Goal: Task Accomplishment & Management: Use online tool/utility

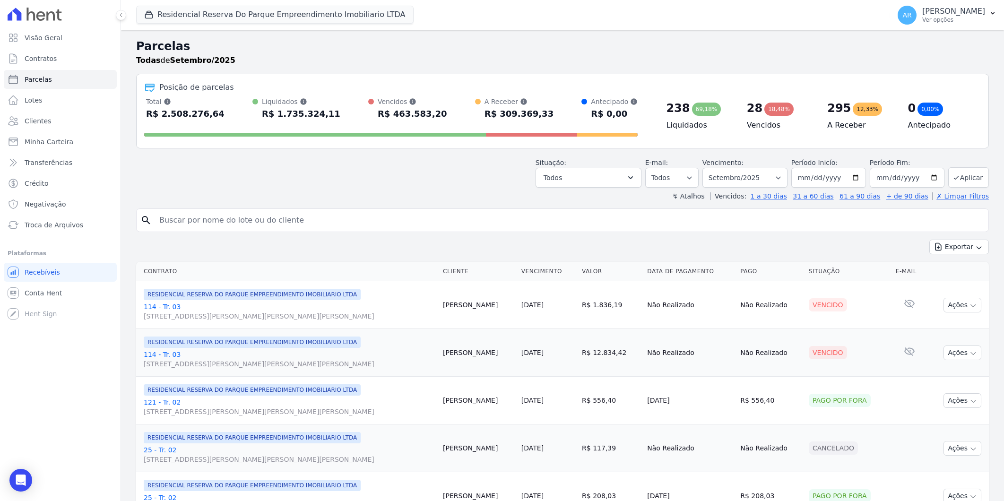
select select
click at [43, 266] on link "Recebíveis" at bounding box center [60, 272] width 113 height 19
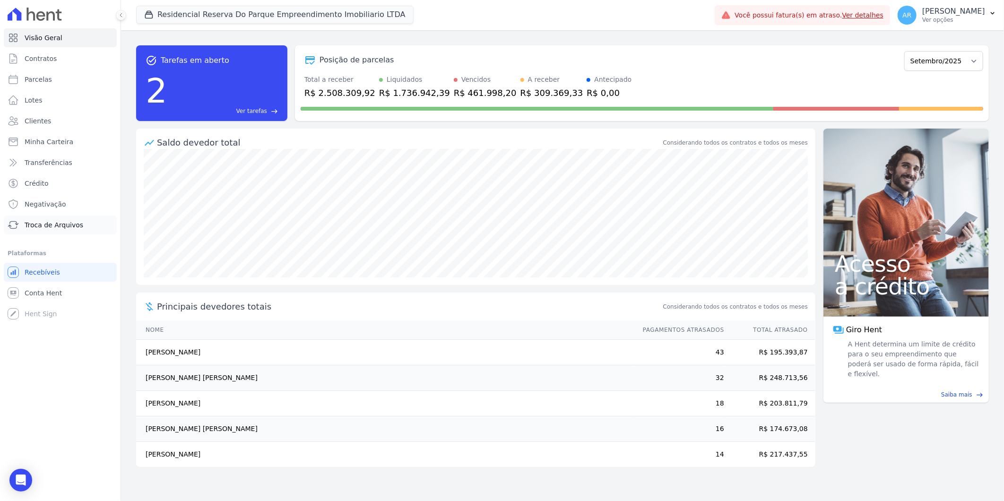
click at [74, 225] on span "Troca de Arquivos" at bounding box center [54, 224] width 59 height 9
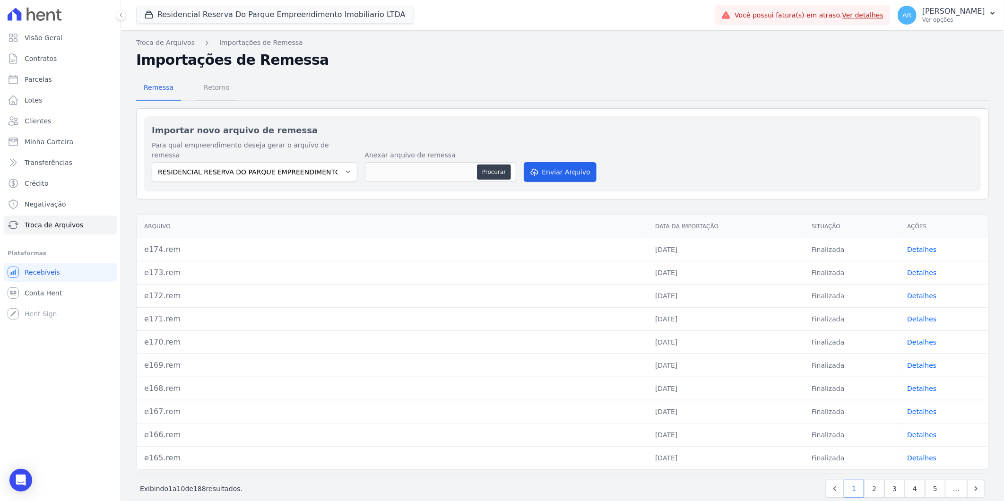
click at [223, 90] on span "Retorno" at bounding box center [216, 87] width 37 height 19
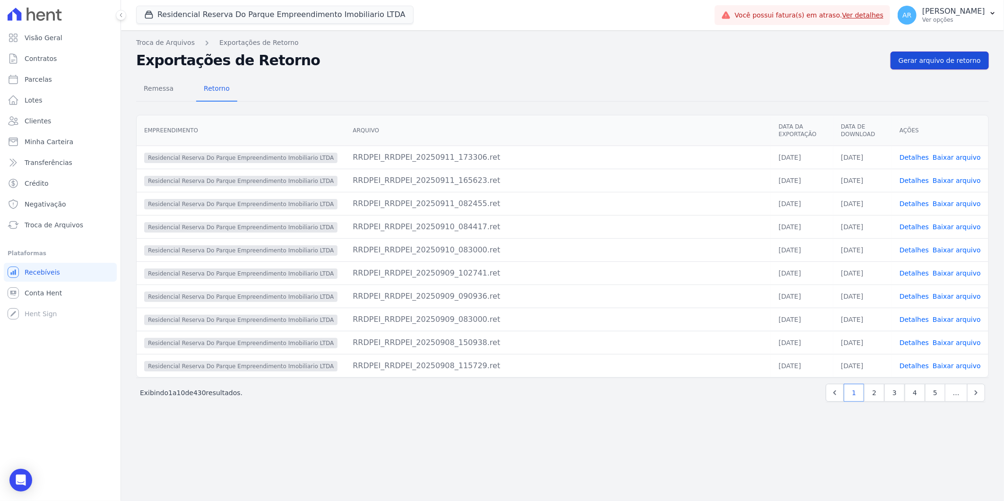
click at [930, 54] on link "Gerar arquivo de retorno" at bounding box center [939, 61] width 98 height 18
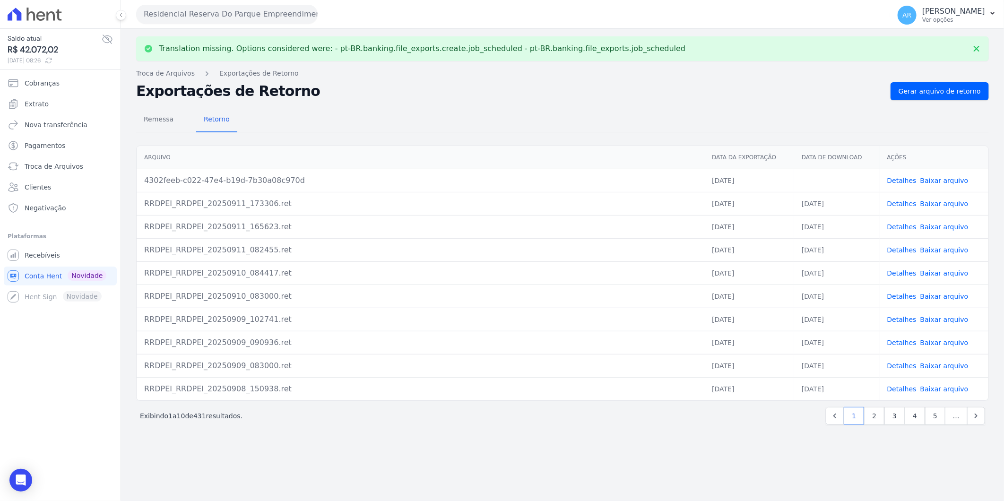
click at [938, 180] on link "Baixar arquivo" at bounding box center [944, 181] width 48 height 8
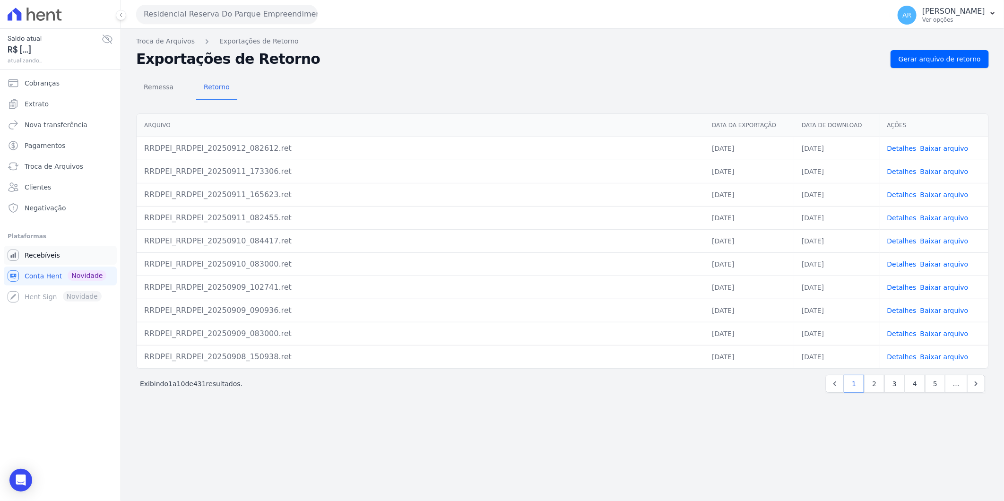
click at [41, 259] on span "Recebíveis" at bounding box center [42, 254] width 35 height 9
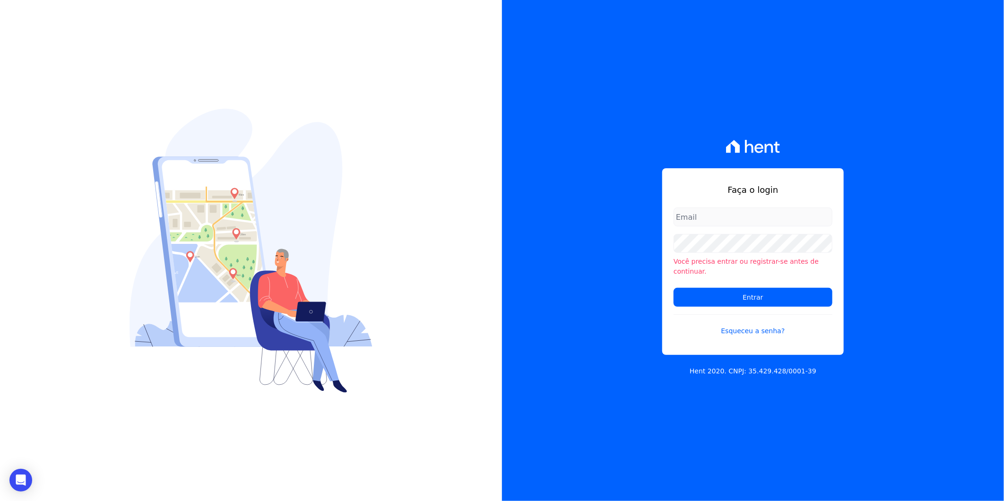
type input "artur@fontouraengenharia.com.br"
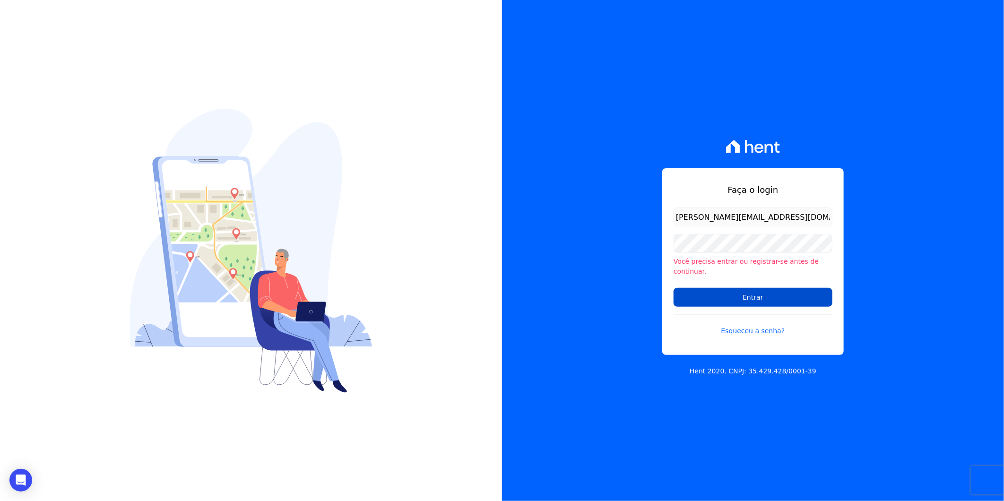
click at [781, 293] on input "Entrar" at bounding box center [752, 297] width 159 height 19
click at [760, 294] on input "Entrar" at bounding box center [752, 296] width 159 height 19
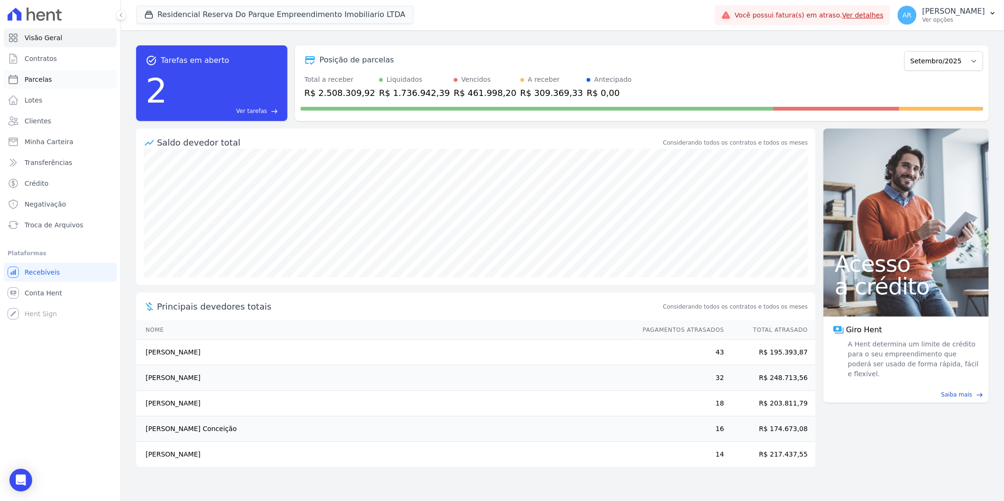
click at [68, 82] on link "Parcelas" at bounding box center [60, 79] width 113 height 19
select select
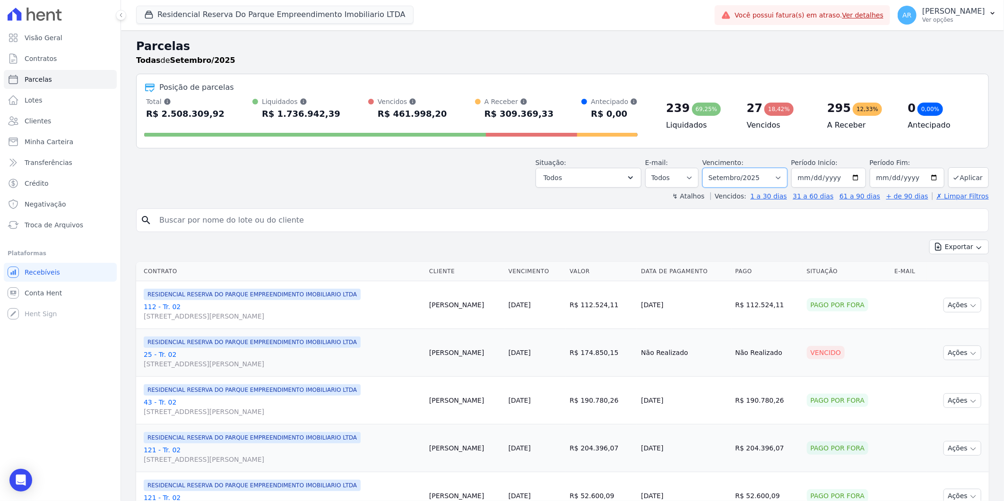
drag, startPoint x: 762, startPoint y: 182, endPoint x: 762, endPoint y: 187, distance: 5.2
click at [762, 182] on select "Filtrar por período ──────── Todos os meses Dezembro/2023 Janeiro/2024 Fevereir…" at bounding box center [744, 178] width 85 height 20
select select "all"
click at [708, 168] on select "Filtrar por período ──────── Todos os meses Dezembro/2023 Janeiro/2024 Fevereir…" at bounding box center [744, 178] width 85 height 20
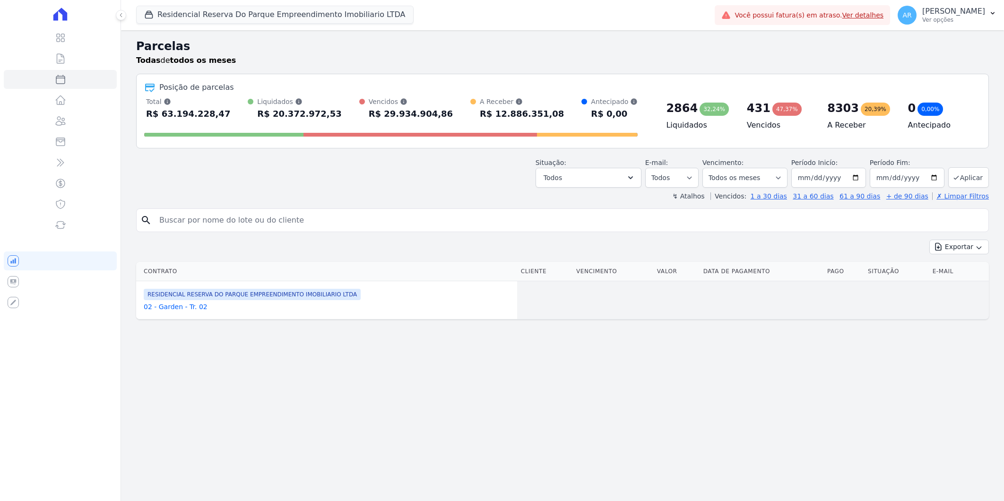
select select
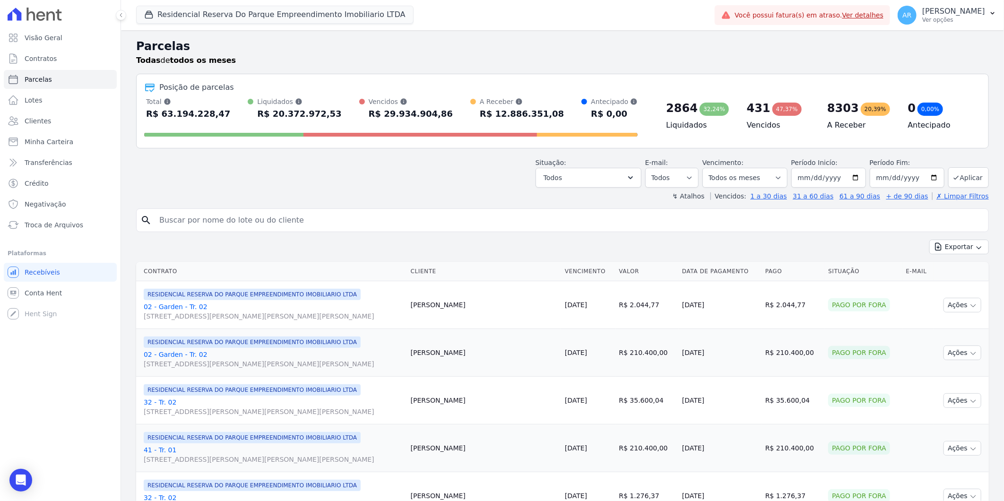
click at [220, 219] on input "search" at bounding box center [569, 220] width 831 height 19
type input "bruna na"
select select
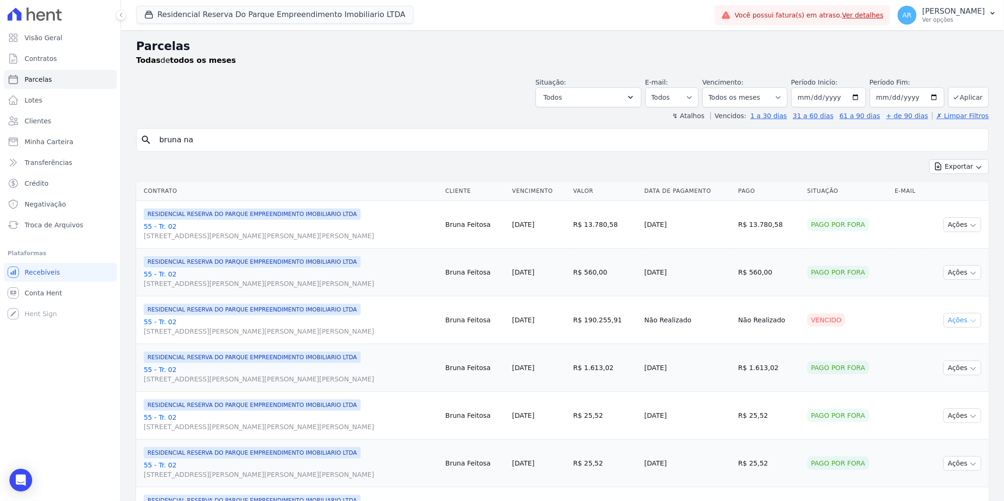
click at [952, 322] on button "Ações" at bounding box center [962, 320] width 38 height 15
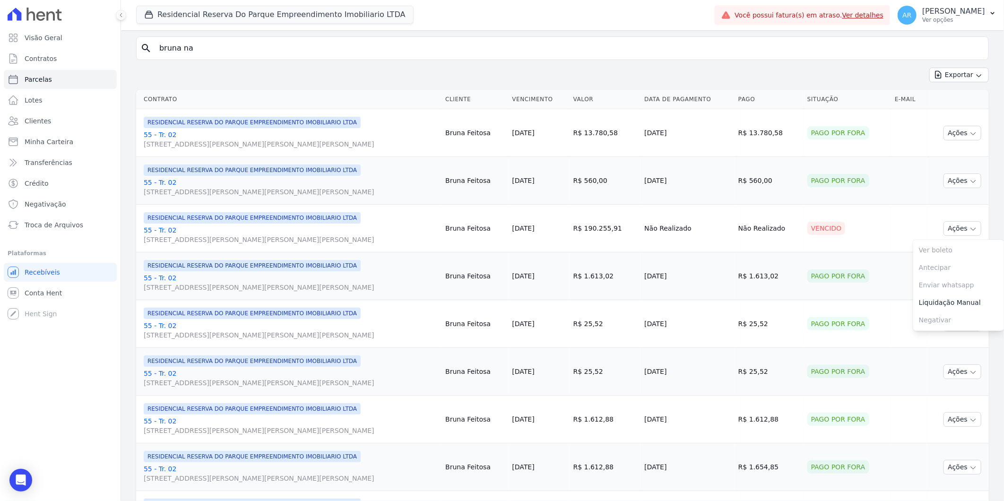
scroll to position [105, 0]
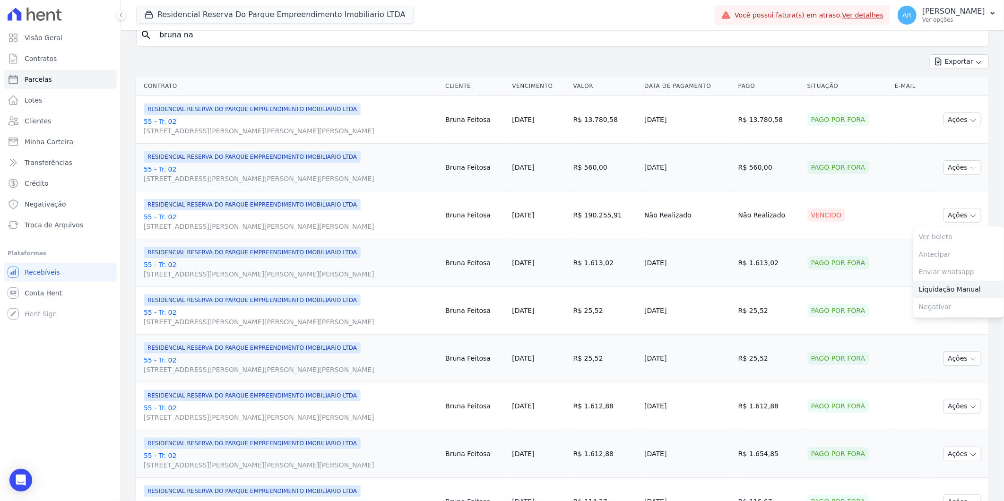
click at [931, 289] on link "Liquidação Manual" at bounding box center [958, 289] width 91 height 17
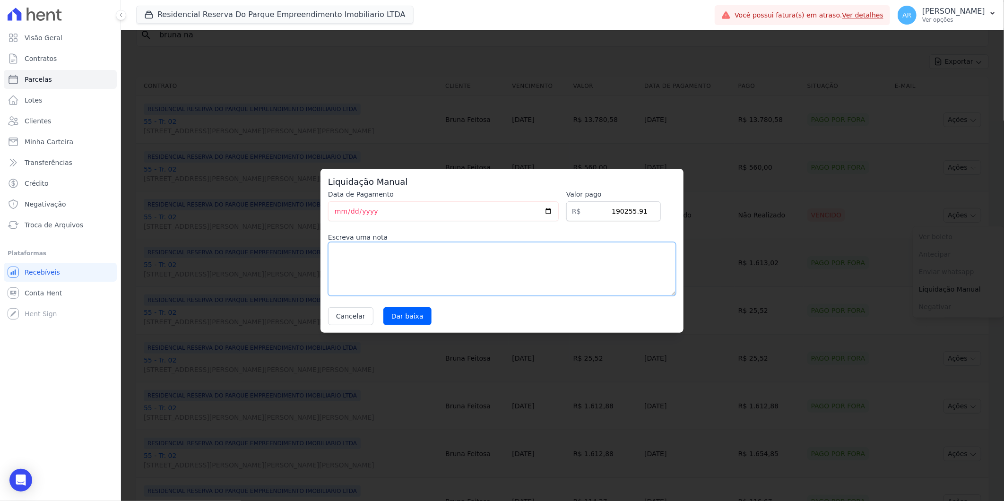
click at [479, 270] on textarea at bounding box center [502, 269] width 348 height 54
type textarea "Parcela Caixa"
click at [405, 323] on input "Dar baixa" at bounding box center [407, 316] width 48 height 18
select select
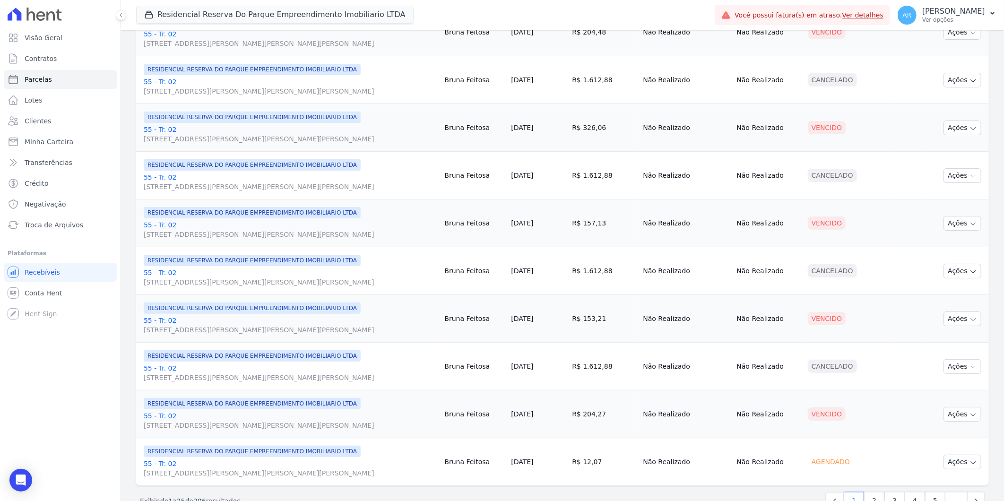
scroll to position [936, 0]
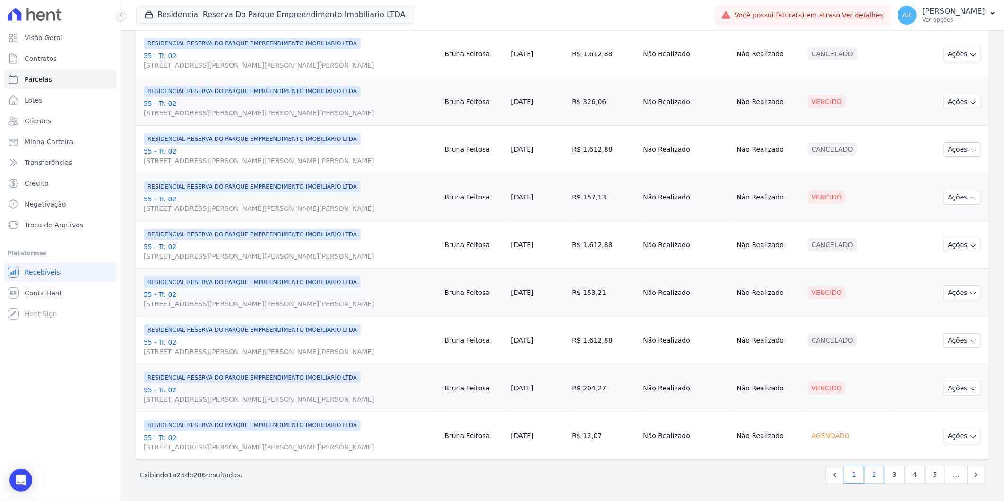
click at [870, 475] on link "2" at bounding box center [874, 475] width 20 height 18
select select
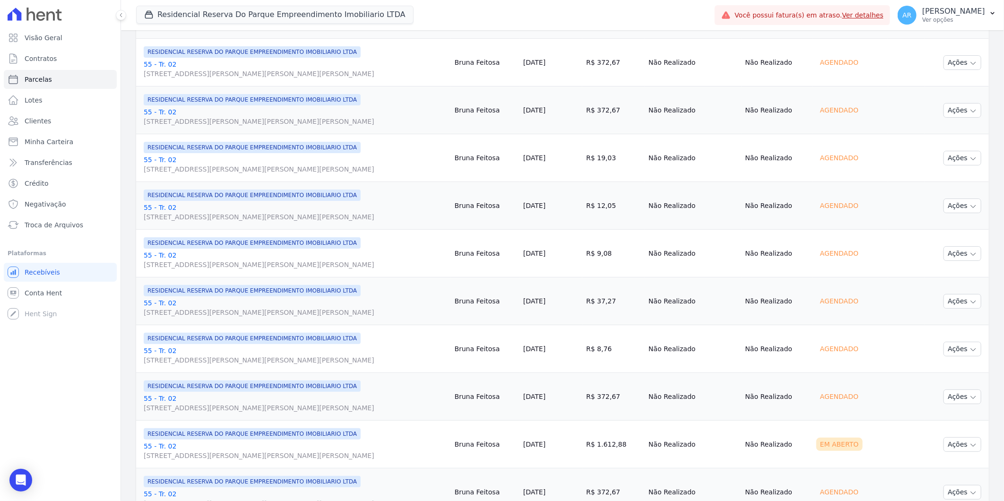
scroll to position [936, 0]
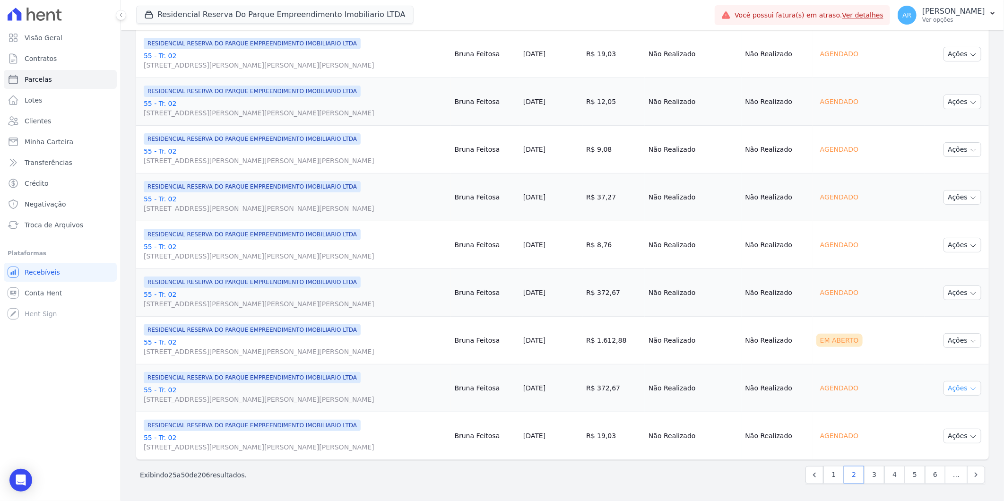
click at [946, 393] on button "Ações" at bounding box center [962, 388] width 38 height 15
click at [950, 338] on button "Ações" at bounding box center [962, 340] width 38 height 15
click at [851, 390] on div "Agendado" at bounding box center [839, 387] width 46 height 13
click at [947, 387] on button "Ações" at bounding box center [962, 388] width 38 height 15
click at [861, 390] on div "Agendado" at bounding box center [839, 387] width 46 height 13
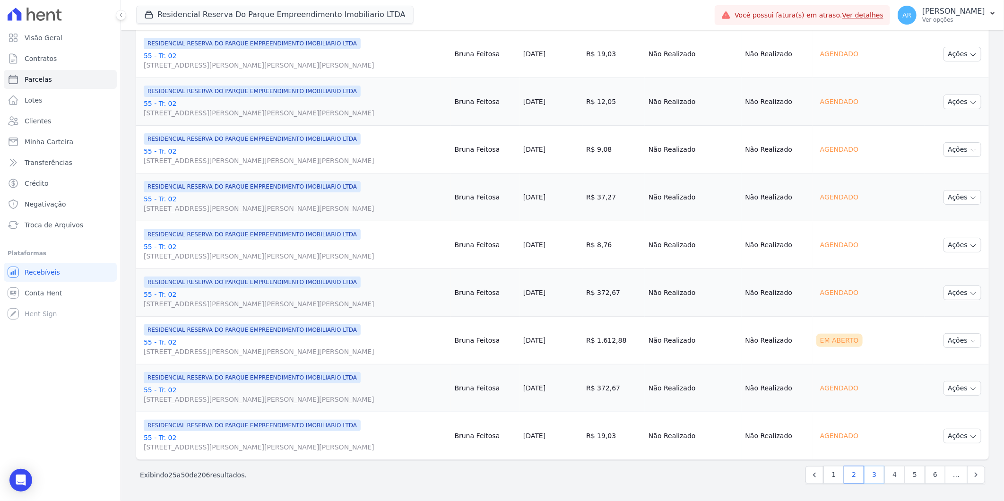
click at [868, 478] on link "3" at bounding box center [874, 475] width 20 height 18
select select
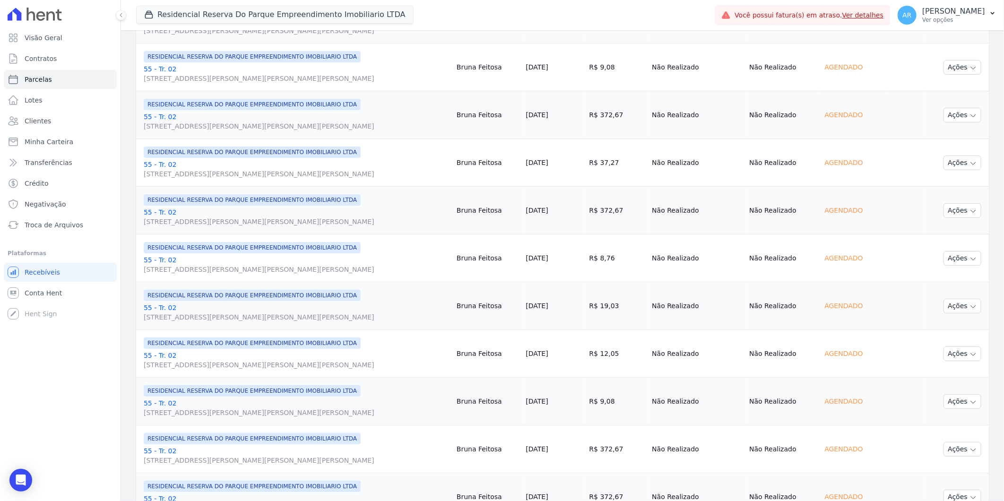
scroll to position [936, 0]
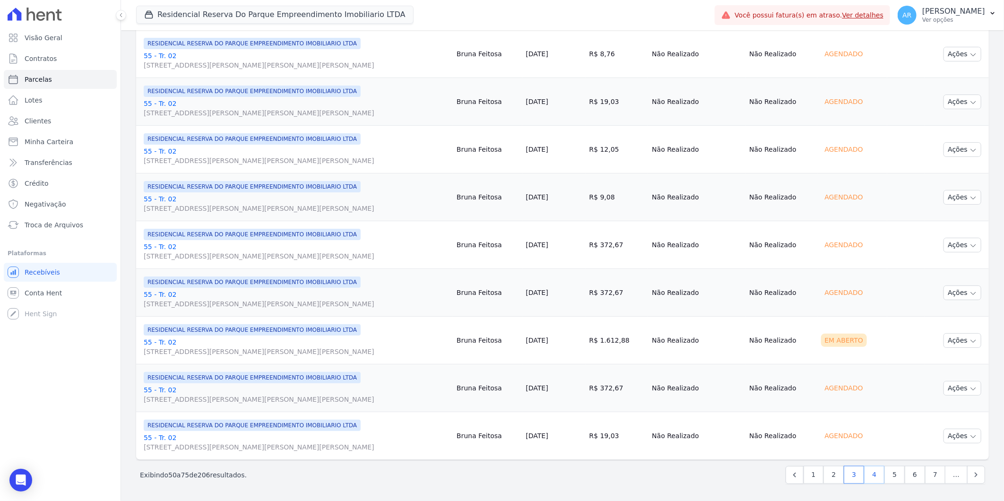
click at [875, 483] on link "4" at bounding box center [874, 475] width 20 height 18
select select
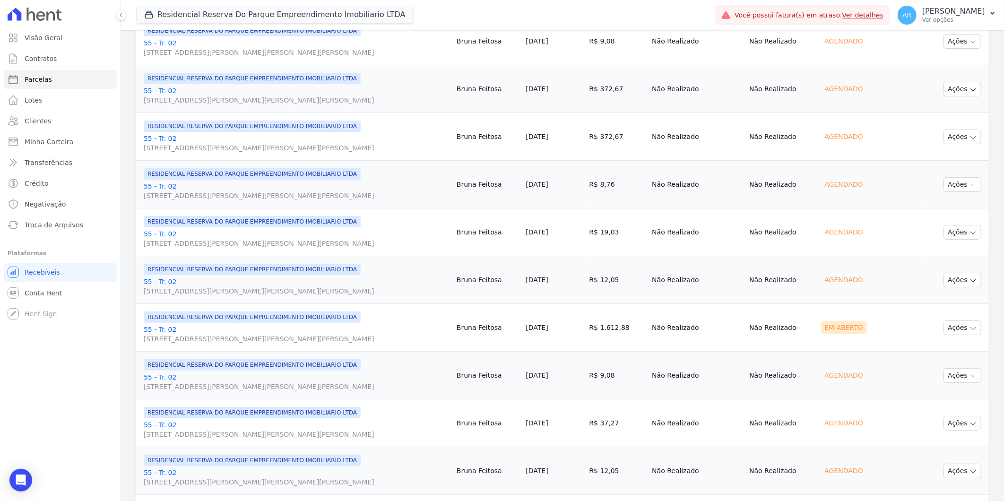
scroll to position [936, 0]
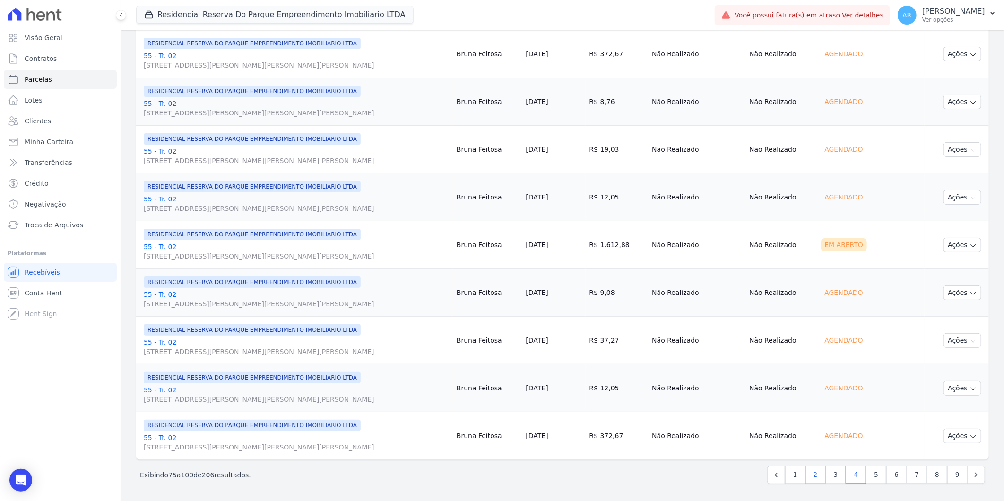
click at [817, 477] on link "2" at bounding box center [815, 475] width 20 height 18
select select
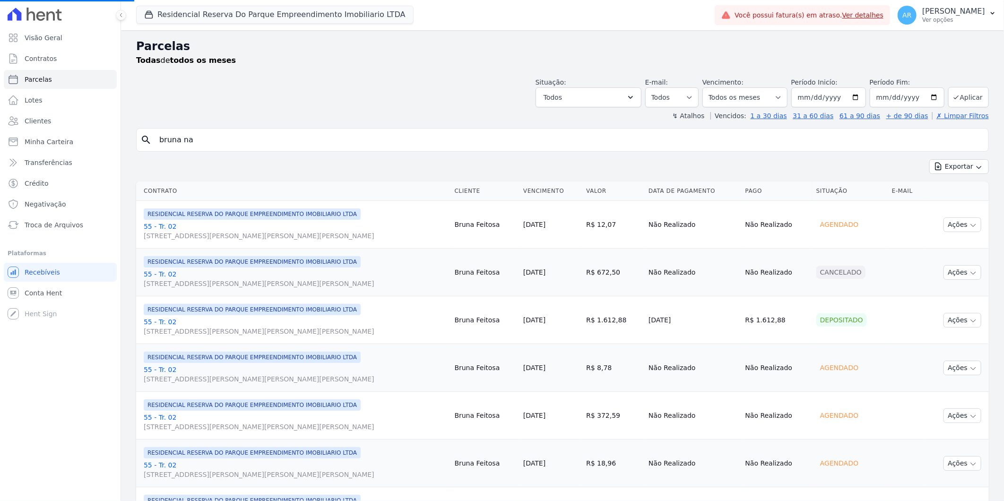
select select
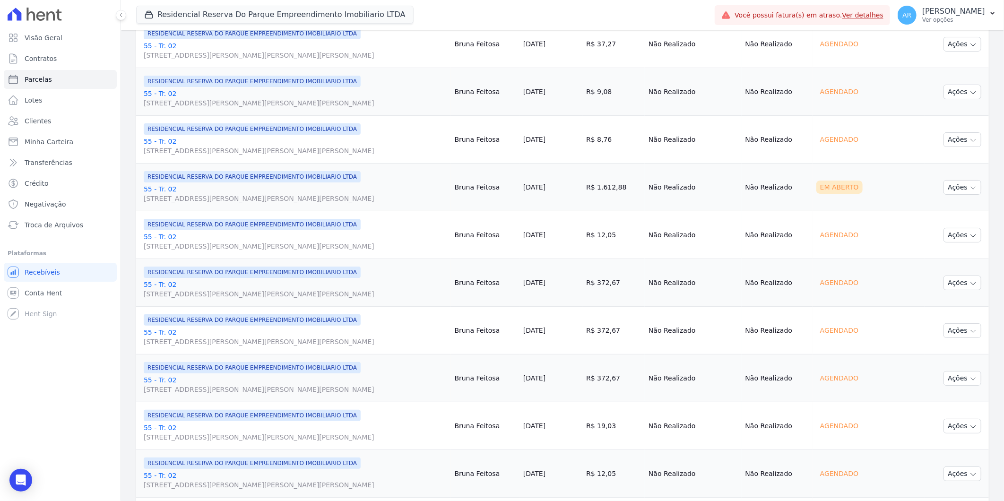
scroll to position [577, 0]
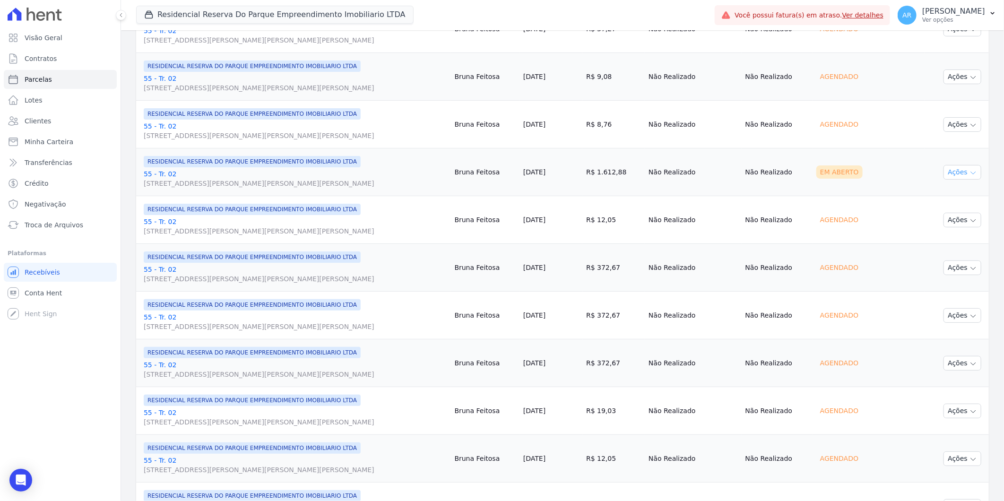
click at [957, 172] on button "Ações" at bounding box center [962, 172] width 38 height 15
click at [944, 251] on link "Liquidação Manual" at bounding box center [958, 246] width 91 height 17
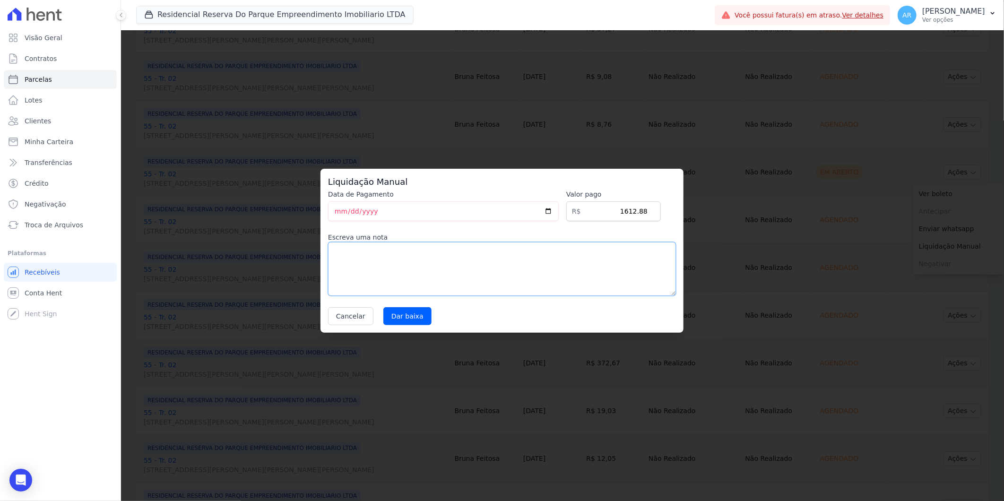
drag, startPoint x: 438, startPoint y: 281, endPoint x: 447, endPoint y: 277, distance: 9.3
click at [446, 279] on textarea at bounding box center [502, 269] width 348 height 54
drag, startPoint x: 301, startPoint y: 262, endPoint x: 253, endPoint y: 262, distance: 47.2
click at [253, 262] on div "Liquidação Manual Data de Pagamento 2025-09-12 Valor pago R$ 1612.88 Escreva um…" at bounding box center [502, 250] width 1004 height 501
type textarea "Alteração de data de vencimento"
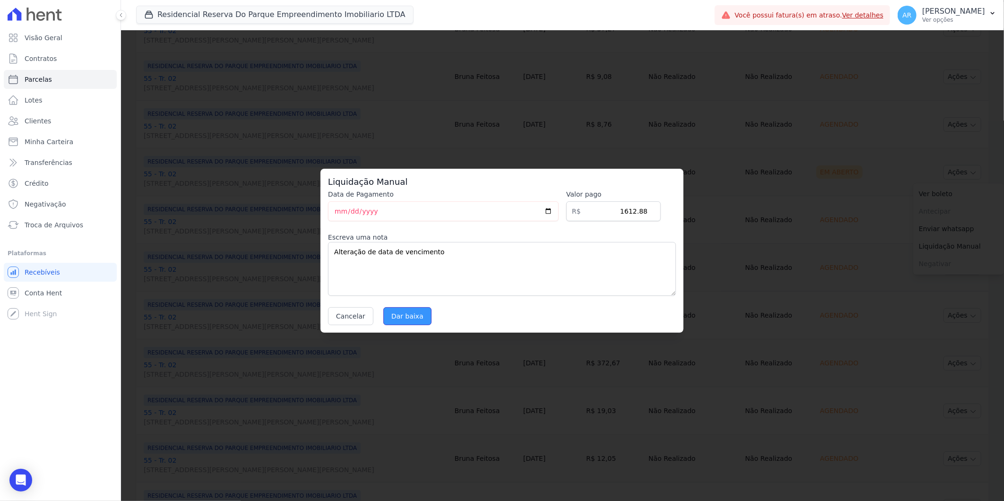
click at [398, 315] on input "Dar baixa" at bounding box center [407, 316] width 48 height 18
select select
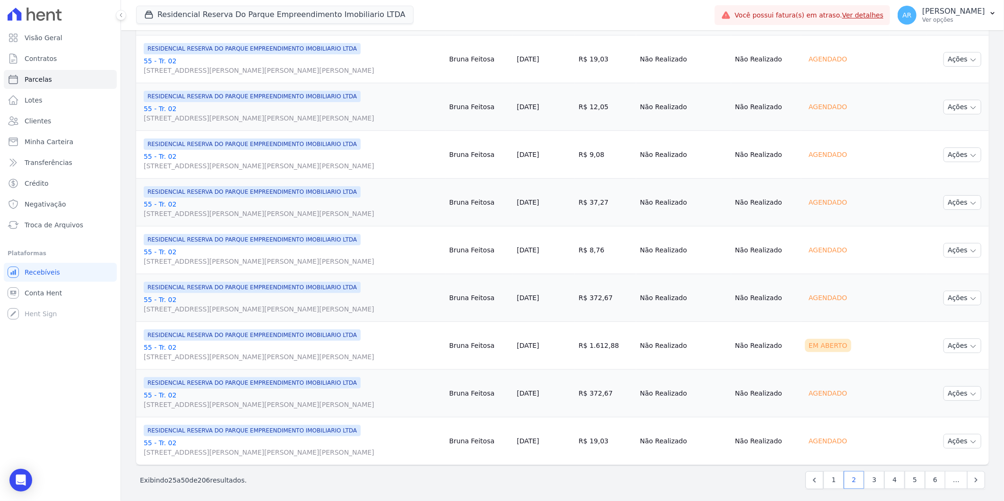
scroll to position [936, 0]
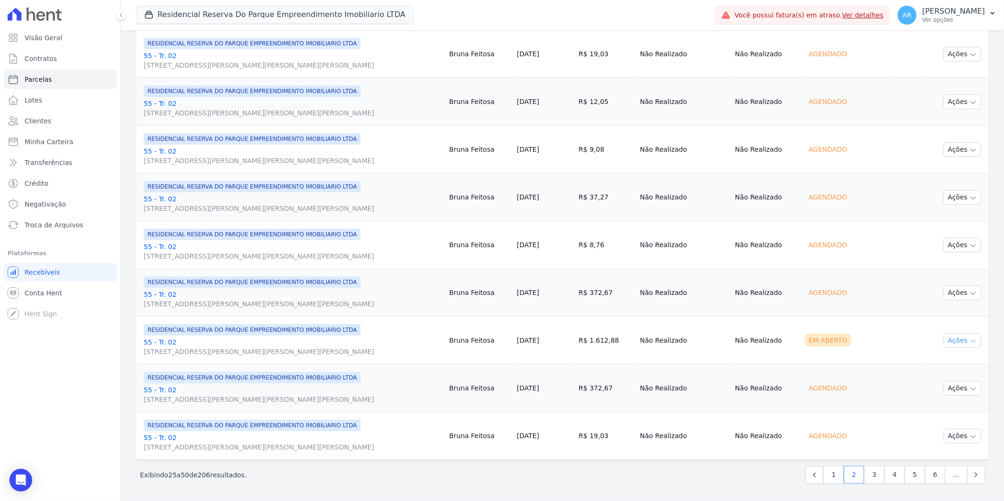
click at [969, 338] on icon "button" at bounding box center [973, 341] width 8 height 8
click at [943, 412] on link "Liquidação Manual" at bounding box center [958, 414] width 91 height 17
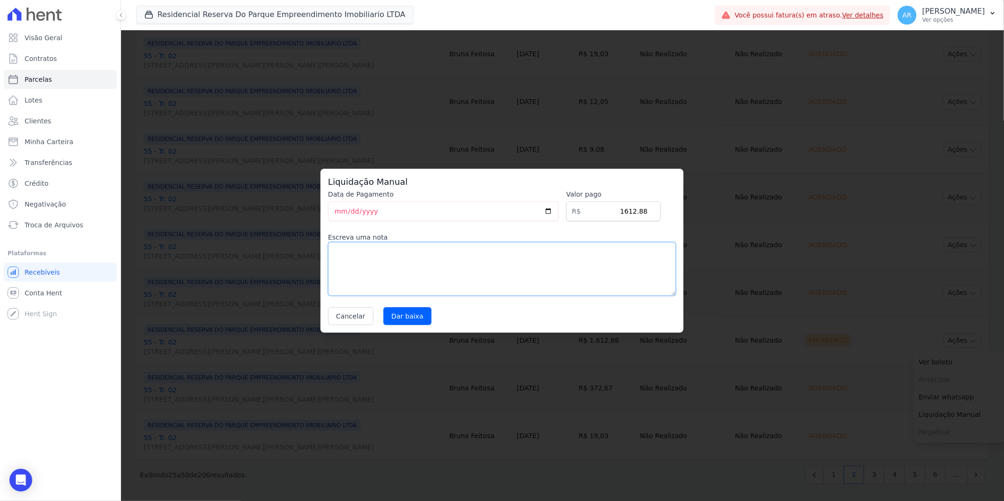
click at [496, 289] on textarea at bounding box center [502, 269] width 348 height 54
paste textarea "Alteração de data de vencimento"
type textarea "Alteração de data de vencimento"
click at [400, 318] on input "Dar baixa" at bounding box center [407, 316] width 48 height 18
select select
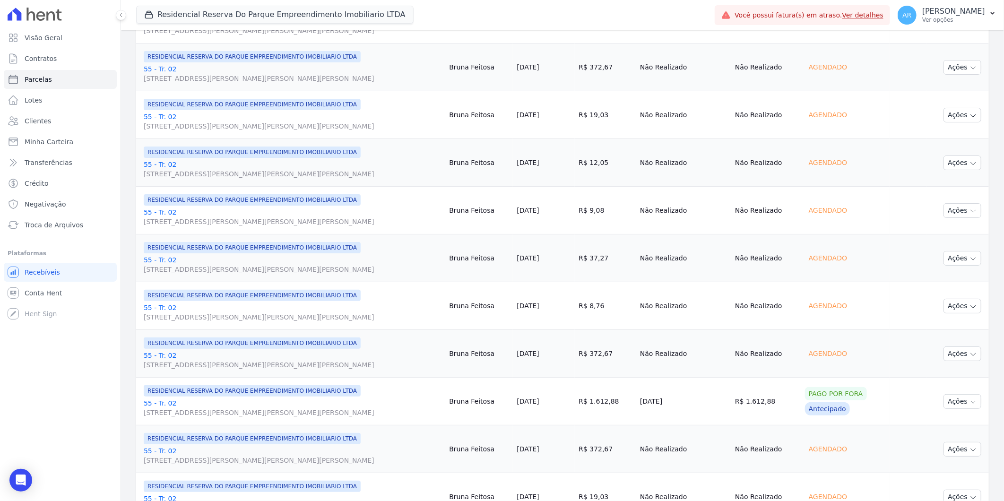
scroll to position [936, 0]
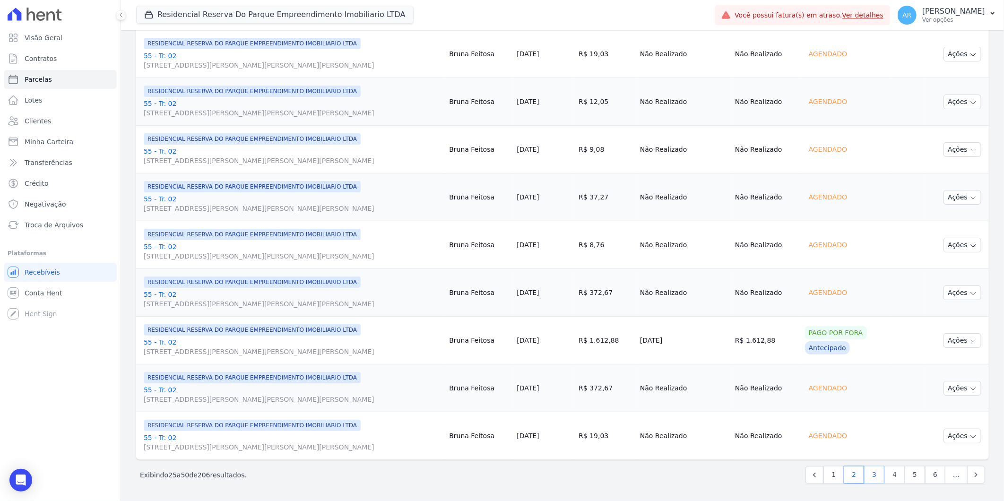
click at [868, 474] on link "3" at bounding box center [874, 475] width 20 height 18
select select
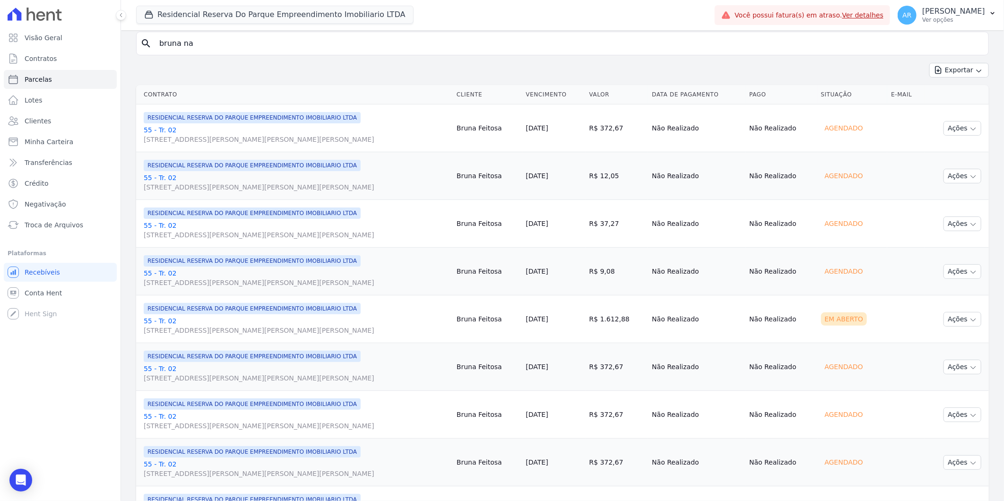
scroll to position [105, 0]
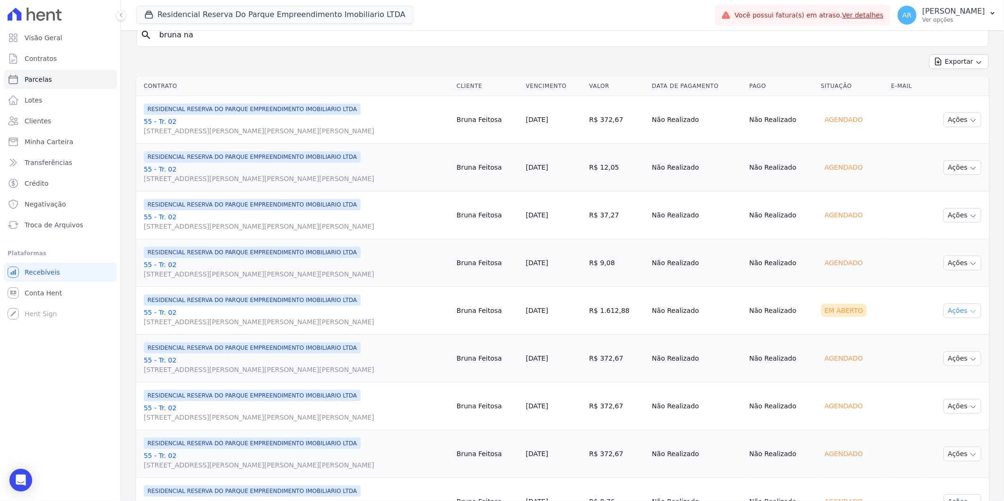
click at [958, 307] on button "Ações" at bounding box center [962, 310] width 38 height 15
click at [943, 386] on link "Liquidação Manual" at bounding box center [958, 384] width 91 height 17
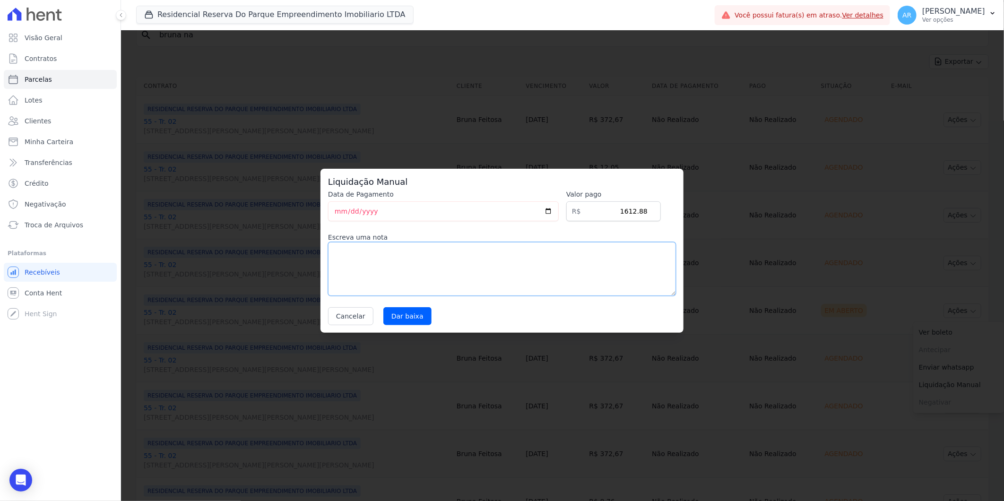
click at [506, 276] on textarea at bounding box center [502, 269] width 348 height 54
paste textarea "Alteração de data de vencimento"
type textarea "Alteração de data de vencimento"
click at [409, 315] on input "Dar baixa" at bounding box center [407, 316] width 48 height 18
select select
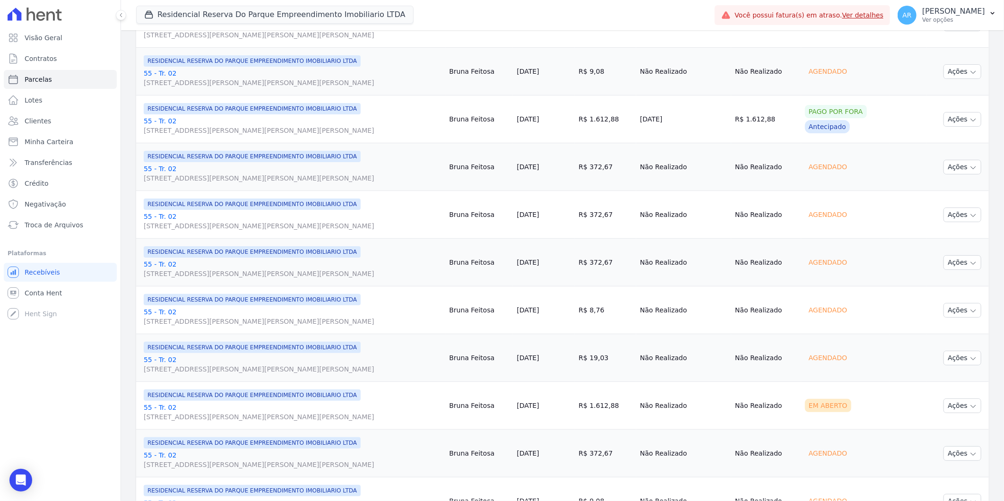
scroll to position [315, 0]
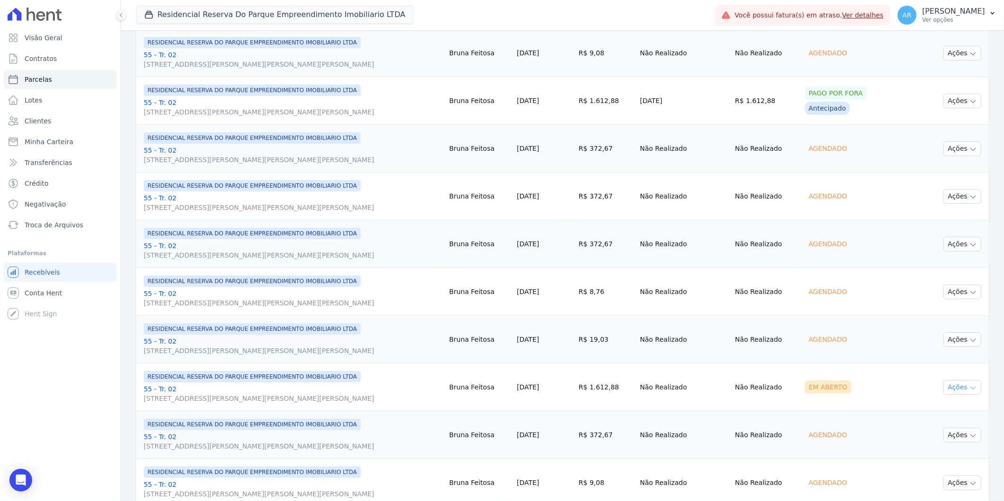
click at [956, 386] on button "Ações" at bounding box center [962, 387] width 38 height 15
click at [940, 459] on link "Liquidação Manual" at bounding box center [958, 461] width 91 height 17
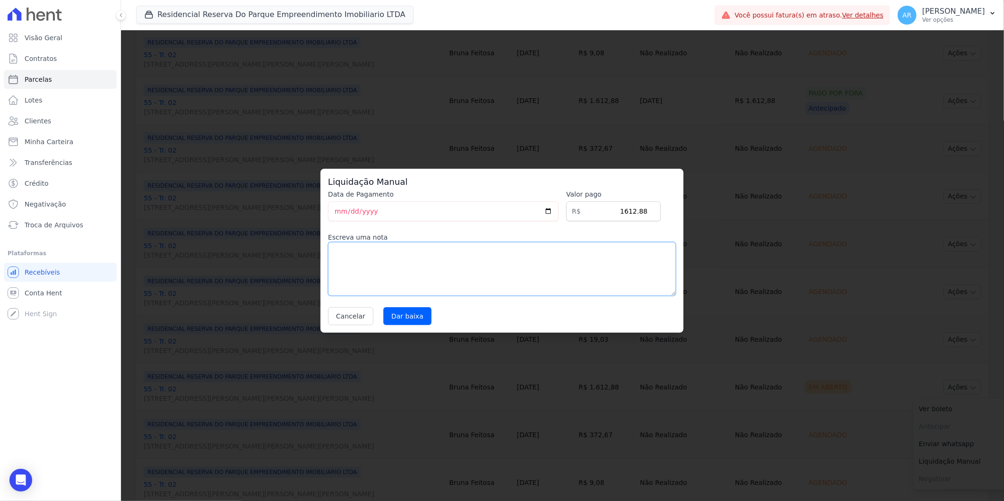
click at [488, 274] on textarea at bounding box center [502, 269] width 348 height 54
paste textarea "Alteração de data de vencimento"
type textarea "Alteração de data de vencimento"
click at [421, 318] on input "Dar baixa" at bounding box center [407, 316] width 48 height 18
select select
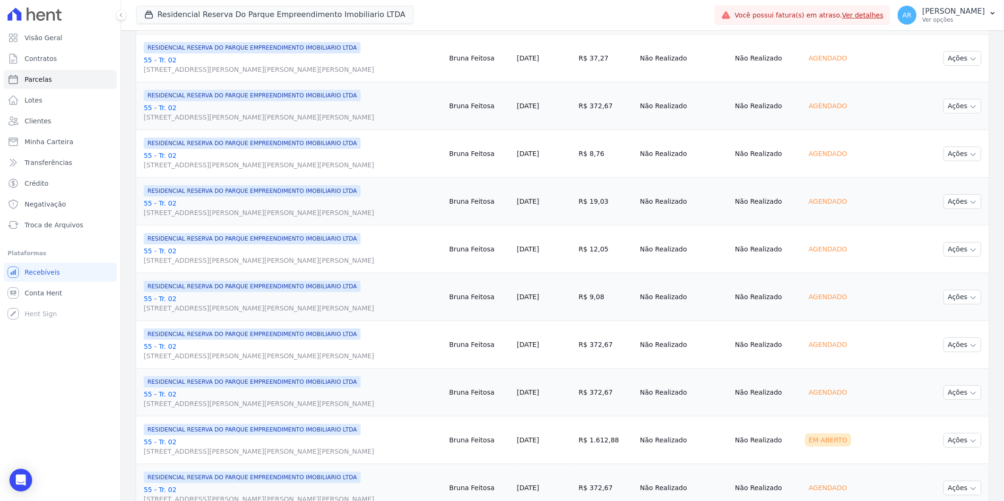
scroll to position [892, 0]
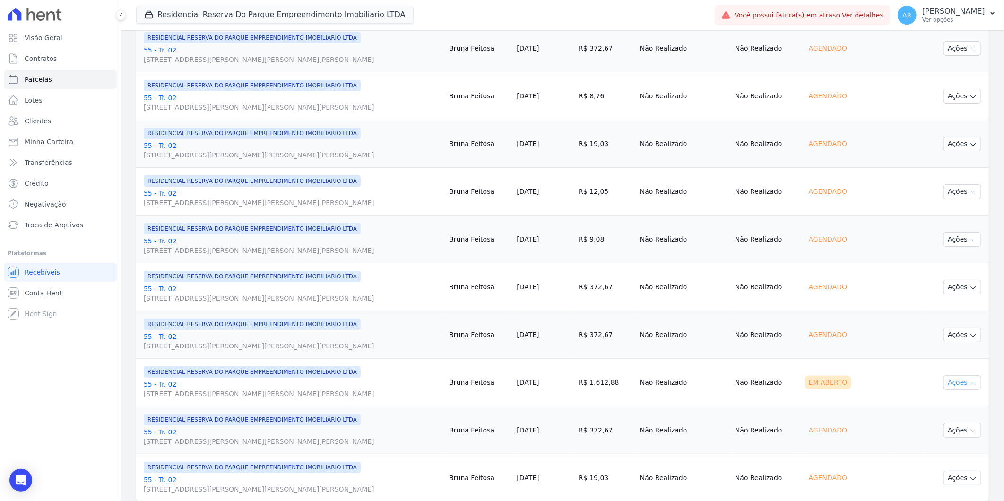
click at [962, 376] on button "Ações" at bounding box center [962, 382] width 38 height 15
click at [961, 459] on link "Liquidação Manual" at bounding box center [958, 456] width 91 height 17
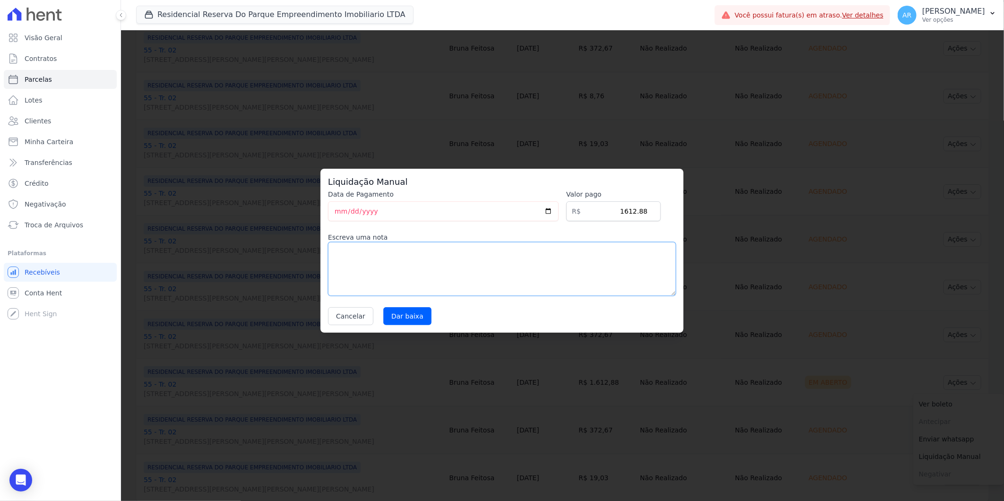
click at [496, 277] on textarea at bounding box center [502, 269] width 348 height 54
paste textarea "Alteração de data de vencimento"
type textarea "Alteração de data de vencimento"
click at [415, 320] on input "Dar baixa" at bounding box center [407, 316] width 48 height 18
select select
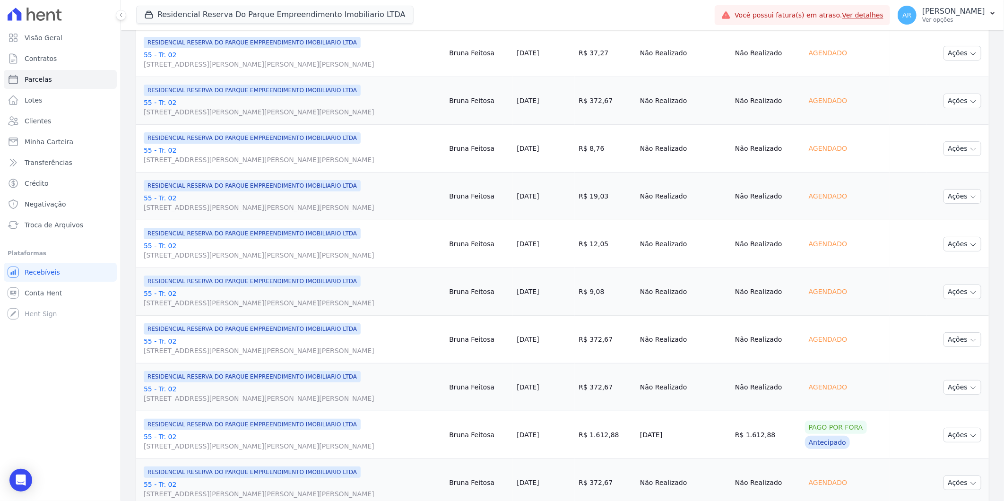
scroll to position [936, 0]
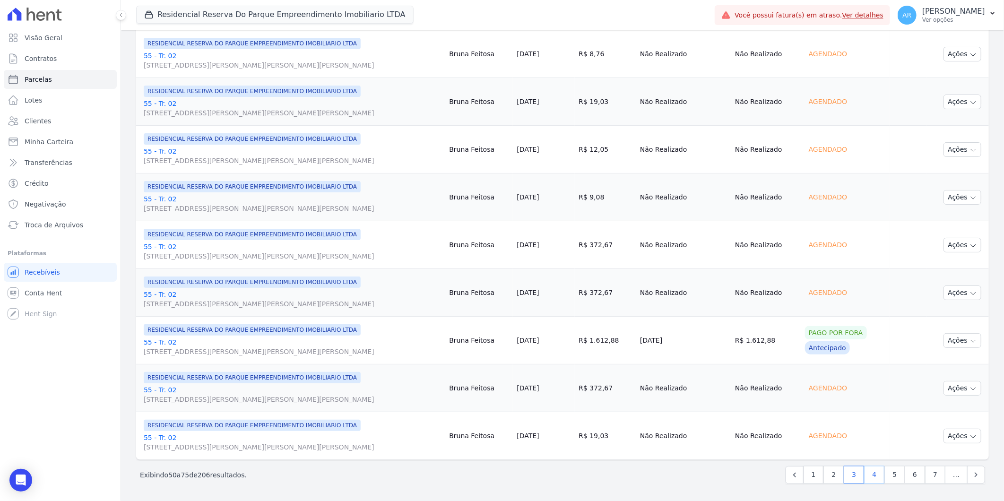
click at [867, 472] on link "4" at bounding box center [874, 475] width 20 height 18
select select
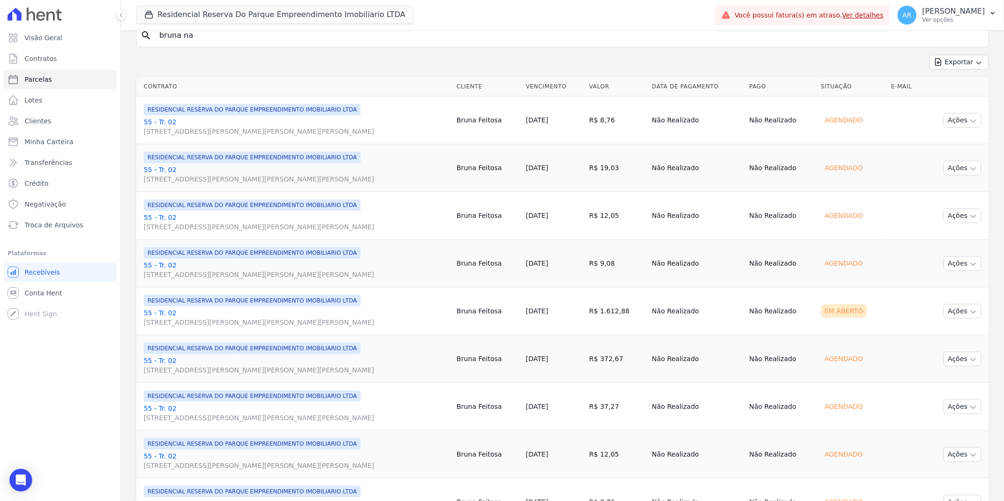
scroll to position [105, 0]
click at [958, 317] on button "Ações" at bounding box center [962, 310] width 38 height 15
click at [954, 386] on link "Liquidação Manual" at bounding box center [958, 384] width 91 height 17
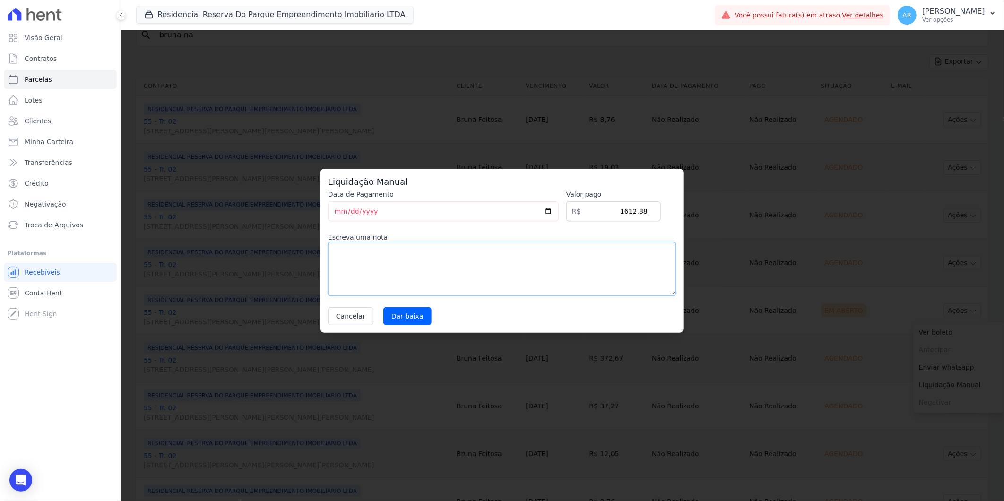
click at [464, 282] on textarea at bounding box center [502, 269] width 348 height 54
paste textarea "Alteração de data de vencimento"
type textarea "Alteração de data de vencimento"
click at [406, 319] on input "Dar baixa" at bounding box center [407, 316] width 48 height 18
select select
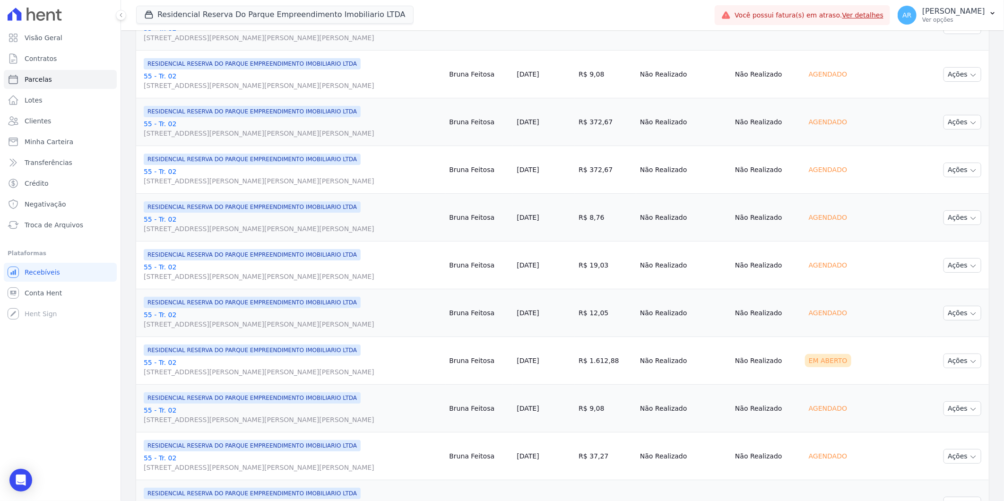
scroll to position [840, 0]
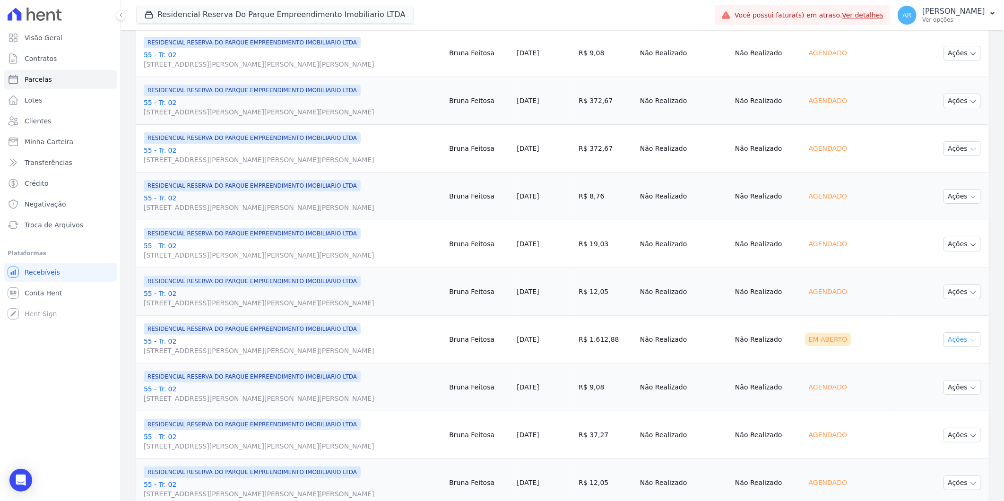
click at [950, 337] on button "Ações" at bounding box center [962, 339] width 38 height 15
click at [948, 414] on link "Liquidação Manual" at bounding box center [958, 413] width 91 height 17
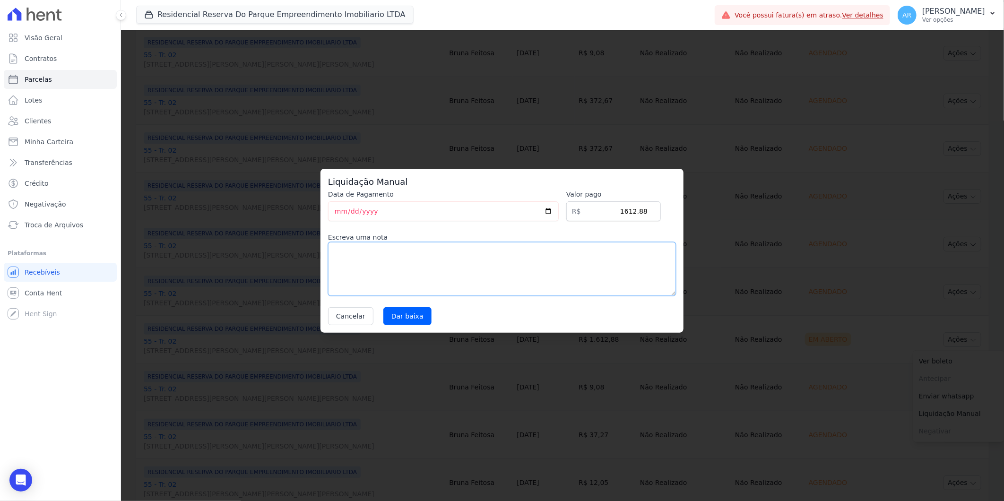
click at [483, 280] on textarea at bounding box center [502, 269] width 348 height 54
paste textarea "Alteração de data de vencimento"
type textarea "Alteração de data de vencimento"
click at [399, 315] on input "Dar baixa" at bounding box center [407, 316] width 48 height 18
select select
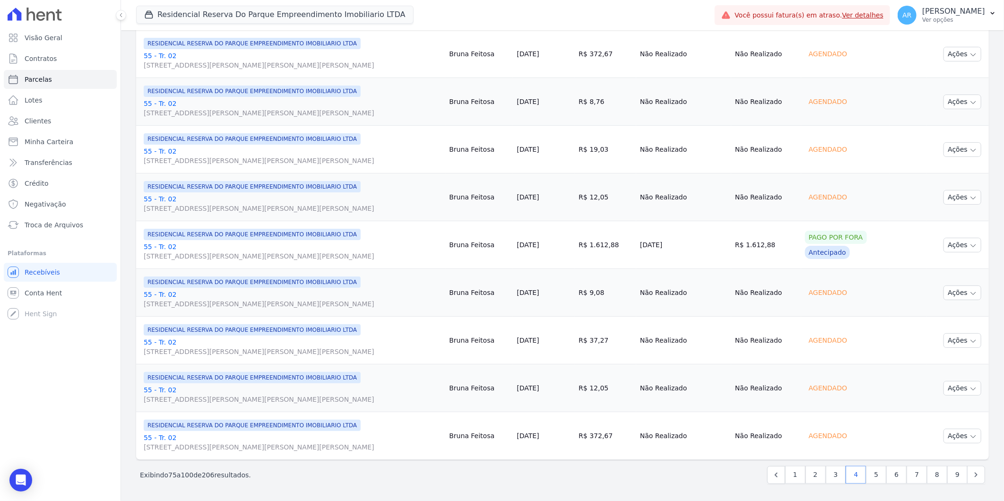
scroll to position [936, 0]
click at [870, 478] on link "5" at bounding box center [876, 475] width 20 height 18
select select
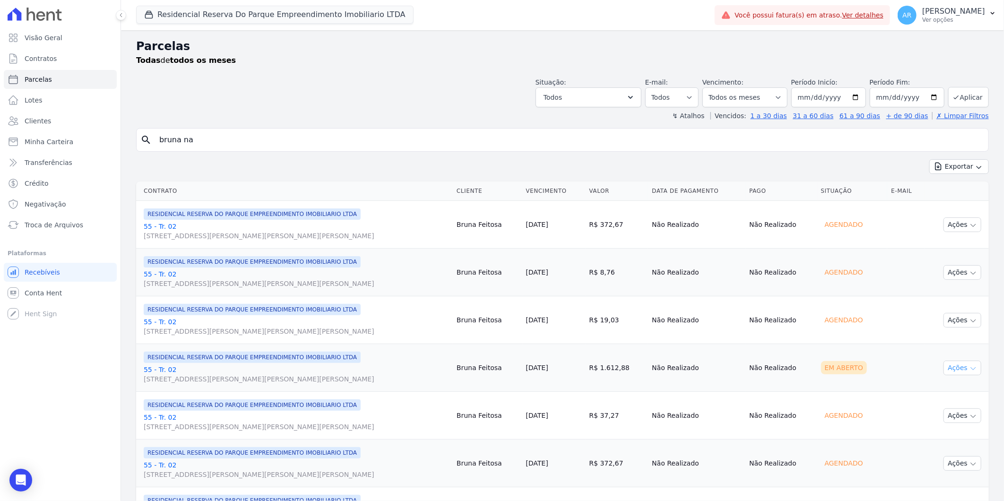
click at [957, 369] on button "Ações" at bounding box center [962, 368] width 38 height 15
click at [931, 442] on link "Liquidação Manual" at bounding box center [958, 441] width 91 height 17
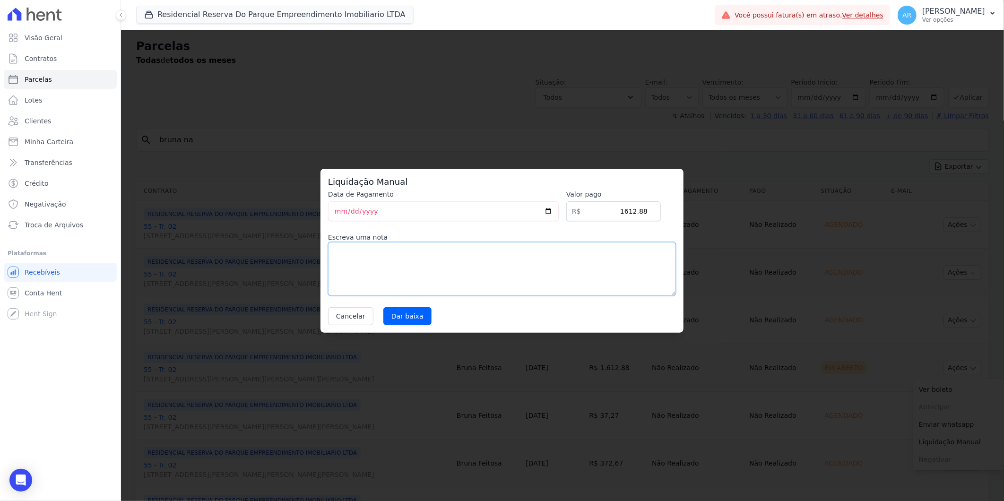
click at [547, 290] on textarea at bounding box center [502, 269] width 348 height 54
paste textarea "Alteração de data de vencimento"
type textarea "Alteração de data de vencimento"
click at [394, 317] on input "Dar baixa" at bounding box center [407, 316] width 48 height 18
select select
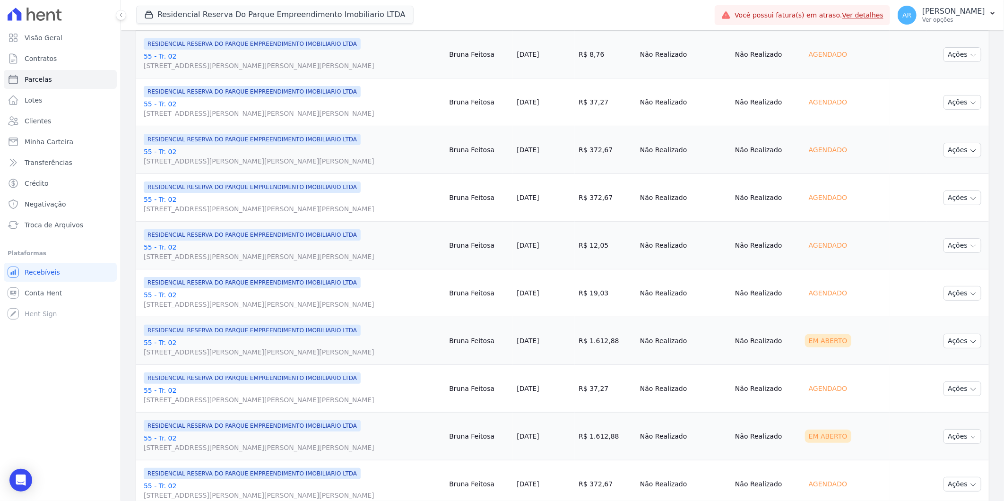
scroll to position [525, 0]
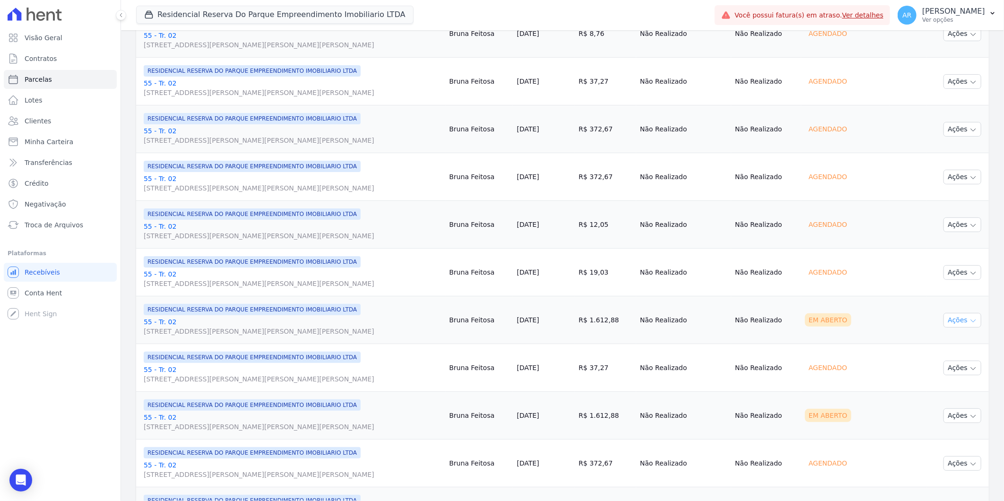
click at [957, 319] on button "Ações" at bounding box center [962, 320] width 38 height 15
click at [935, 394] on link "Liquidação Manual" at bounding box center [958, 394] width 91 height 17
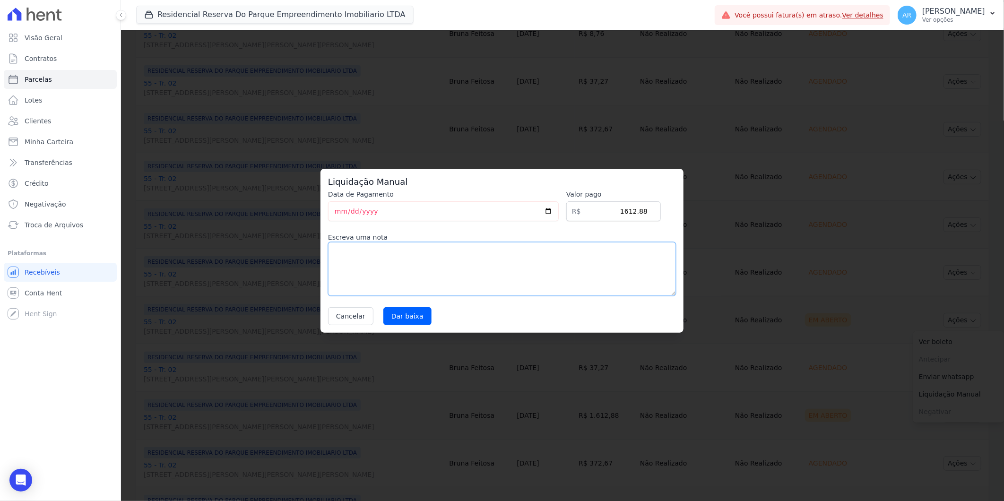
click at [522, 271] on textarea at bounding box center [502, 269] width 348 height 54
paste textarea "Alteração de data de vencimento"
type textarea "Alteração de data de vencimento"
click at [407, 318] on input "Dar baixa" at bounding box center [407, 316] width 48 height 18
select select
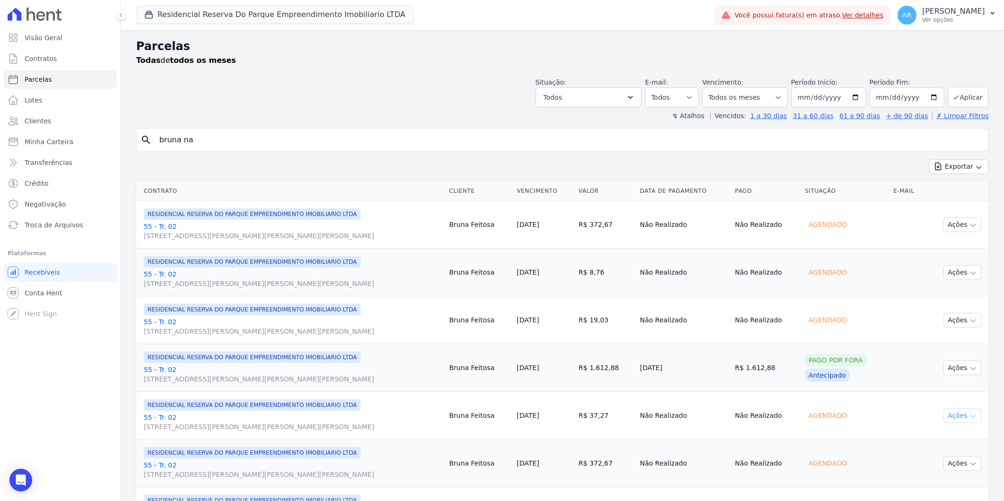
click at [969, 414] on icon "button" at bounding box center [973, 416] width 8 height 8
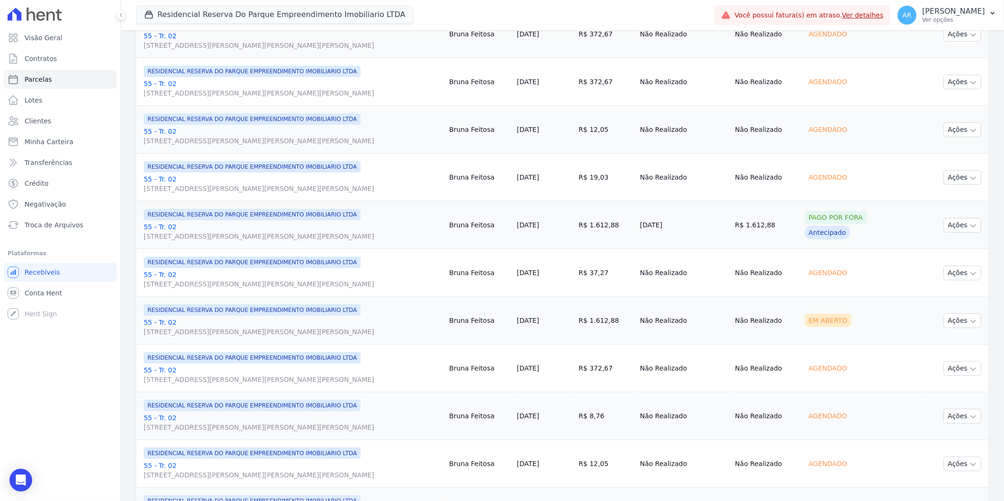
scroll to position [682, 0]
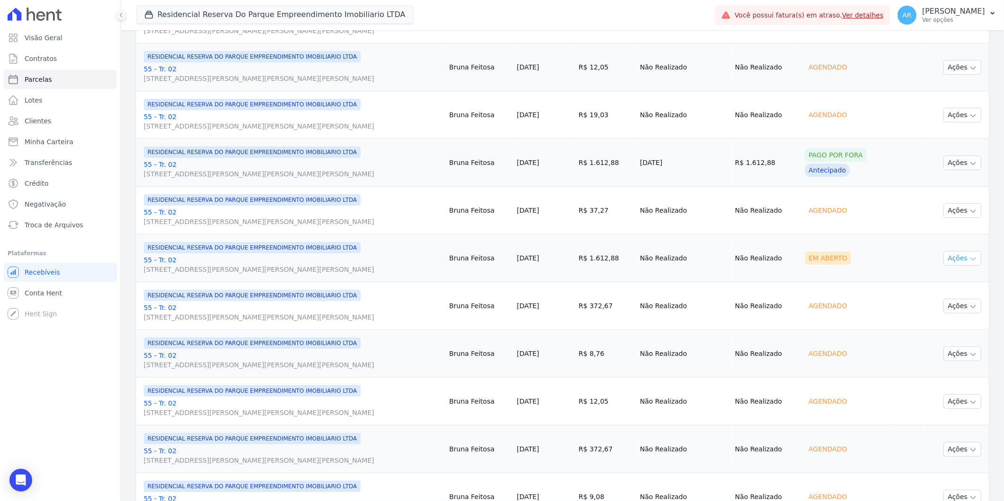
click at [961, 256] on button "Ações" at bounding box center [962, 258] width 38 height 15
click at [948, 331] on link "Liquidação Manual" at bounding box center [958, 332] width 91 height 17
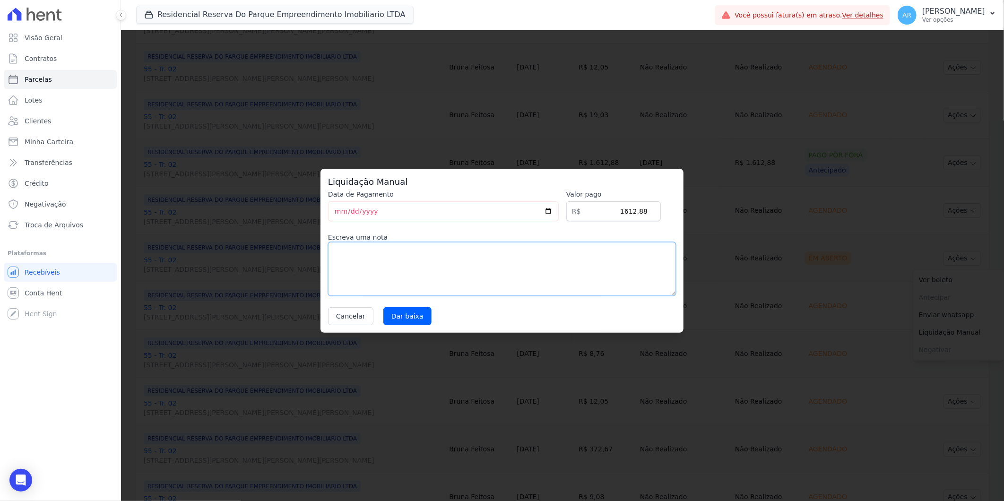
click at [482, 257] on textarea at bounding box center [502, 269] width 348 height 54
paste textarea "Alteração de data de vencimento"
type textarea "Alteração de data de vencimento"
click at [415, 312] on input "Dar baixa" at bounding box center [407, 316] width 48 height 18
select select
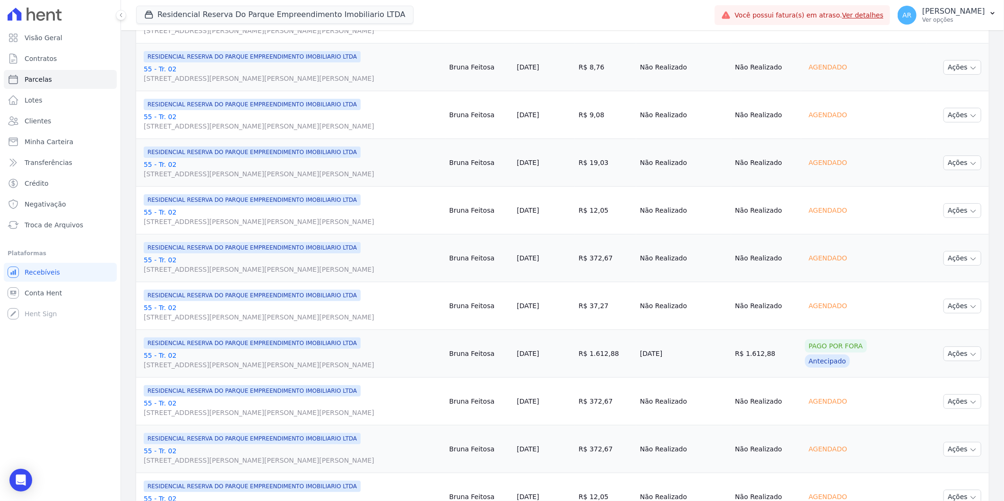
scroll to position [936, 0]
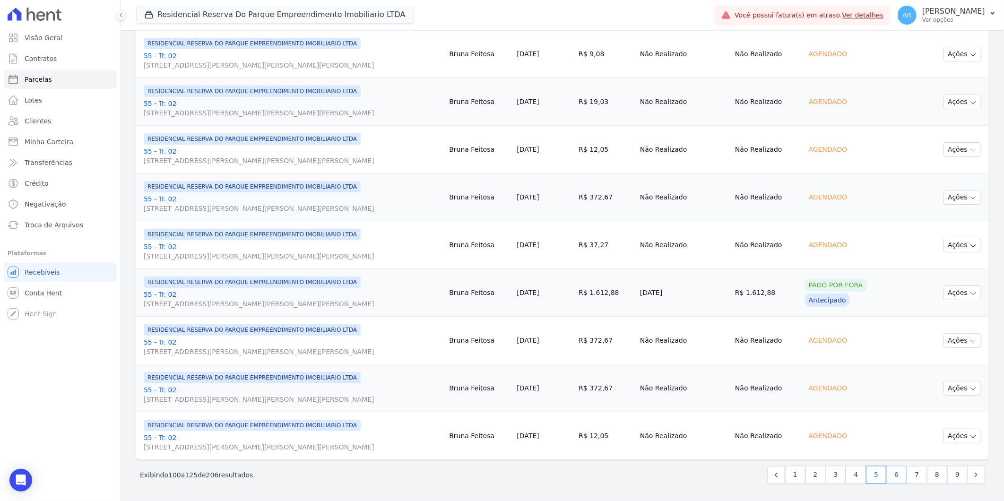
click at [886, 478] on link "6" at bounding box center [896, 475] width 20 height 18
select select
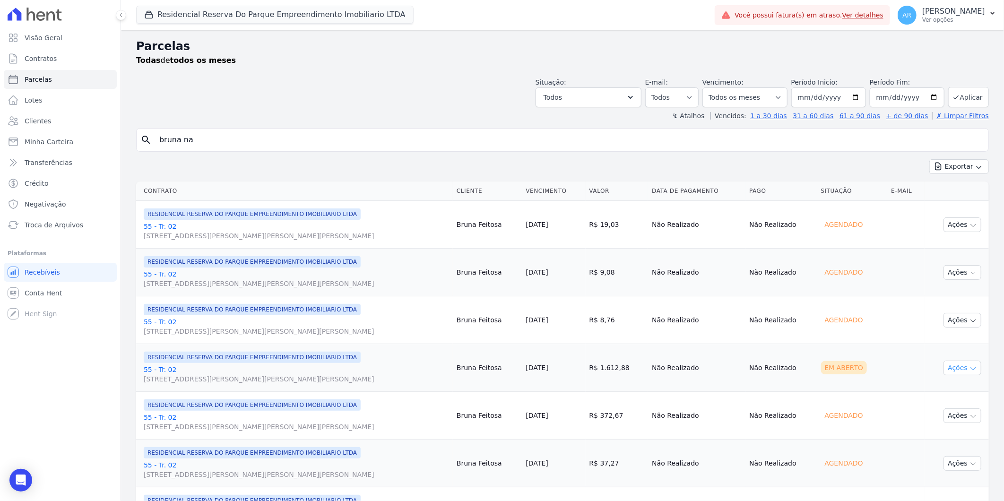
click at [969, 366] on icon "button" at bounding box center [973, 369] width 8 height 8
click at [965, 438] on link "Liquidação Manual" at bounding box center [958, 441] width 91 height 17
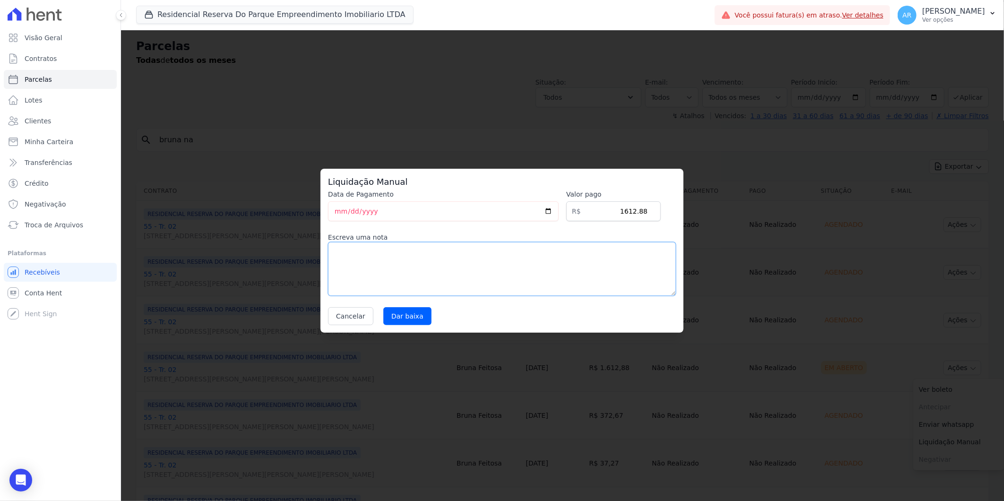
click at [386, 251] on textarea at bounding box center [502, 269] width 348 height 54
paste textarea "Alteração de data de vencimento"
type textarea "Alteração de data de vencimento"
click at [411, 317] on input "Dar baixa" at bounding box center [407, 316] width 48 height 18
select select
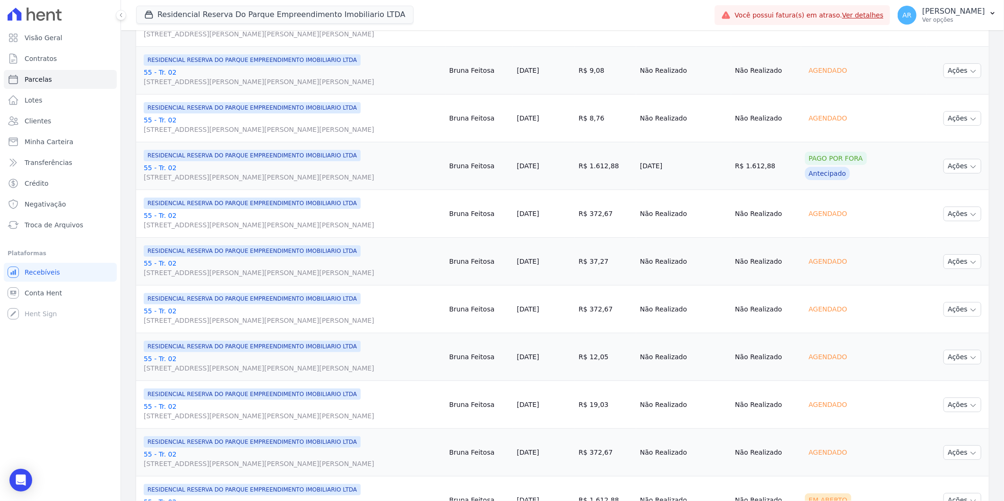
scroll to position [210, 0]
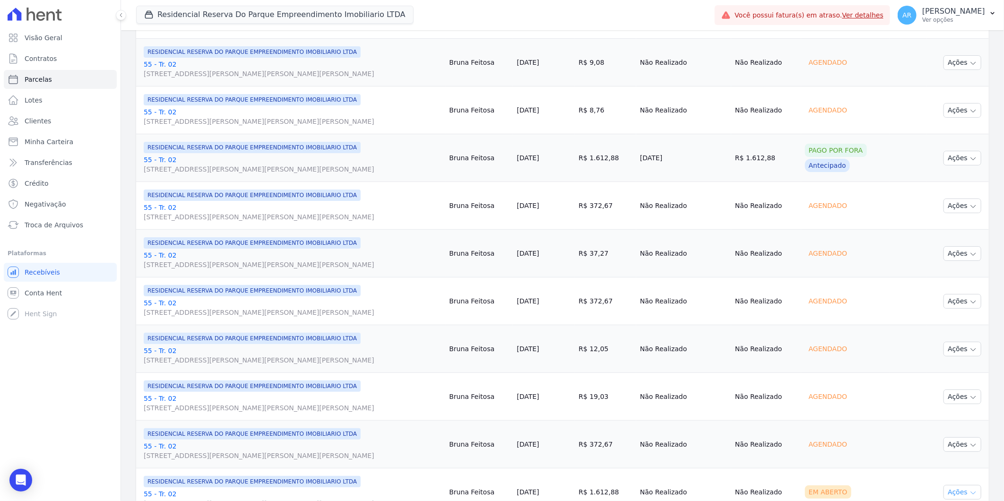
click at [956, 495] on button "Ações" at bounding box center [962, 492] width 38 height 15
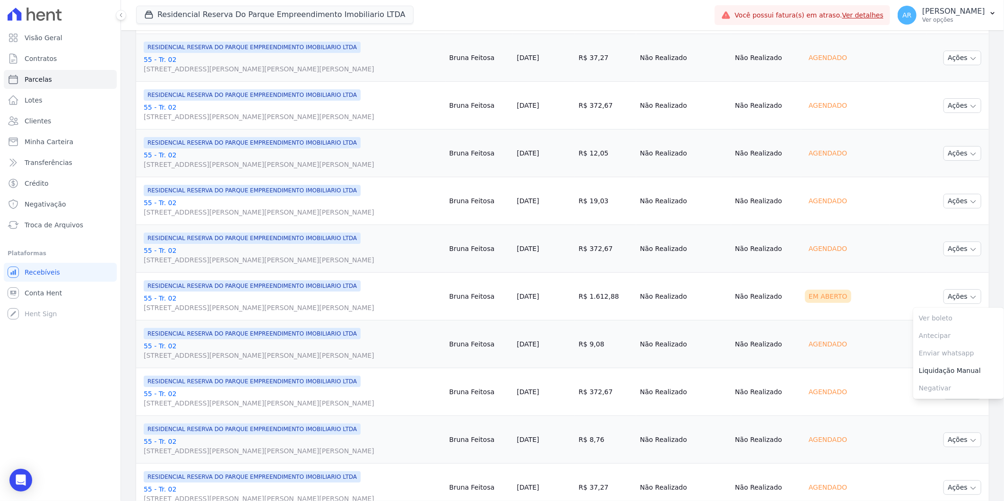
scroll to position [420, 0]
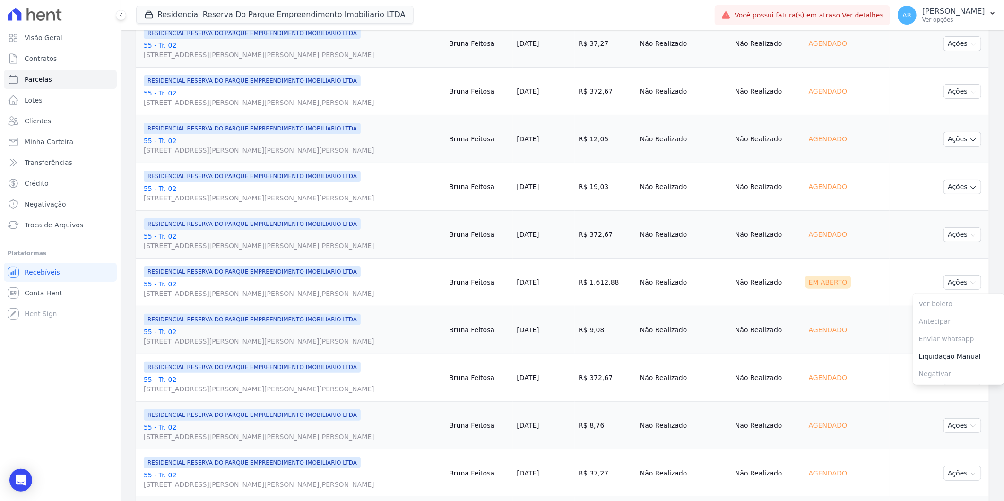
click at [915, 361] on link "Liquidação Manual" at bounding box center [958, 356] width 91 height 17
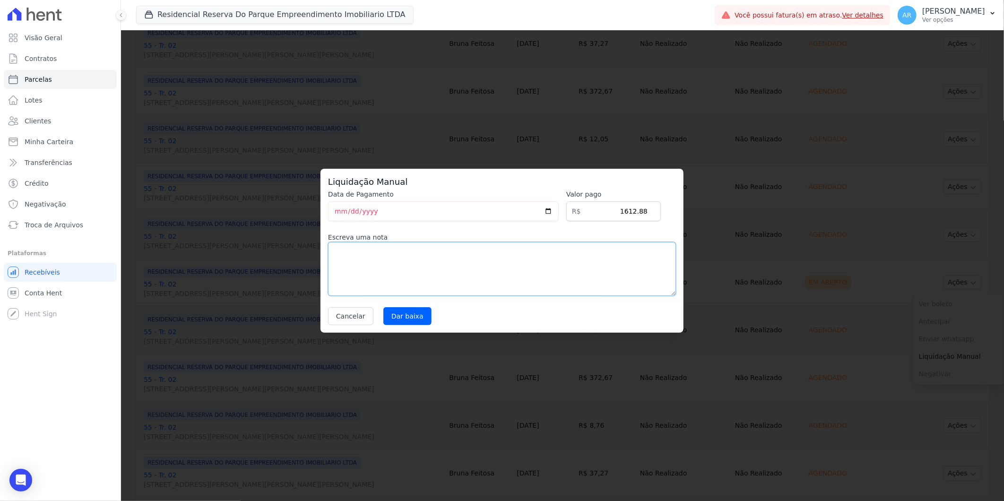
click at [430, 263] on textarea at bounding box center [502, 269] width 348 height 54
paste textarea "Alteração de data de vencimento"
type textarea "Alteração de data de vencimento"
click at [410, 317] on input "Dar baixa" at bounding box center [407, 316] width 48 height 18
select select
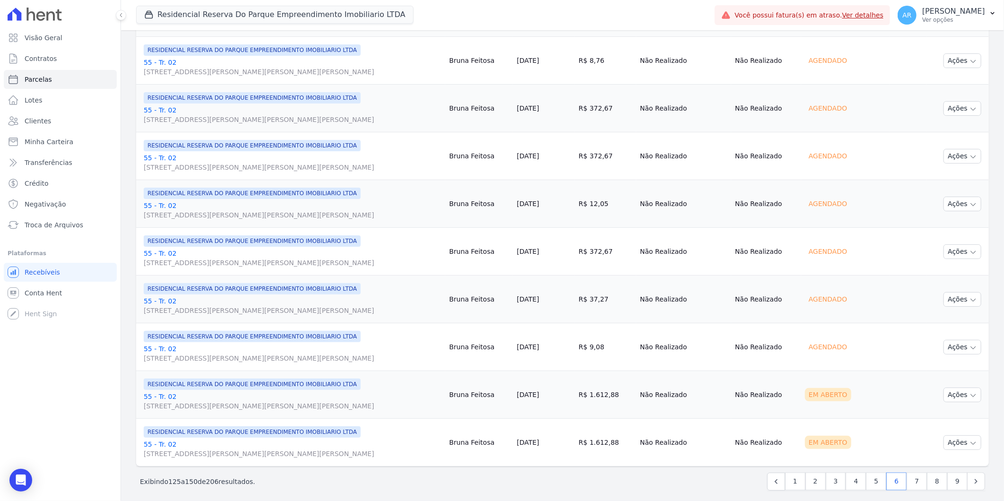
scroll to position [936, 0]
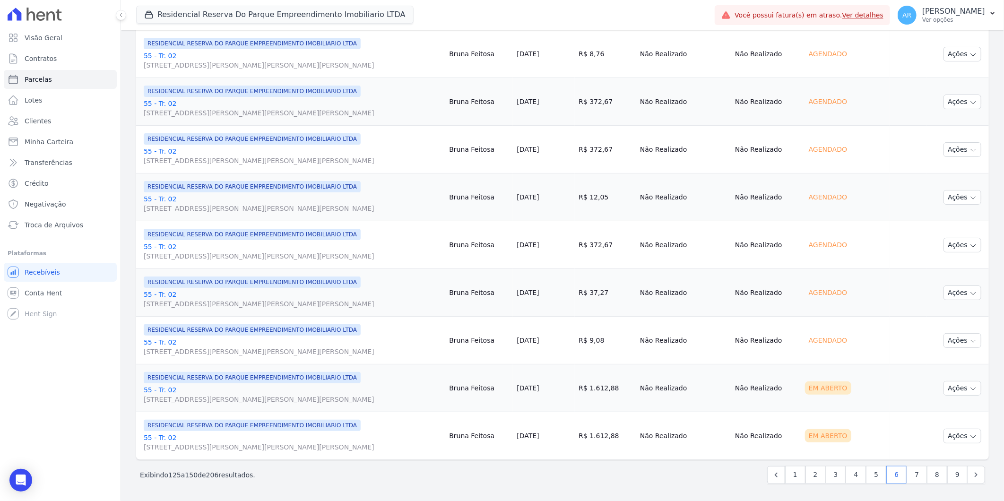
click at [952, 395] on td "Ações Ver boleto Antecipar Antecipação não disponível Enviar whatsapp Registrar…" at bounding box center [957, 388] width 62 height 48
click at [954, 389] on button "Ações" at bounding box center [962, 388] width 38 height 15
click at [948, 455] on link "Liquidação Manual" at bounding box center [958, 462] width 91 height 17
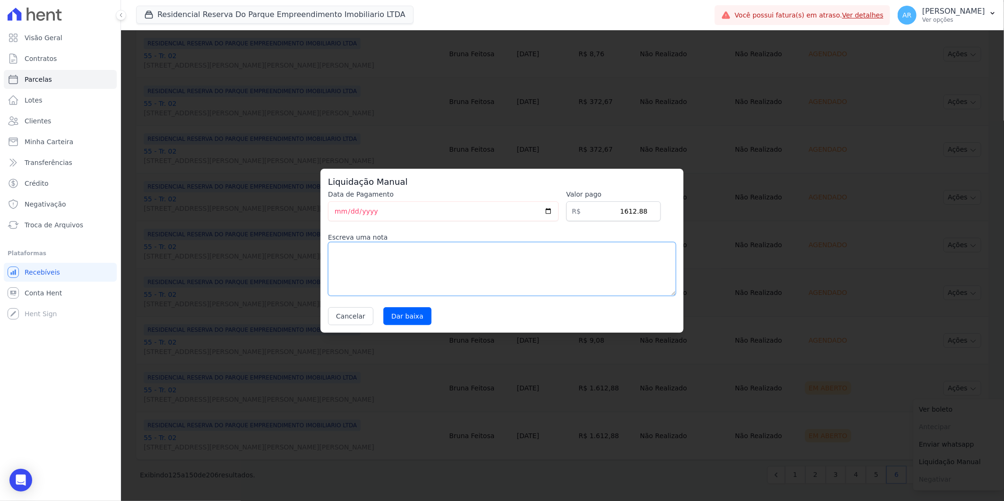
drag, startPoint x: 513, startPoint y: 289, endPoint x: 505, endPoint y: 286, distance: 8.4
click at [512, 288] on textarea at bounding box center [502, 269] width 348 height 54
paste textarea "Alteração de data de vencimento"
type textarea "Alteração de data de vencimento"
click at [400, 319] on input "Dar baixa" at bounding box center [407, 316] width 48 height 18
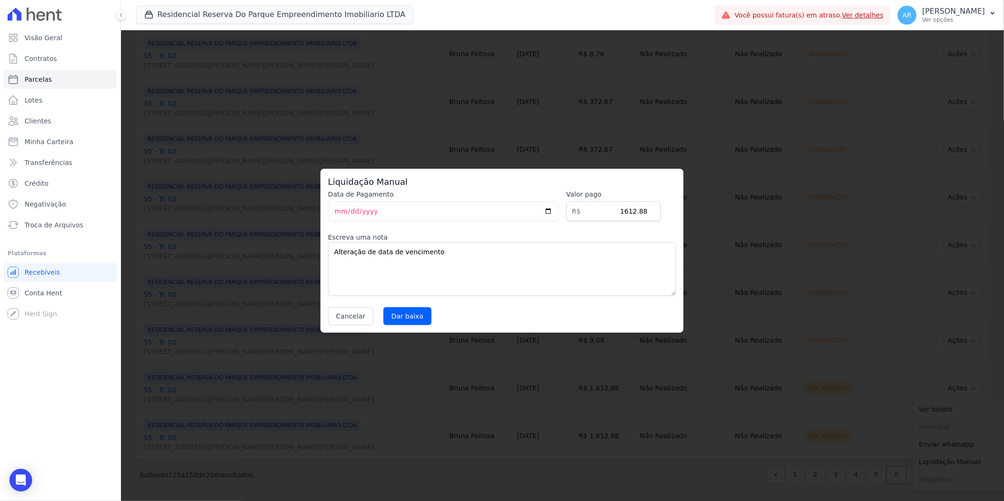
select select
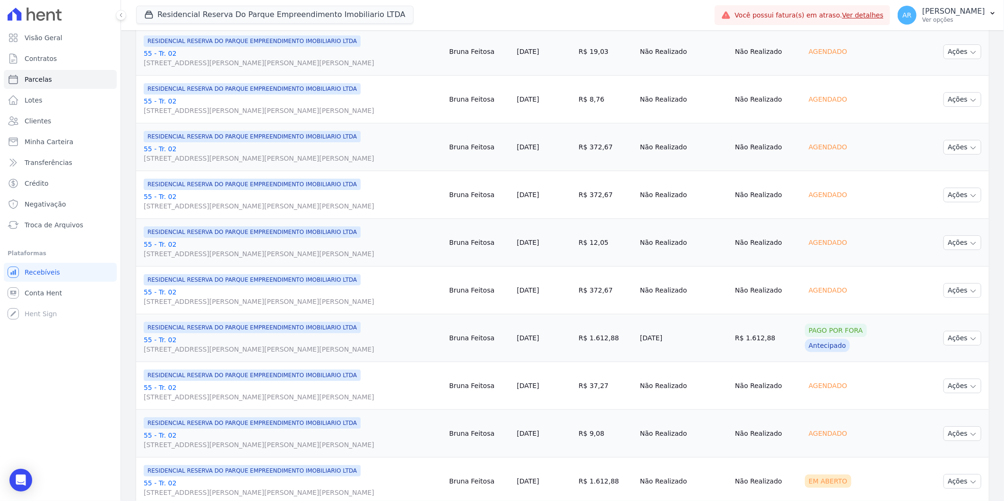
scroll to position [936, 0]
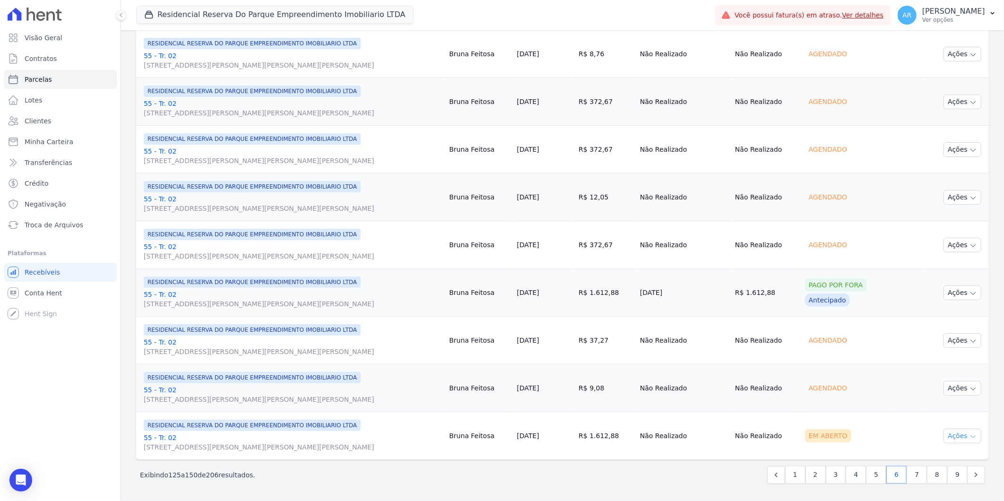
click at [962, 442] on button "Ações" at bounding box center [962, 436] width 38 height 15
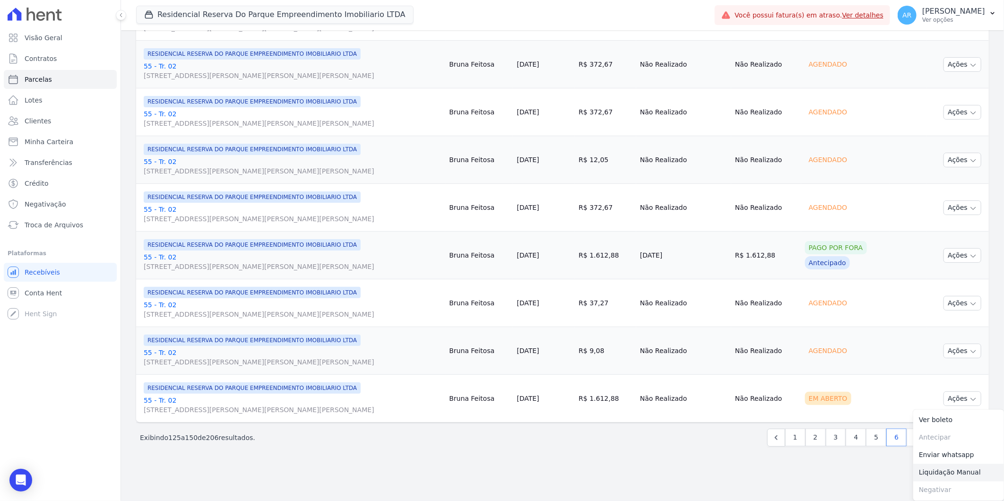
click at [929, 473] on link "Liquidação Manual" at bounding box center [958, 472] width 91 height 17
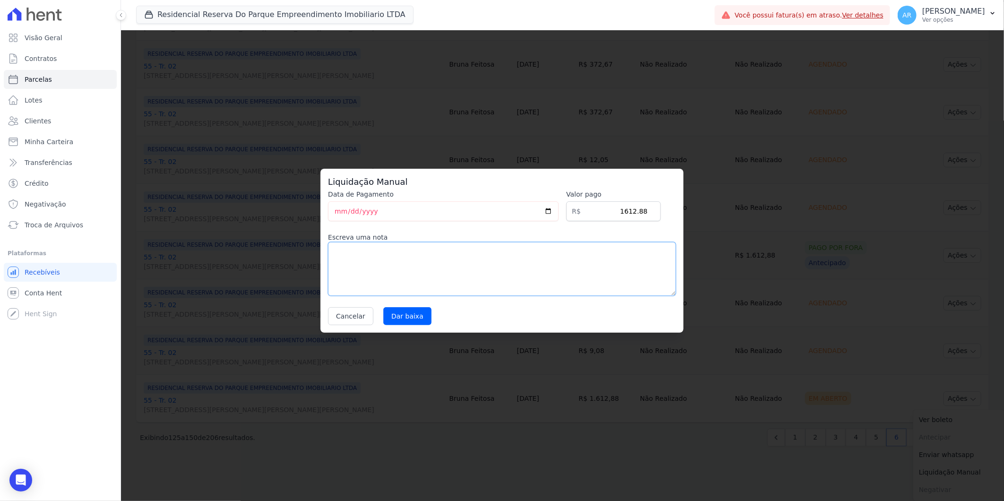
click at [429, 290] on textarea at bounding box center [502, 269] width 348 height 54
paste textarea "Alteração de data de vencimento"
type textarea "Alteração de data de vencimento"
click at [400, 317] on input "Dar baixa" at bounding box center [407, 316] width 48 height 18
select select
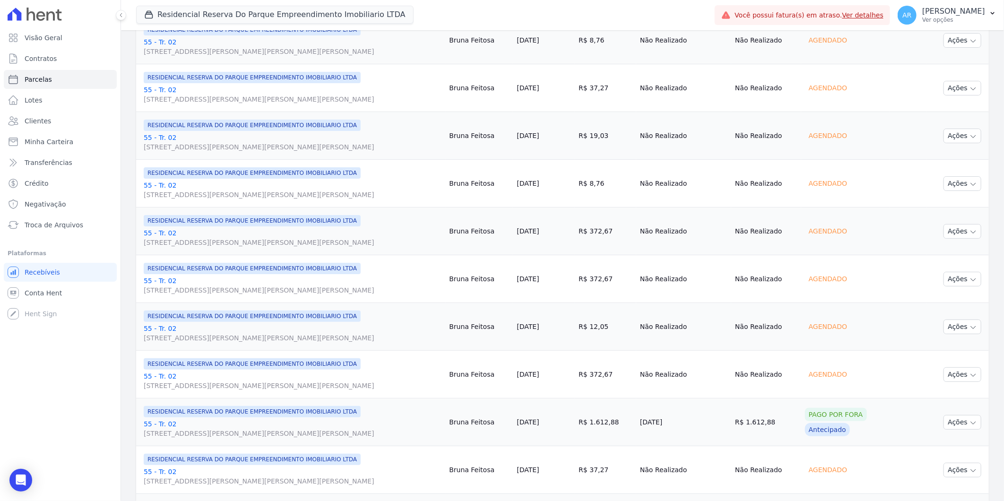
scroll to position [936, 0]
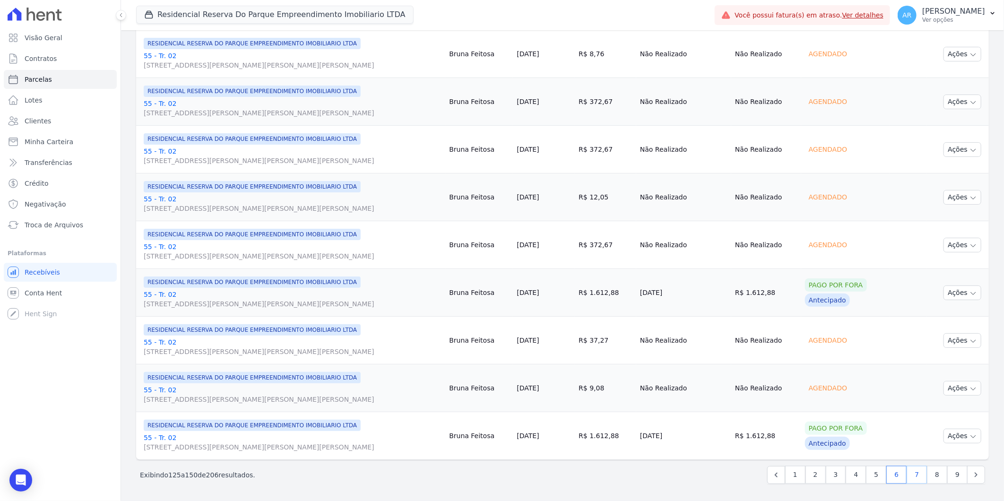
click at [912, 478] on link "7" at bounding box center [916, 475] width 20 height 18
select select
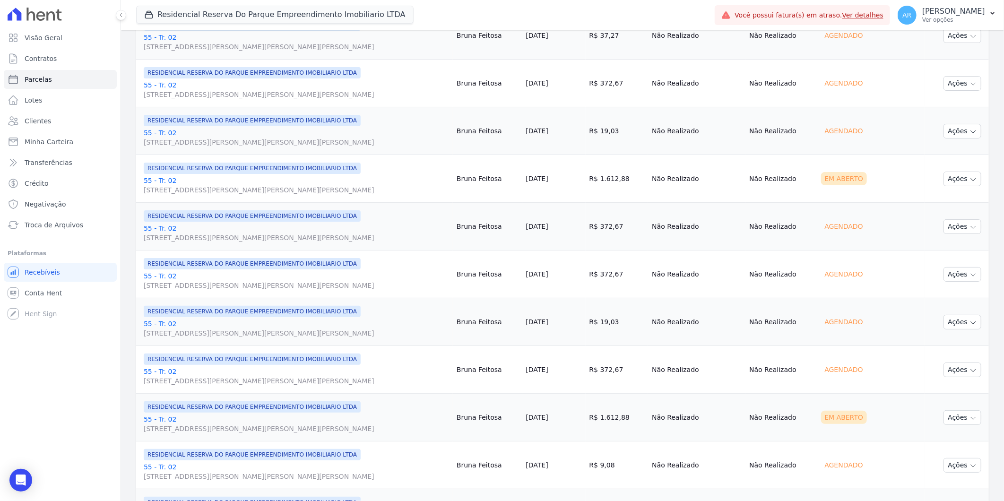
scroll to position [735, 0]
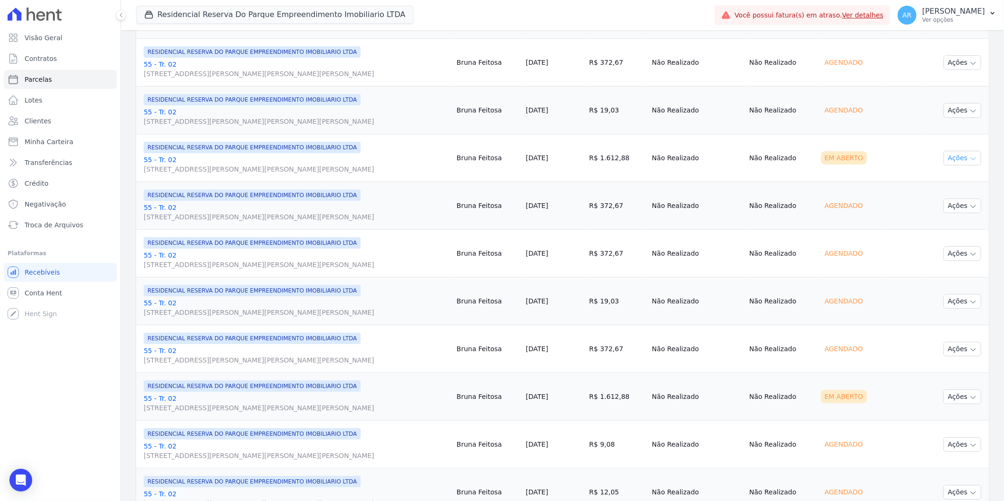
click at [955, 163] on button "Ações" at bounding box center [962, 158] width 38 height 15
click at [936, 229] on link "Liquidação Manual" at bounding box center [958, 231] width 91 height 17
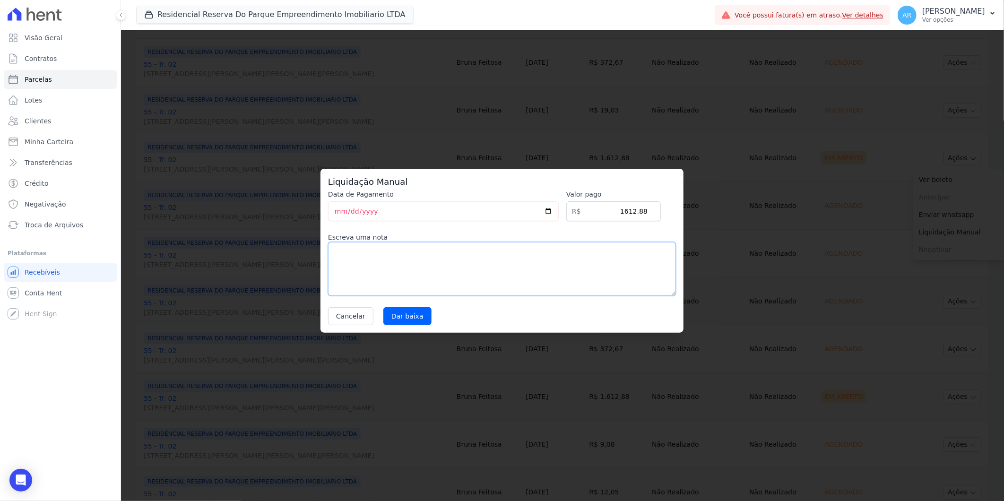
drag, startPoint x: 534, startPoint y: 277, endPoint x: 421, endPoint y: 300, distance: 115.7
click at [534, 277] on textarea at bounding box center [502, 269] width 348 height 54
paste textarea "Alteração de data de vencimento"
type textarea "Alteração de data de vencimento"
click at [404, 318] on input "Dar baixa" at bounding box center [407, 316] width 48 height 18
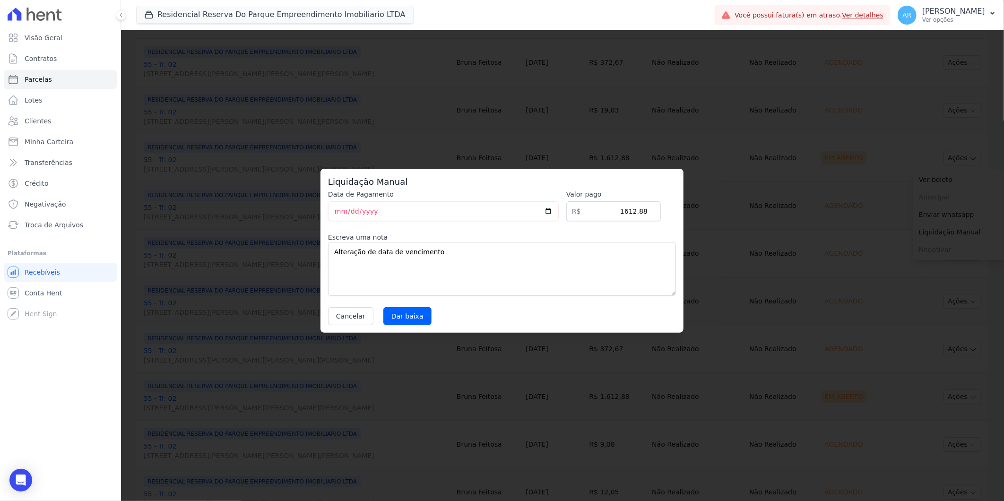
select select
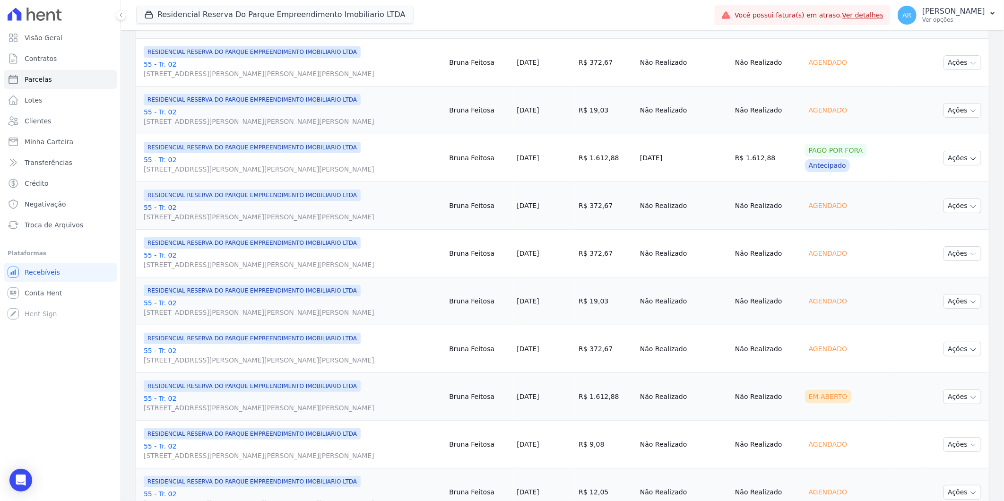
scroll to position [787, 0]
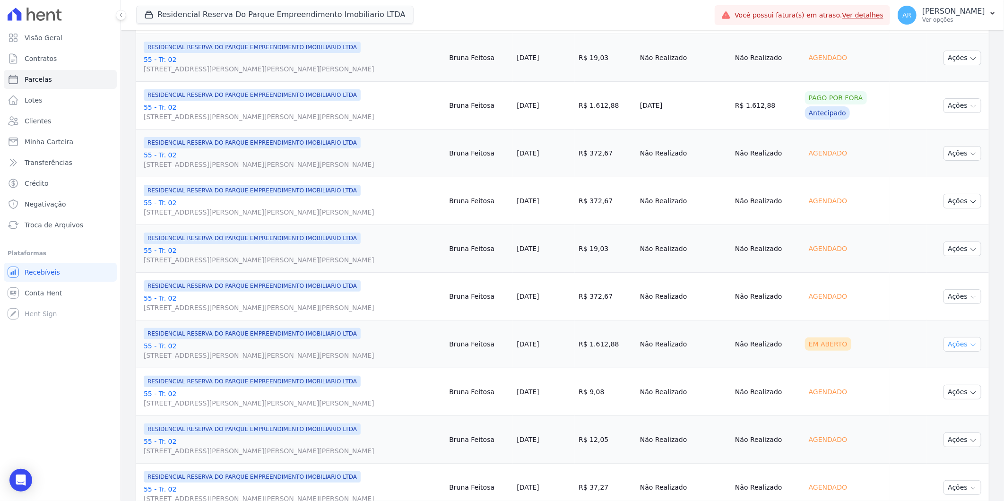
click at [969, 346] on icon "button" at bounding box center [973, 345] width 8 height 8
click at [946, 418] on link "Liquidação Manual" at bounding box center [958, 418] width 91 height 17
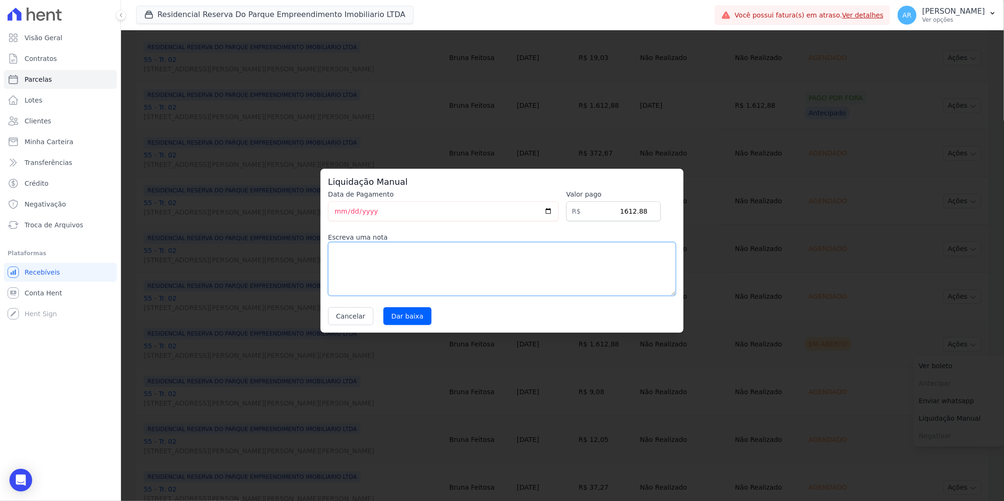
click at [492, 273] on textarea at bounding box center [502, 269] width 348 height 54
paste textarea "Alteração de data de vencimento"
type textarea "Alteração de data de vencimento"
drag, startPoint x: 405, startPoint y: 326, endPoint x: 403, endPoint y: 320, distance: 6.4
click at [403, 321] on div "Liquidação Manual Data de Pagamento 2025-09-12 Valor pago R$ 1612.88 Escreva um…" at bounding box center [501, 251] width 363 height 164
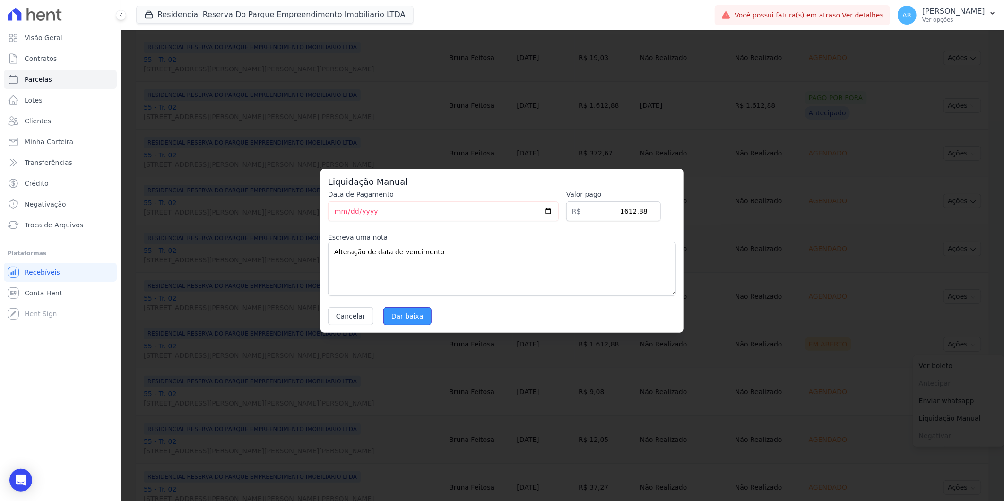
click at [403, 318] on input "Dar baixa" at bounding box center [407, 316] width 48 height 18
select select
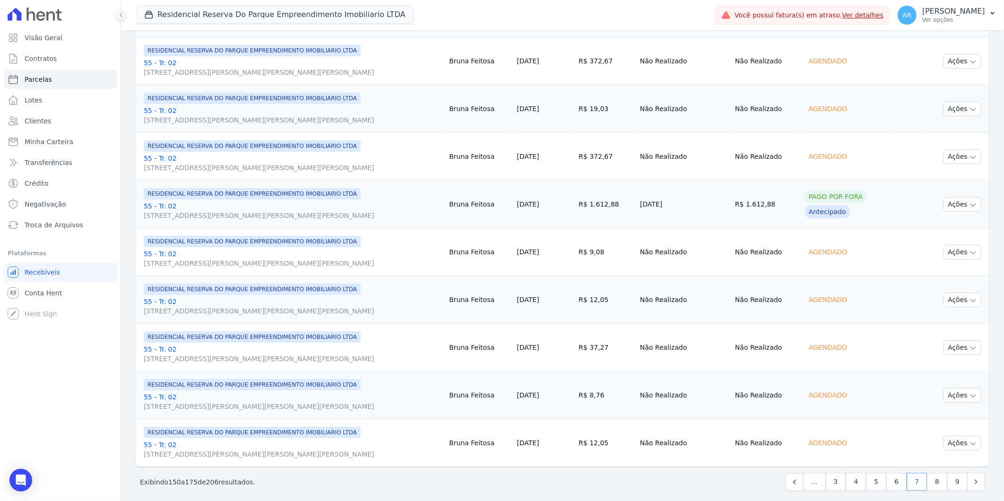
scroll to position [936, 0]
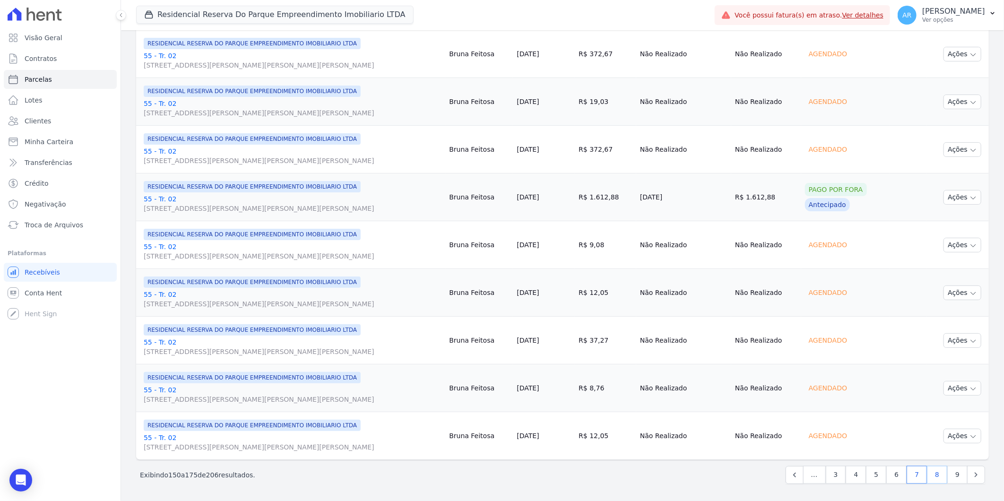
click at [927, 475] on link "8" at bounding box center [937, 475] width 20 height 18
select select
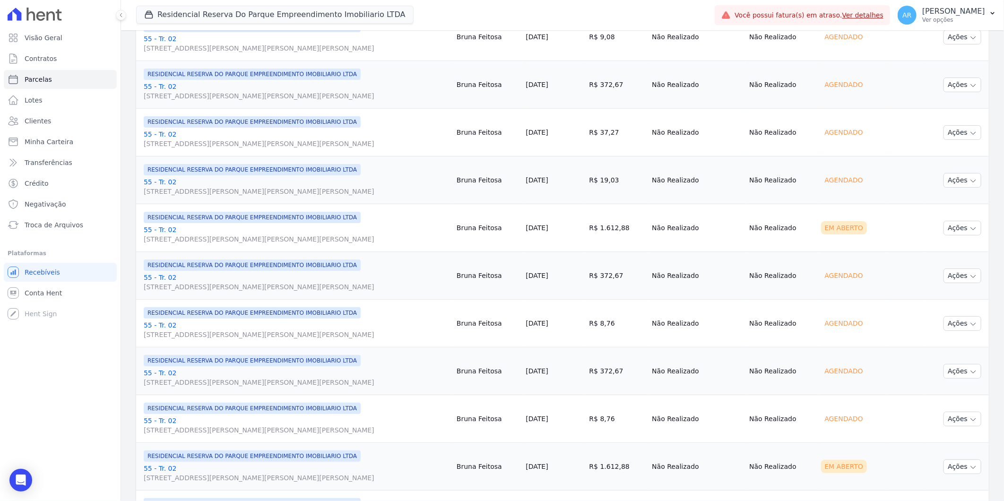
scroll to position [262, 0]
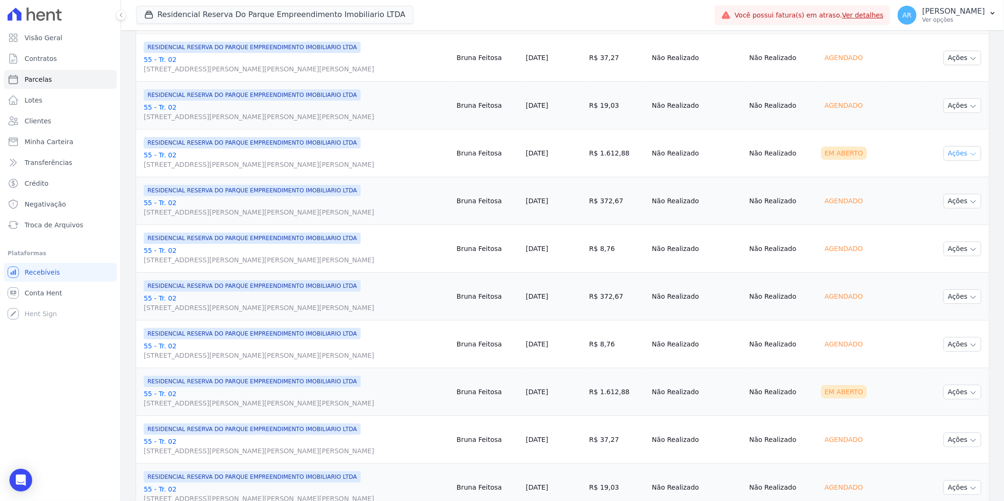
click at [953, 150] on button "Ações" at bounding box center [962, 153] width 38 height 15
click at [941, 223] on link "Liquidação Manual" at bounding box center [958, 227] width 91 height 17
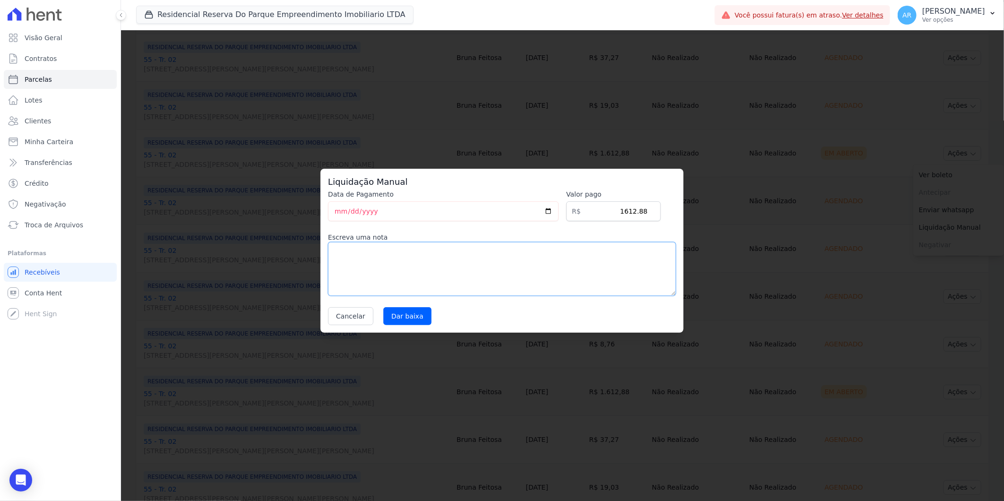
click at [435, 270] on textarea at bounding box center [502, 269] width 348 height 54
paste textarea "Alteração de data de vencimento"
type textarea "Alteração de data de vencimento"
click at [408, 319] on input "Dar baixa" at bounding box center [407, 316] width 48 height 18
select select
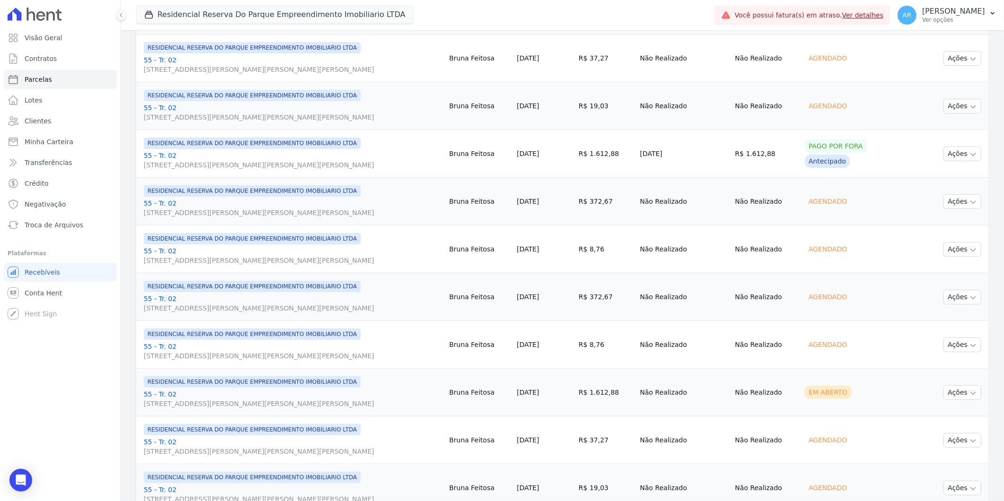
scroll to position [262, 0]
click at [951, 385] on button "Ações" at bounding box center [962, 392] width 38 height 15
click at [939, 464] on link "Liquidação Manual" at bounding box center [958, 465] width 91 height 17
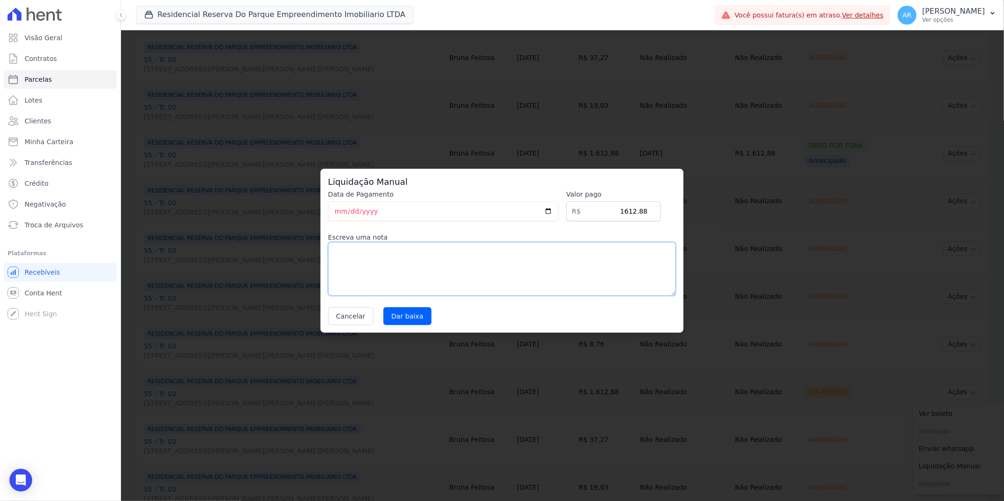
click at [450, 260] on textarea at bounding box center [502, 269] width 348 height 54
paste textarea "Alteração de data de vencimento"
type textarea "Alteração de data de vencimento"
click at [410, 316] on input "Dar baixa" at bounding box center [407, 316] width 48 height 18
select select
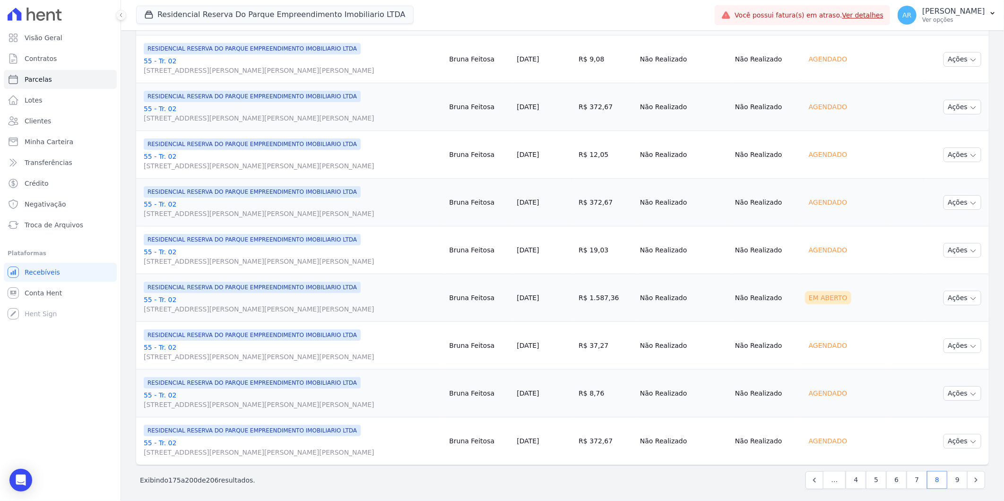
scroll to position [936, 0]
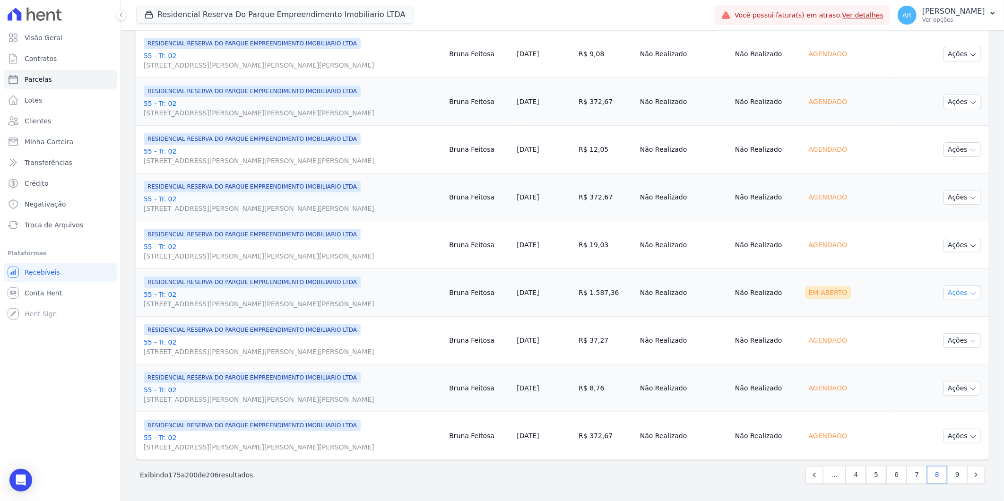
click at [969, 294] on icon "button" at bounding box center [973, 294] width 8 height 8
click at [933, 362] on link "Liquidação Manual" at bounding box center [958, 366] width 91 height 17
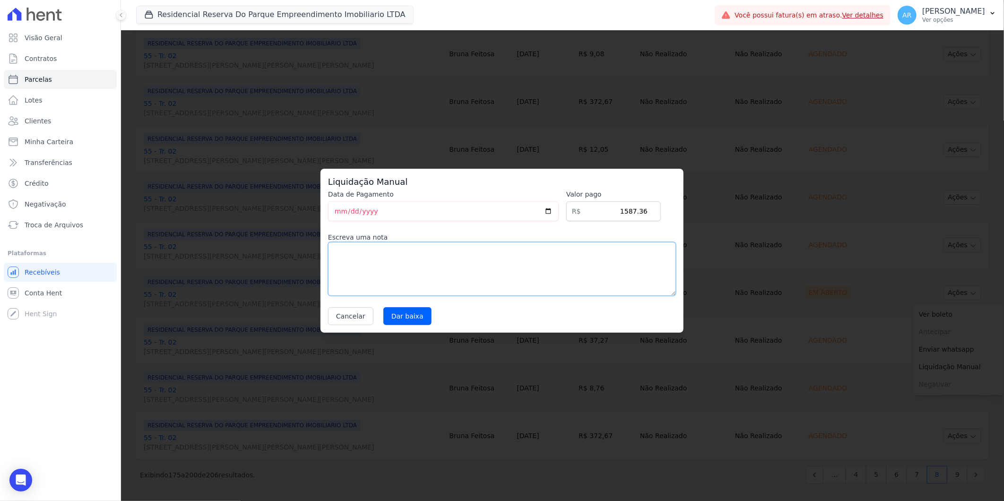
drag, startPoint x: 518, startPoint y: 258, endPoint x: 459, endPoint y: 276, distance: 61.6
click at [518, 258] on textarea at bounding box center [502, 269] width 348 height 54
paste textarea "Alteração de data de vencimento"
type textarea "Alteração de data de vencimento"
click at [407, 309] on input "Dar baixa" at bounding box center [407, 316] width 48 height 18
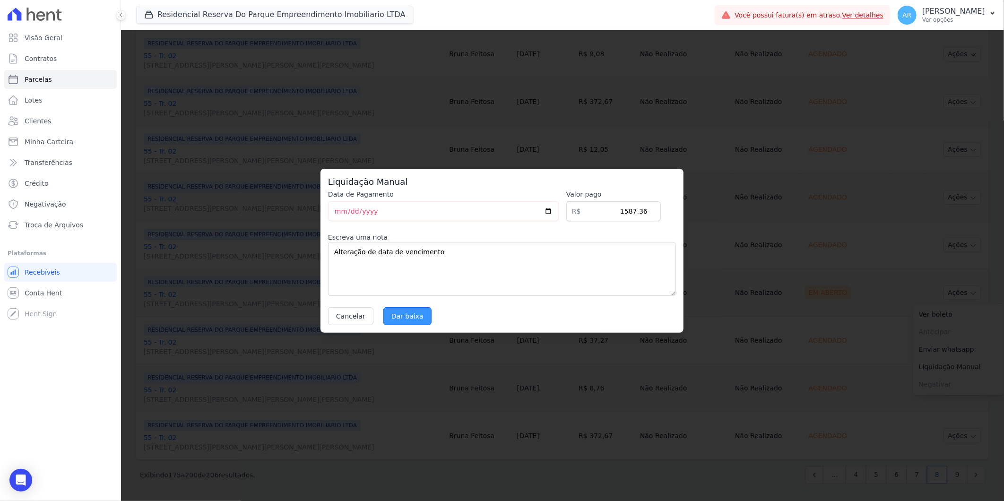
select select
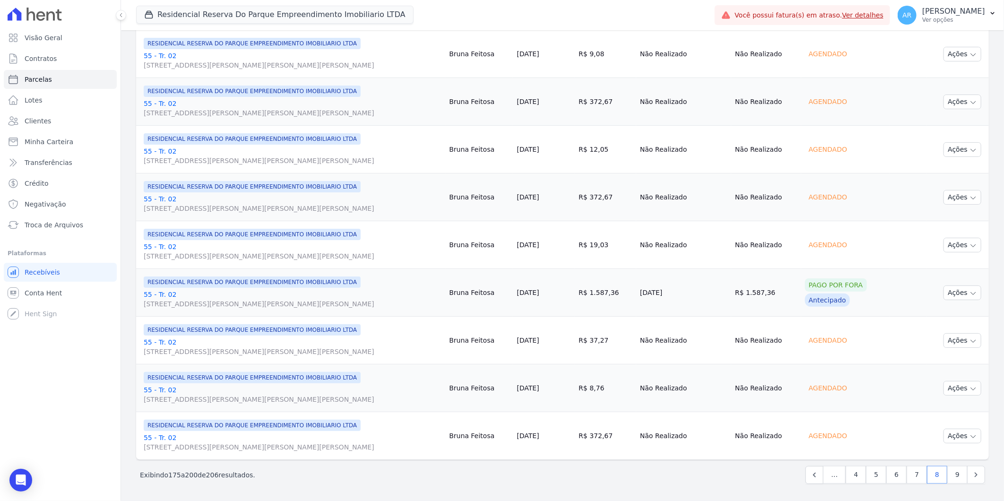
scroll to position [936, 0]
click at [953, 471] on link "9" at bounding box center [957, 475] width 20 height 18
select select
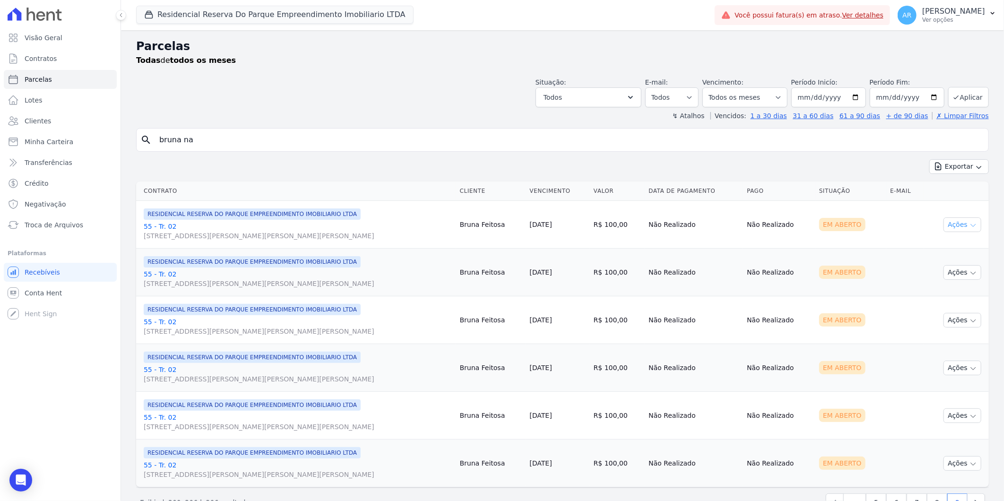
click at [954, 224] on button "Ações" at bounding box center [962, 224] width 38 height 15
click at [949, 300] on link "Liquidação Manual" at bounding box center [958, 298] width 91 height 17
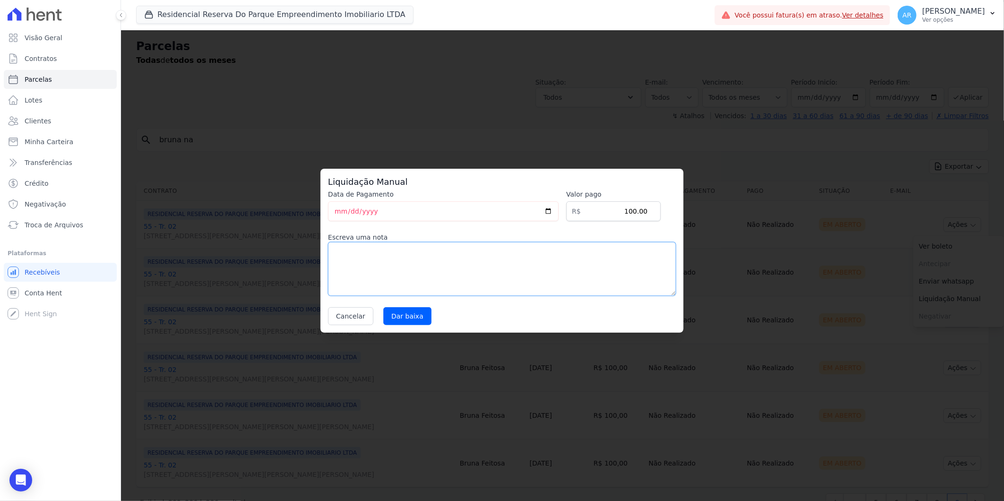
click at [475, 280] on textarea at bounding box center [502, 269] width 348 height 54
paste textarea "Alteração de data de vencimento"
type textarea "Alteração de data de vencimento"
click at [413, 314] on input "Dar baixa" at bounding box center [407, 316] width 48 height 18
select select
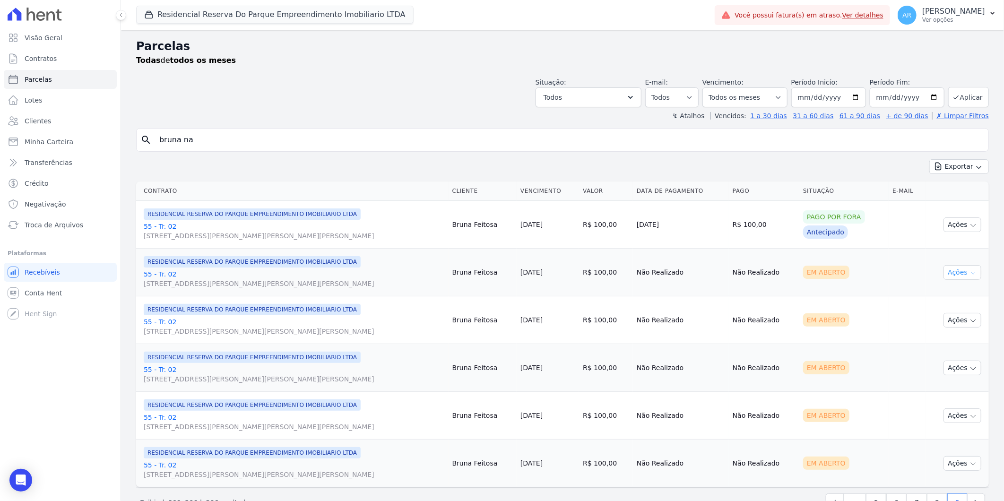
click at [969, 271] on icon "button" at bounding box center [973, 273] width 8 height 8
click at [934, 352] on link "Liquidação Manual" at bounding box center [958, 346] width 91 height 17
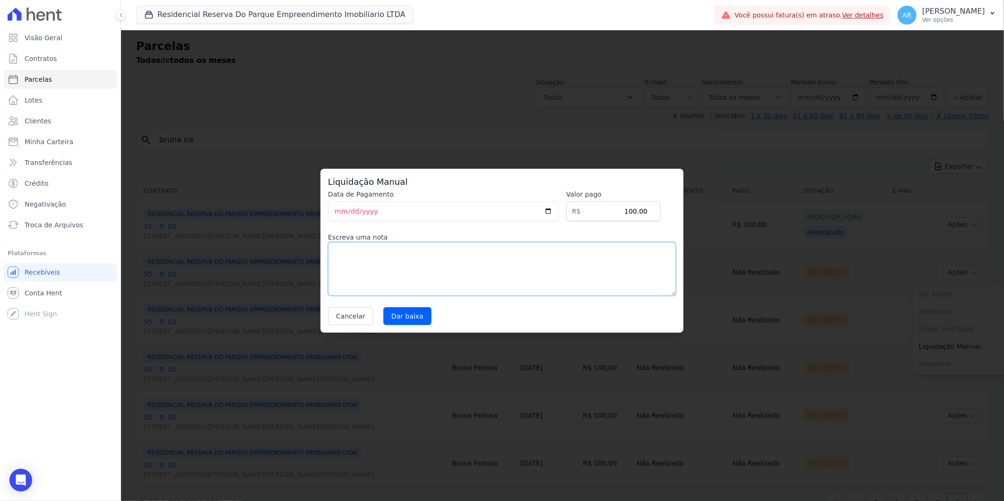
click at [423, 261] on textarea at bounding box center [502, 269] width 348 height 54
paste textarea "Alteração de data de vencimento"
type textarea "Alteração de data de vencimento"
click at [404, 318] on input "Dar baixa" at bounding box center [407, 316] width 48 height 18
select select
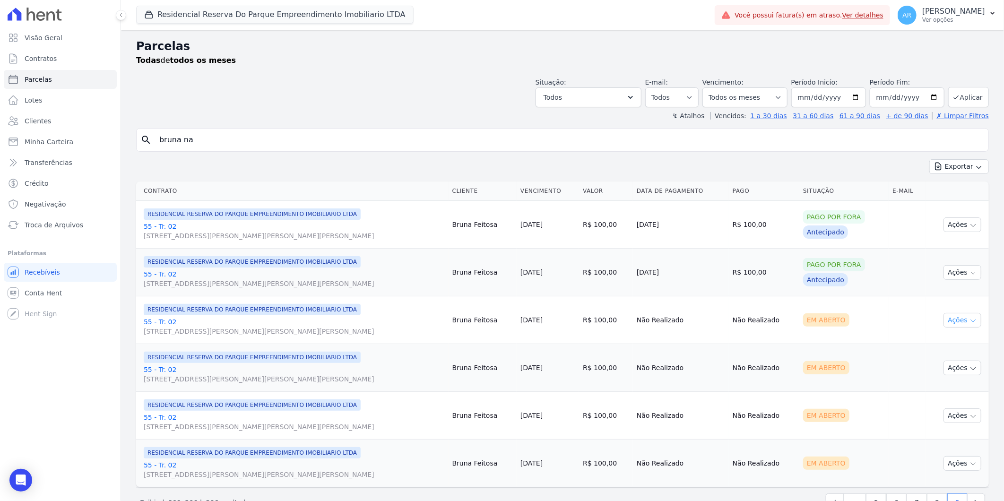
click at [957, 319] on button "Ações" at bounding box center [962, 320] width 38 height 15
click at [954, 395] on link "Liquidação Manual" at bounding box center [958, 394] width 91 height 17
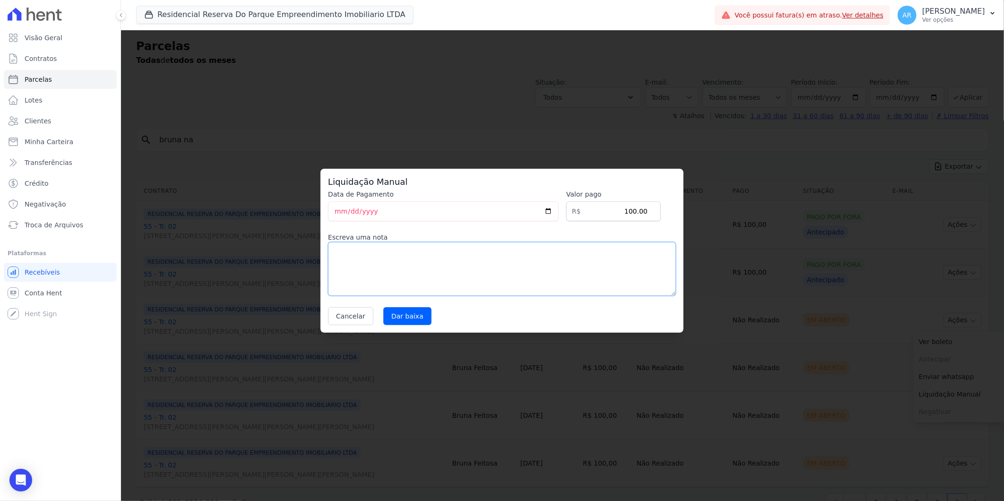
click at [489, 276] on textarea at bounding box center [502, 269] width 348 height 54
paste textarea "Alteração de data de vencimento"
type textarea "Alteração de data de vencimento"
click at [408, 323] on input "Dar baixa" at bounding box center [407, 316] width 48 height 18
select select
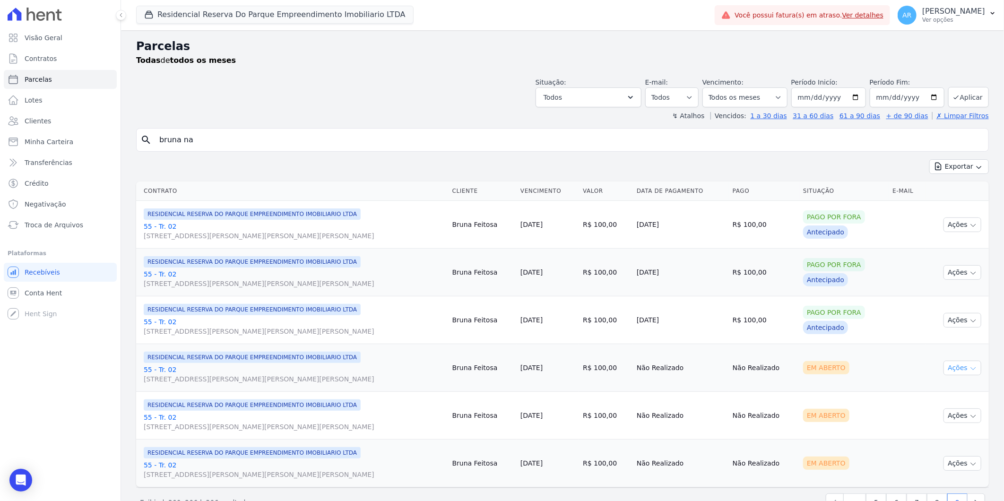
click at [969, 370] on icon "button" at bounding box center [973, 369] width 8 height 8
click at [942, 445] on link "Liquidação Manual" at bounding box center [958, 441] width 91 height 17
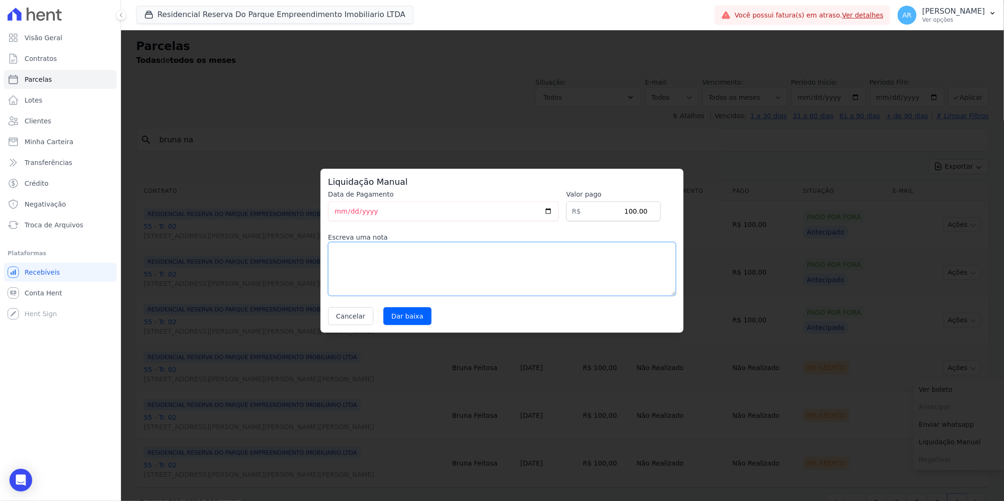
click at [423, 275] on textarea at bounding box center [502, 269] width 348 height 54
paste textarea "Alteração de data de vencimento"
type textarea "Alteração de data de vencimento"
click at [409, 317] on input "Dar baixa" at bounding box center [407, 316] width 48 height 18
select select
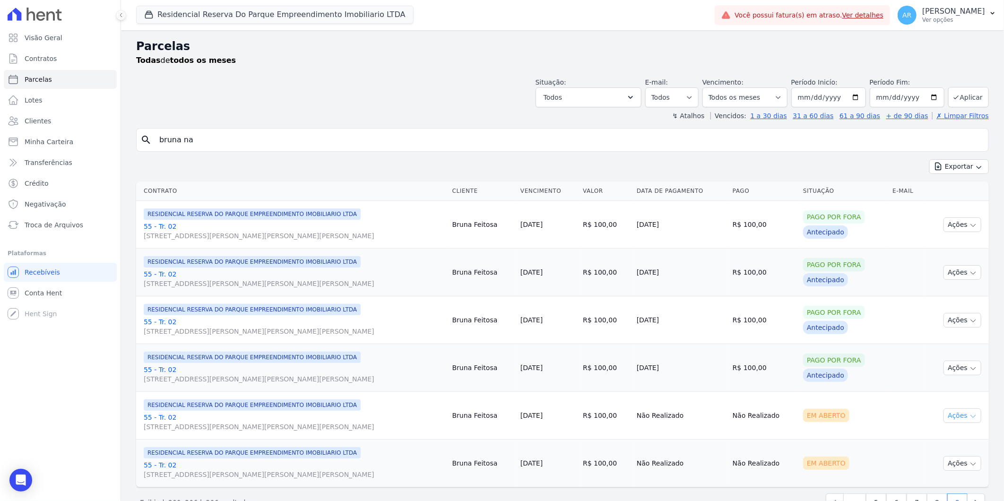
click at [969, 417] on icon "button" at bounding box center [973, 416] width 8 height 8
click at [942, 487] on link "Liquidação Manual" at bounding box center [958, 489] width 91 height 17
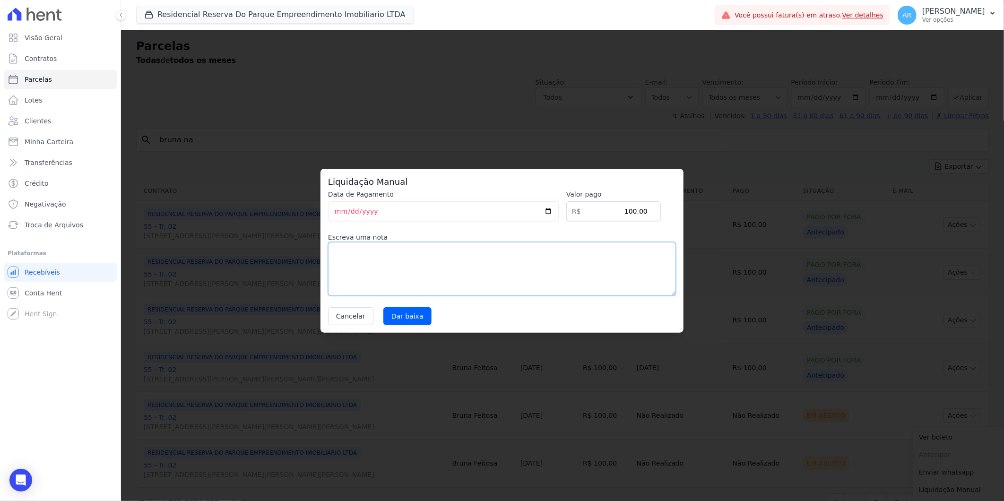
drag, startPoint x: 477, startPoint y: 271, endPoint x: 431, endPoint y: 292, distance: 50.1
click at [476, 270] on textarea at bounding box center [502, 269] width 348 height 54
paste textarea "Alteração de data de vencimento"
type textarea "Alteração de data de vencimento"
click at [410, 313] on input "Dar baixa" at bounding box center [407, 316] width 48 height 18
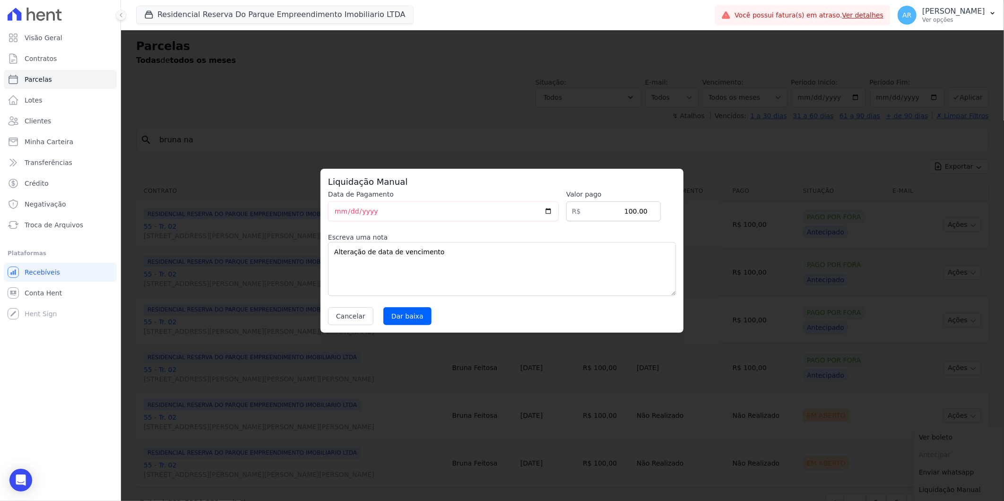
select select
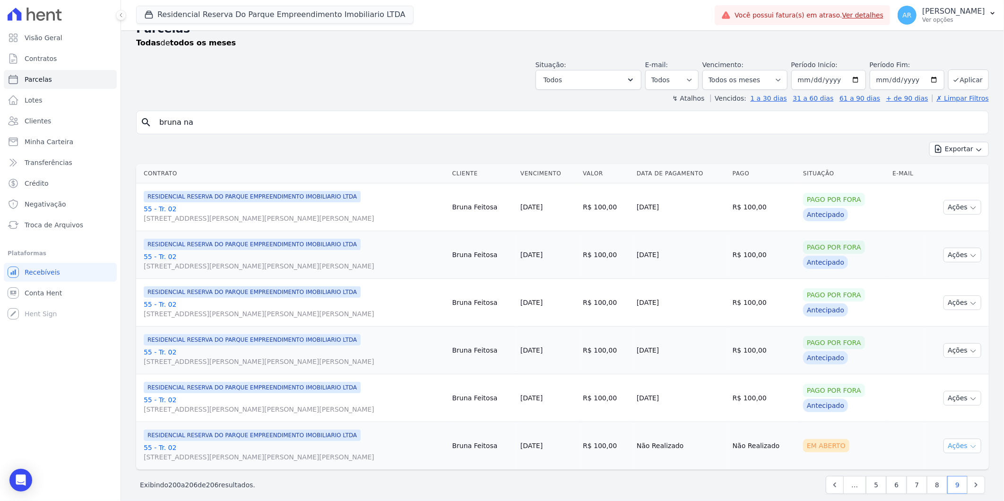
scroll to position [27, 0]
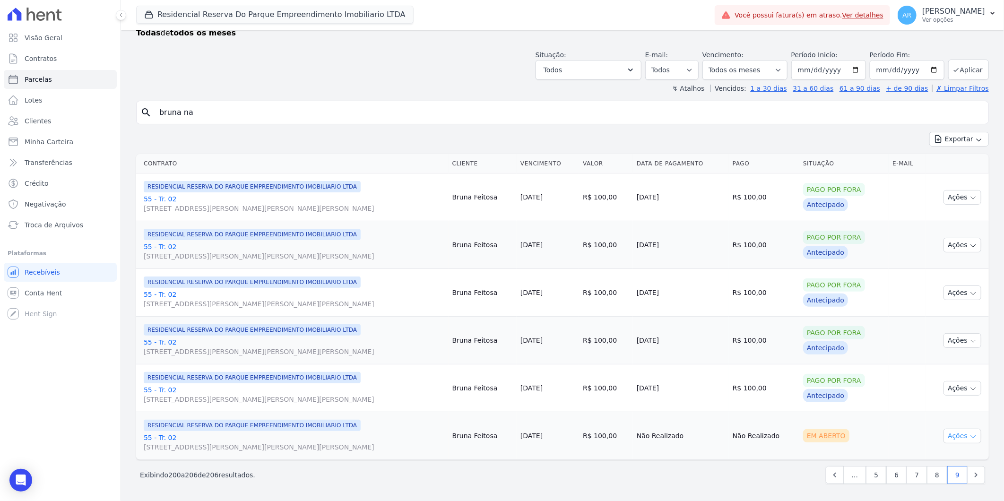
click at [950, 440] on button "Ações" at bounding box center [962, 436] width 38 height 15
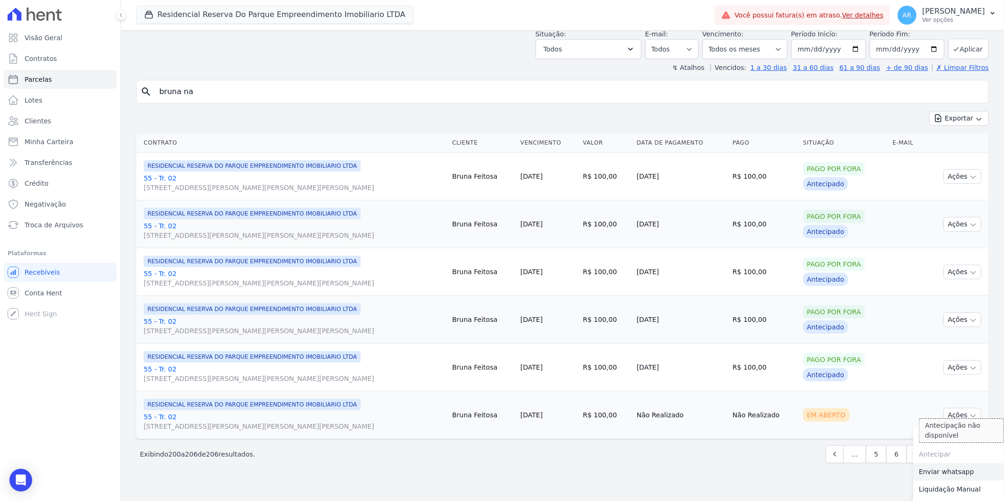
scroll to position [65, 0]
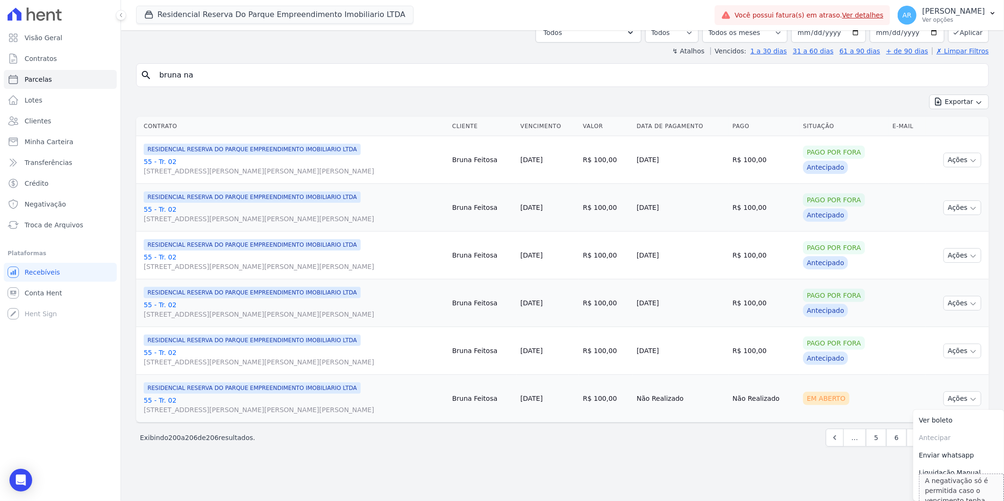
click at [944, 474] on div "A negativação só é permitida caso o vencimento tenha mais de 5 dias de ocorrido" at bounding box center [961, 500] width 85 height 54
click at [931, 472] on link "Liquidação Manual" at bounding box center [958, 472] width 91 height 17
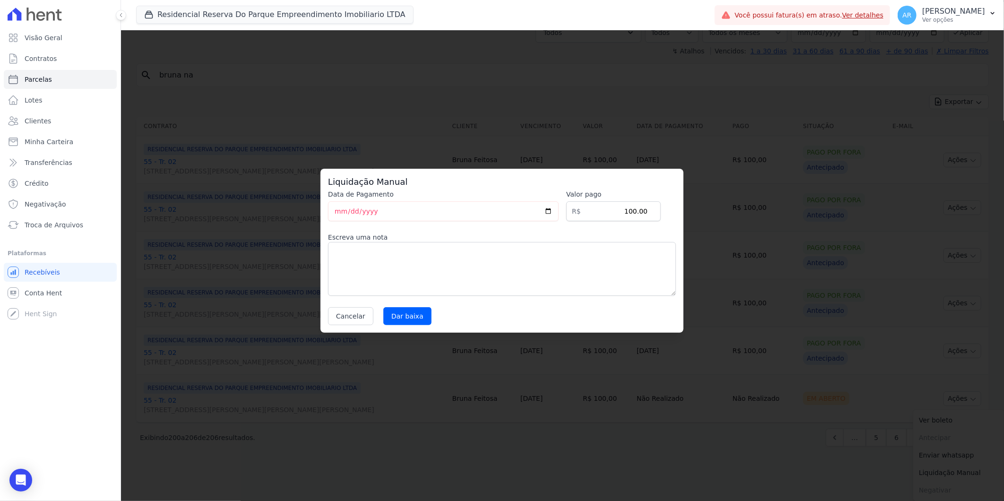
click at [498, 296] on div "Data de Pagamento 2025-09-12 Valor pago R$ 100.00 Escreva uma nota Cancelar Dar…" at bounding box center [502, 257] width 348 height 136
click at [391, 278] on textarea at bounding box center [502, 269] width 348 height 54
paste textarea "Alteração de data de vencimento"
type textarea "Alteração de data de vencimento"
click at [401, 313] on input "Dar baixa" at bounding box center [407, 316] width 48 height 18
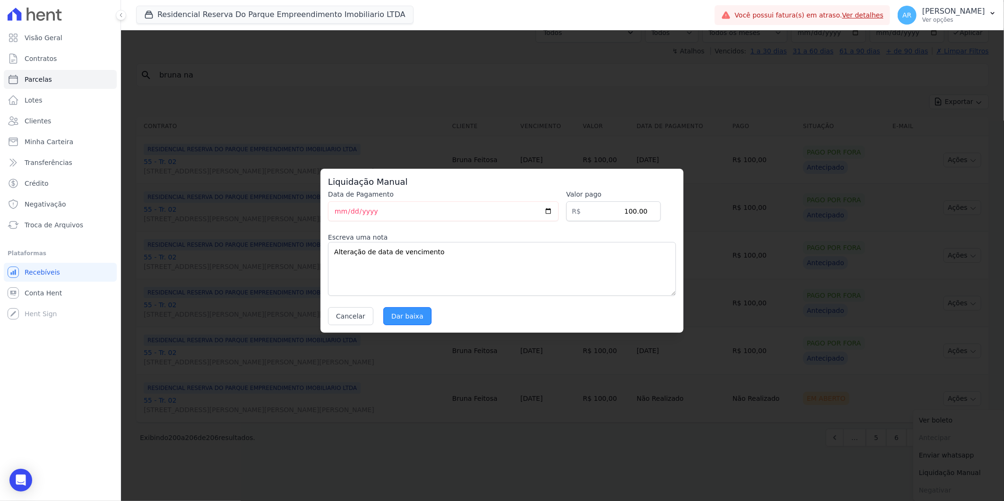
select select
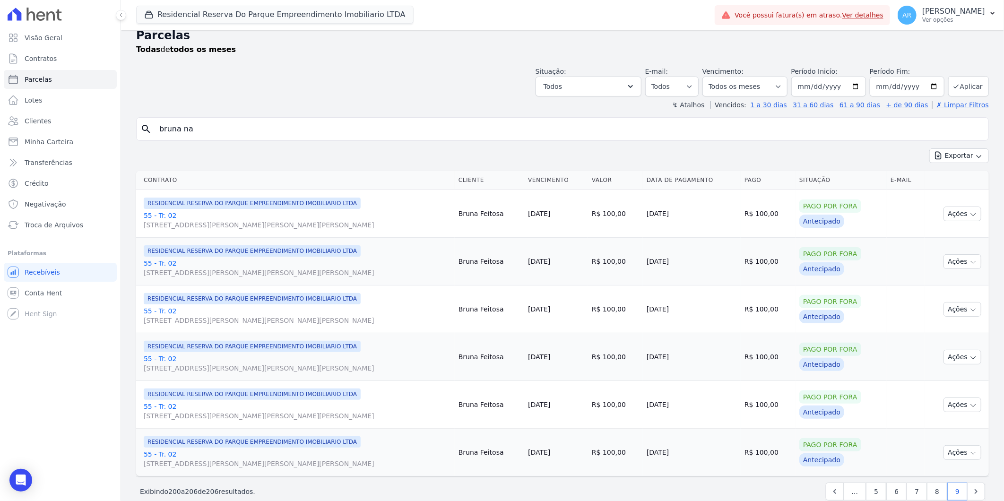
scroll to position [27, 0]
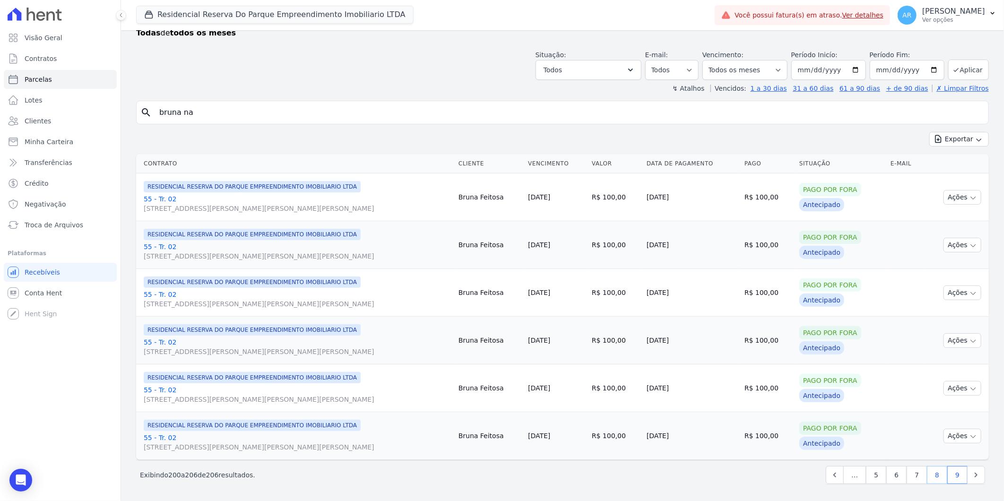
click at [933, 474] on link "8" at bounding box center [937, 475] width 20 height 18
select select
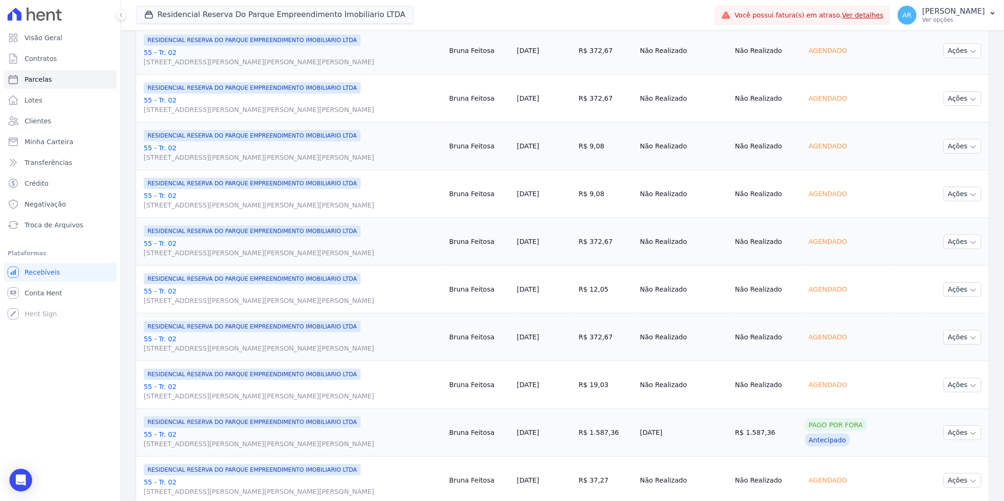
scroll to position [936, 0]
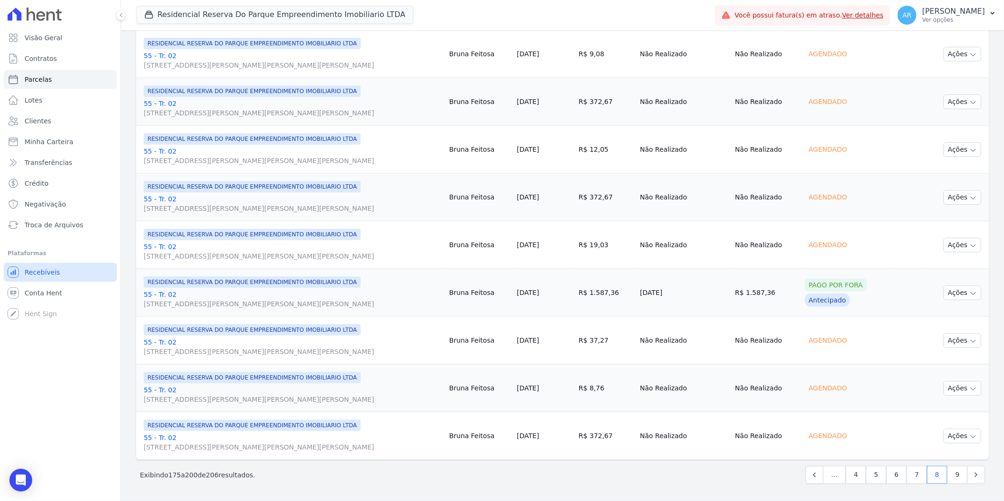
click at [53, 270] on span "Recebíveis" at bounding box center [42, 271] width 35 height 9
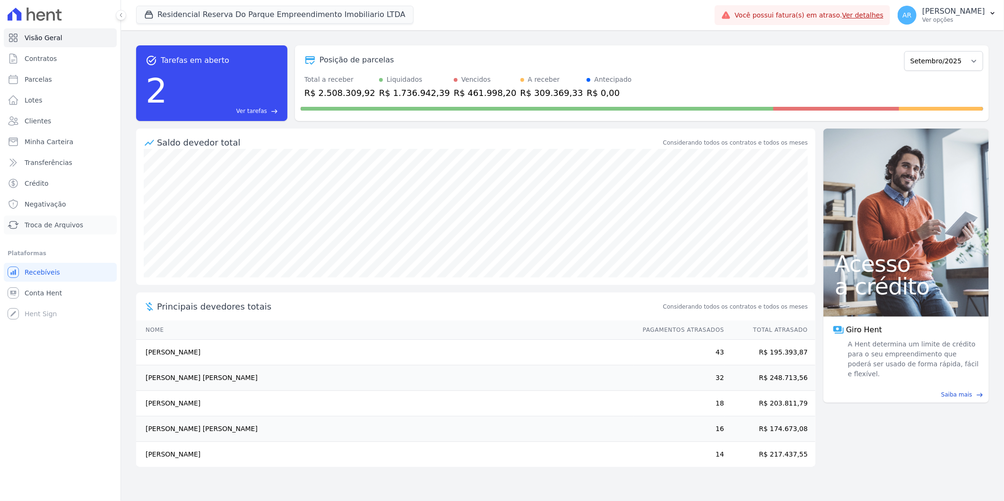
click at [60, 224] on span "Troca de Arquivos" at bounding box center [54, 224] width 59 height 9
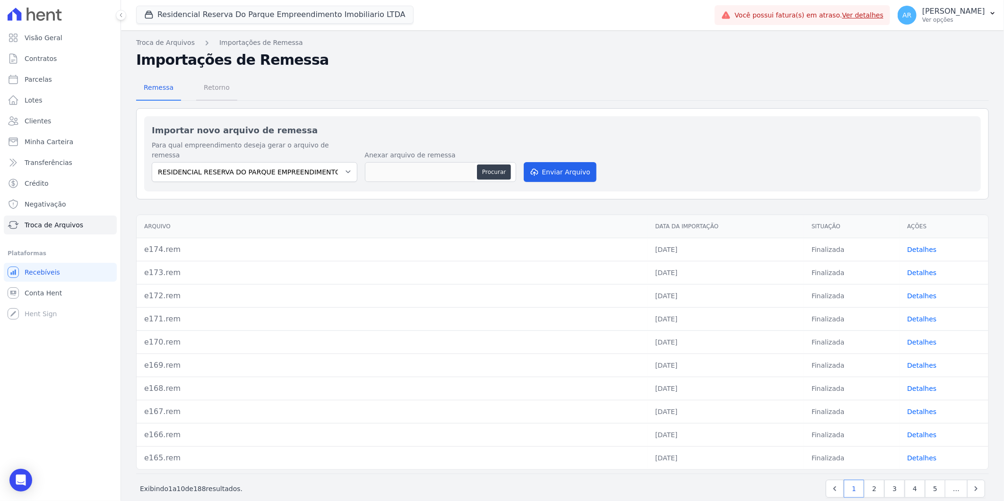
click at [227, 91] on span "Retorno" at bounding box center [216, 87] width 37 height 19
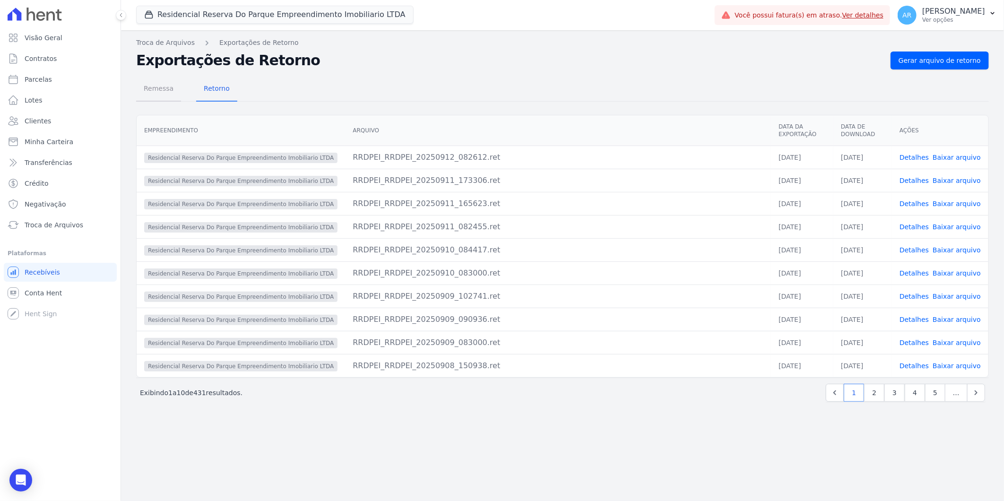
click at [158, 88] on span "Remessa" at bounding box center [158, 88] width 41 height 19
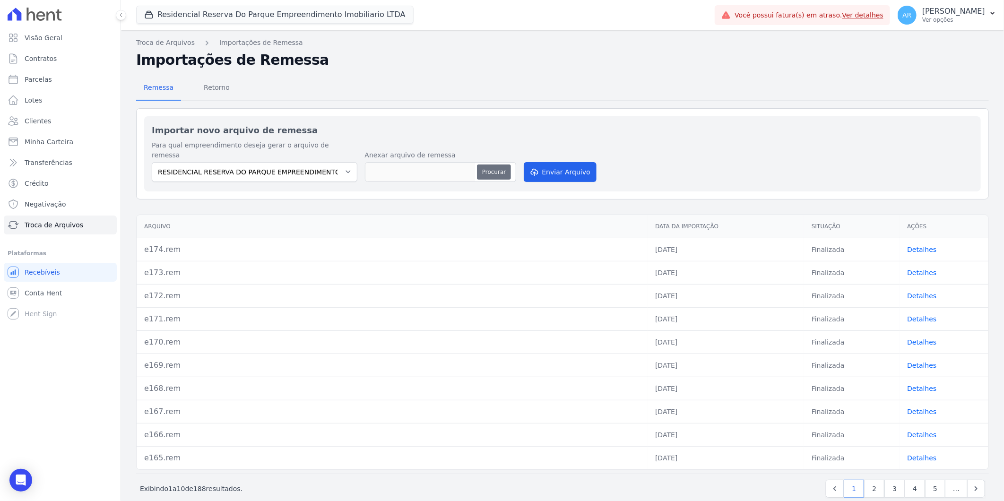
click at [489, 164] on button "Procurar" at bounding box center [494, 171] width 34 height 15
type input "e175.rem"
click at [553, 162] on button "Enviar Arquivo" at bounding box center [560, 172] width 73 height 20
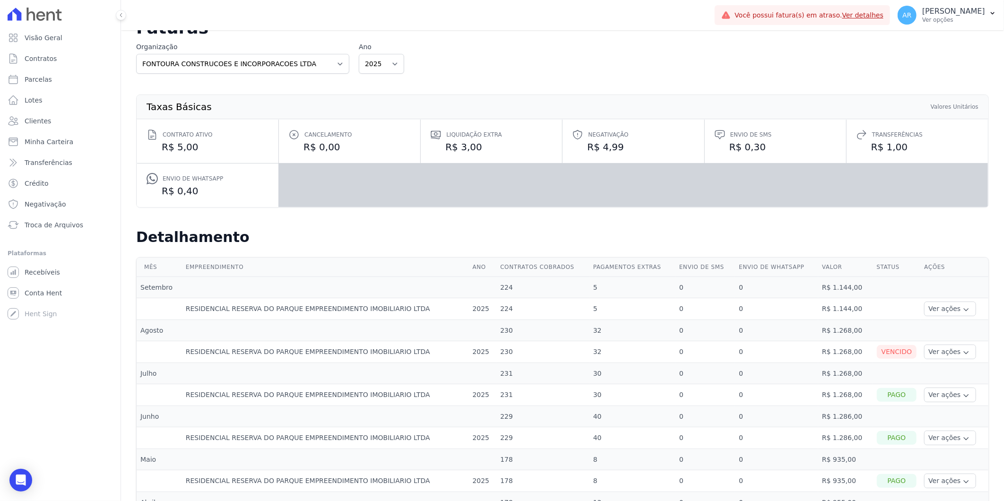
scroll to position [52, 0]
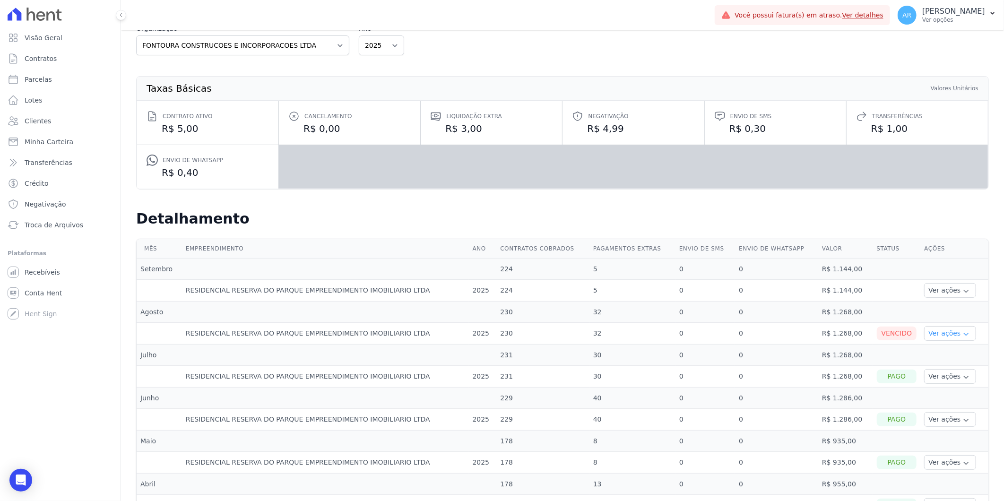
click at [934, 328] on button "Ver ações" at bounding box center [950, 333] width 52 height 15
click at [941, 360] on link "Ver boleto" at bounding box center [962, 359] width 70 height 10
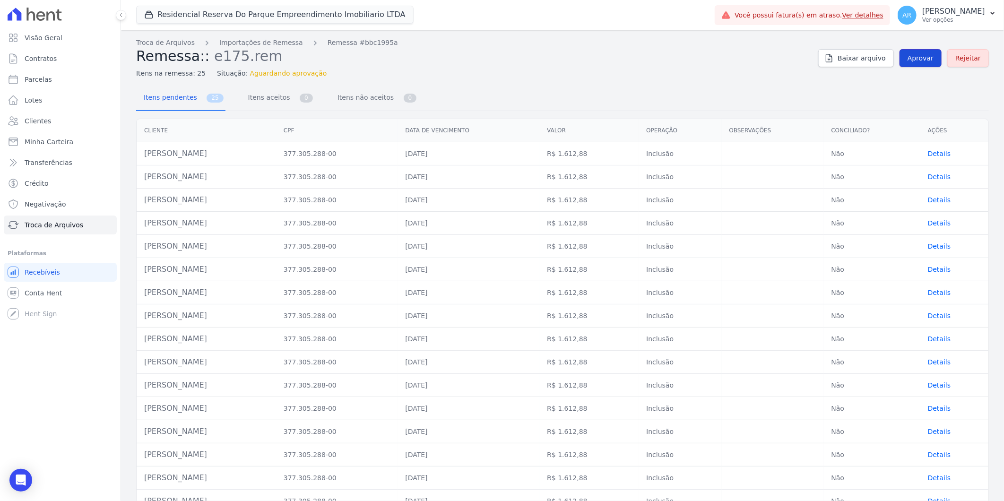
click at [907, 50] on link "Aprovar" at bounding box center [920, 58] width 42 height 18
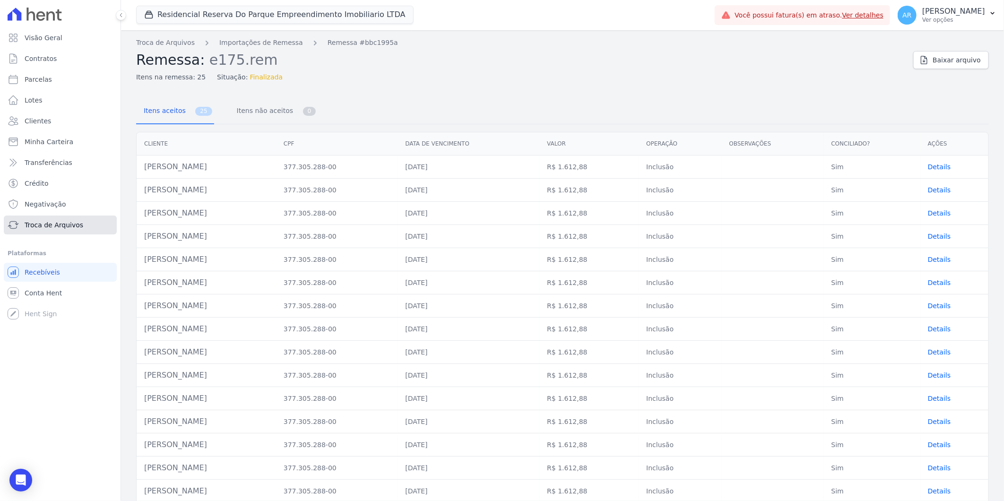
click at [53, 223] on span "Troca de Arquivos" at bounding box center [54, 224] width 59 height 9
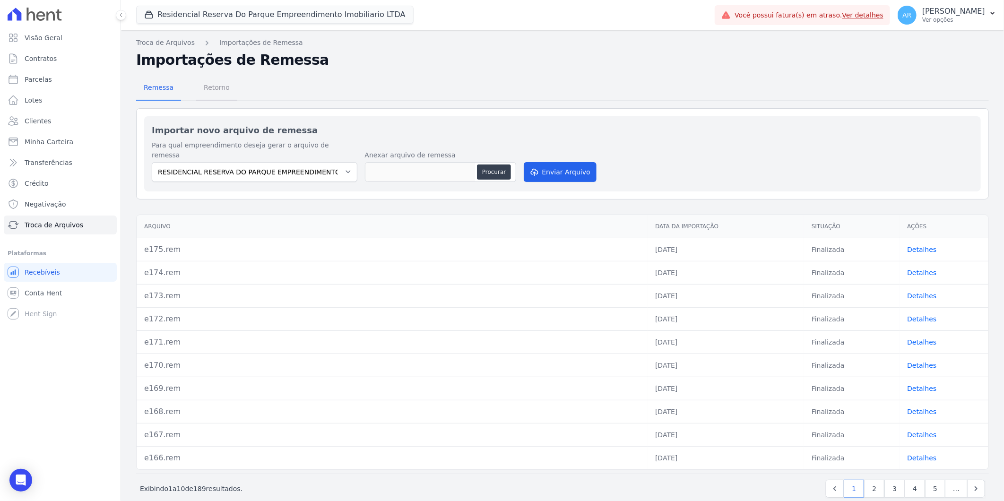
click at [210, 89] on span "Retorno" at bounding box center [216, 87] width 37 height 19
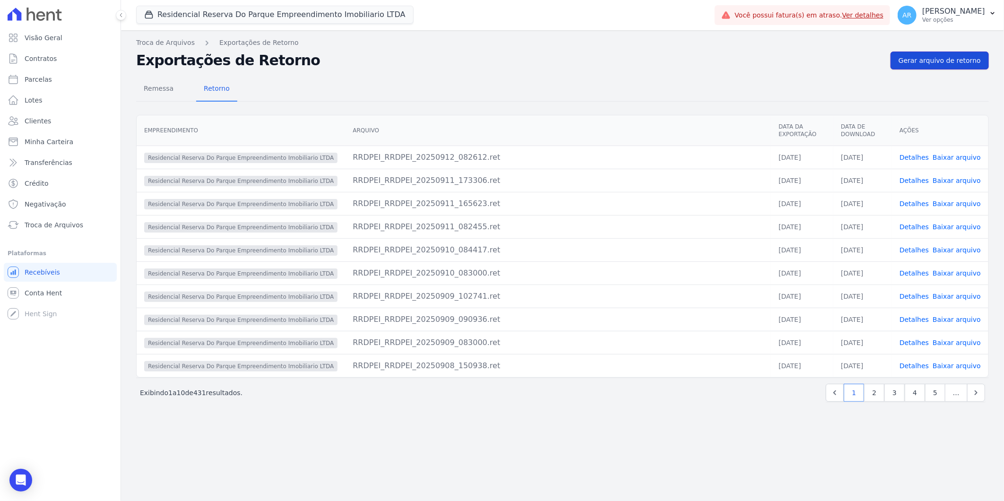
click at [922, 63] on span "Gerar arquivo de retorno" at bounding box center [939, 60] width 82 height 9
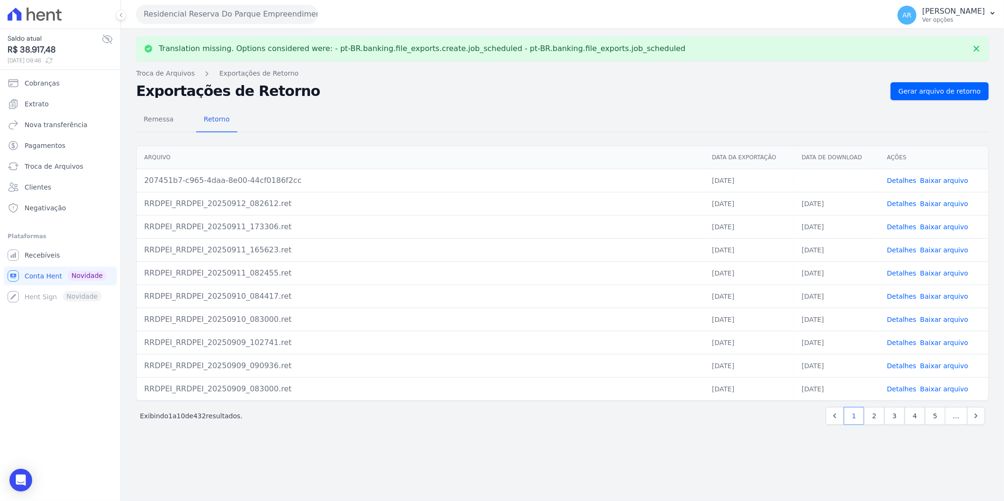
click at [942, 178] on link "Baixar arquivo" at bounding box center [944, 181] width 48 height 8
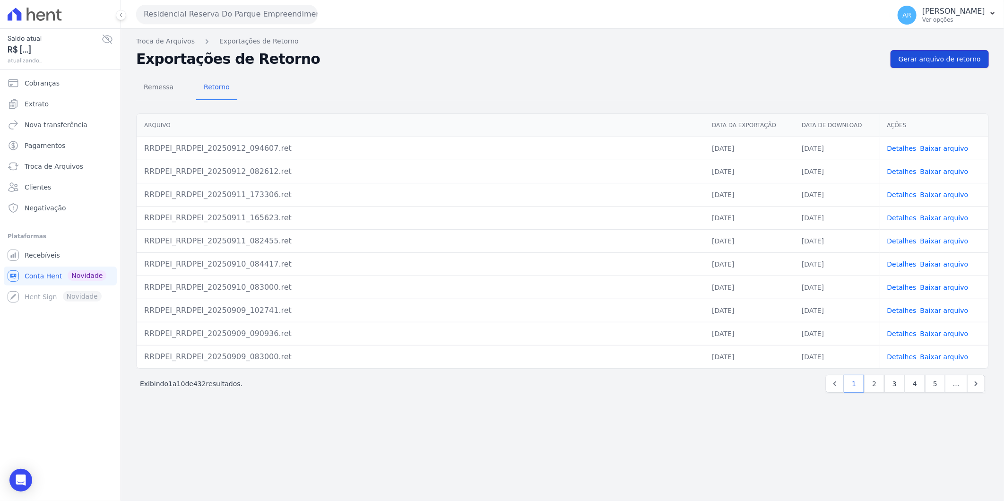
click at [937, 64] on link "Gerar arquivo de retorno" at bounding box center [939, 59] width 98 height 18
